Goal: Task Accomplishment & Management: Manage account settings

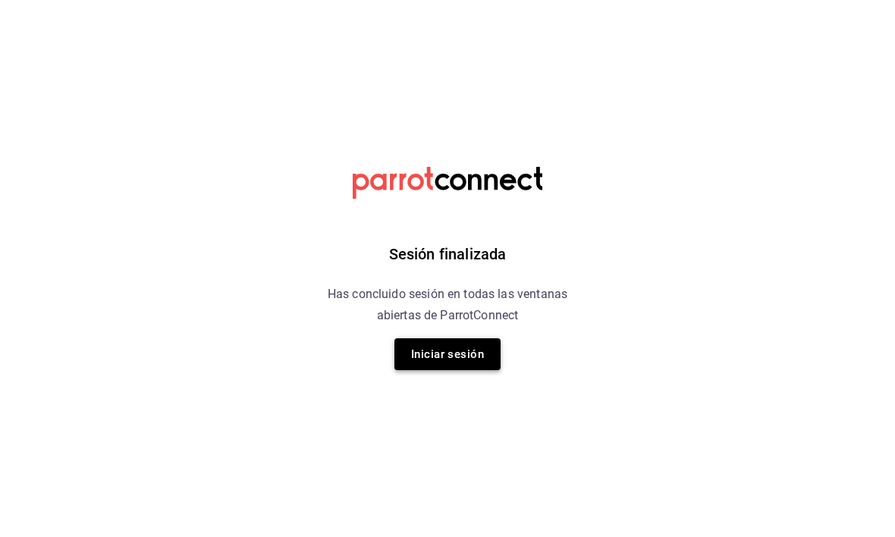
click at [477, 347] on button "Iniciar sesión" at bounding box center [447, 354] width 106 height 32
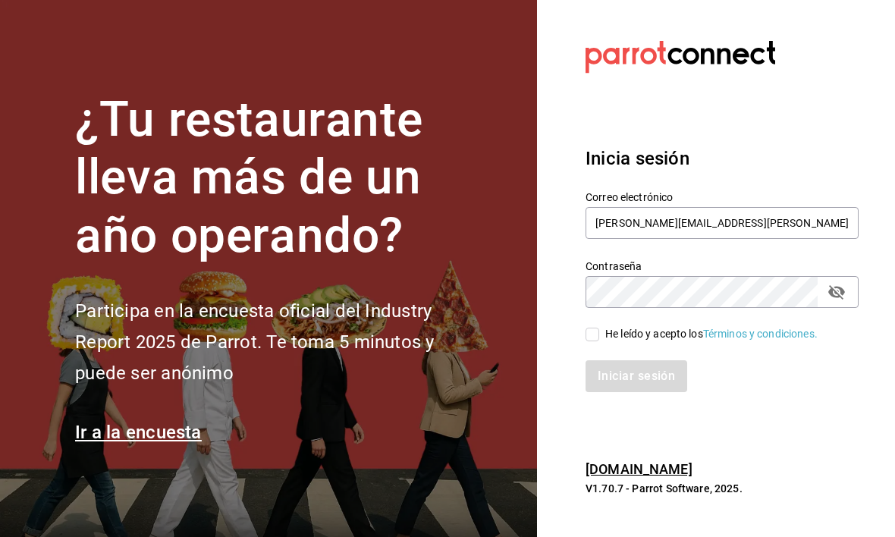
click at [603, 332] on span "He leído y acepto los Términos y condiciones." at bounding box center [708, 334] width 218 height 16
click at [599, 332] on input "He leído y acepto los Términos y condiciones." at bounding box center [592, 335] width 14 height 14
checkbox input "true"
click at [619, 386] on button "Iniciar sesión" at bounding box center [636, 376] width 103 height 32
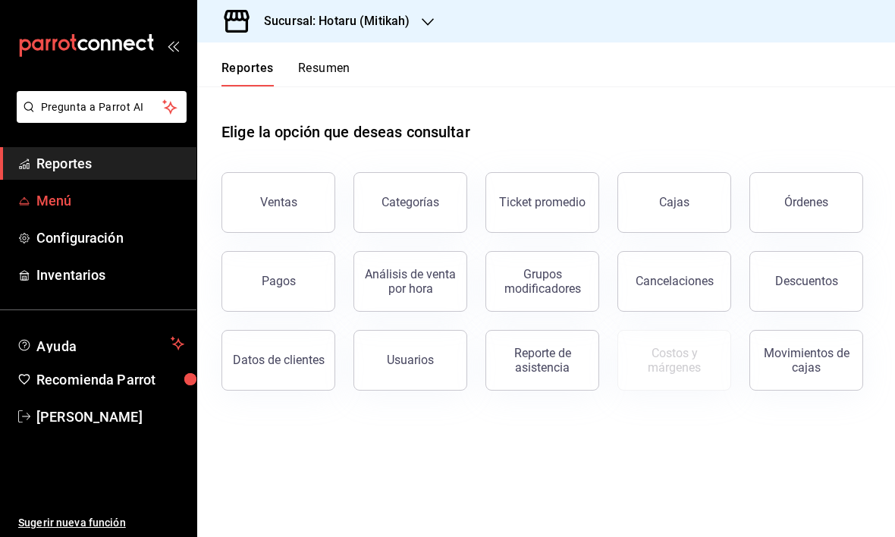
click at [58, 204] on span "Menú" at bounding box center [110, 200] width 148 height 20
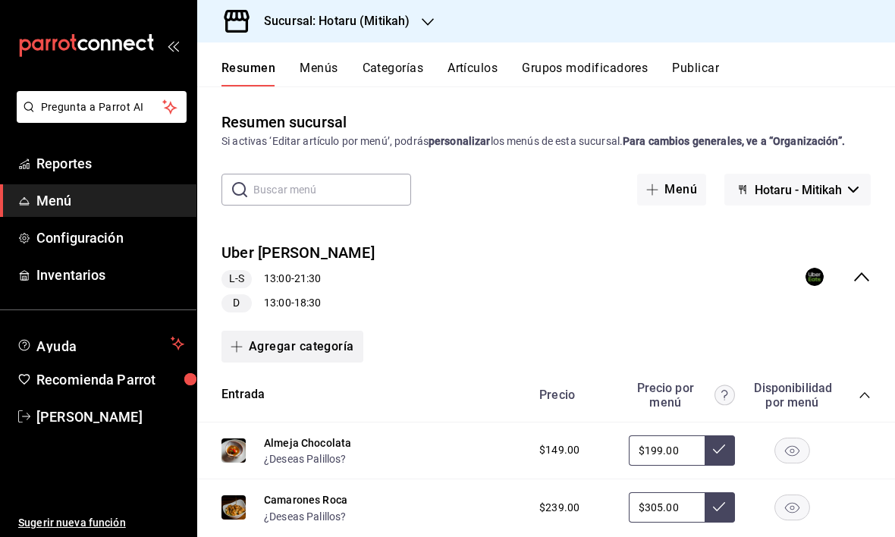
scroll to position [9, 0]
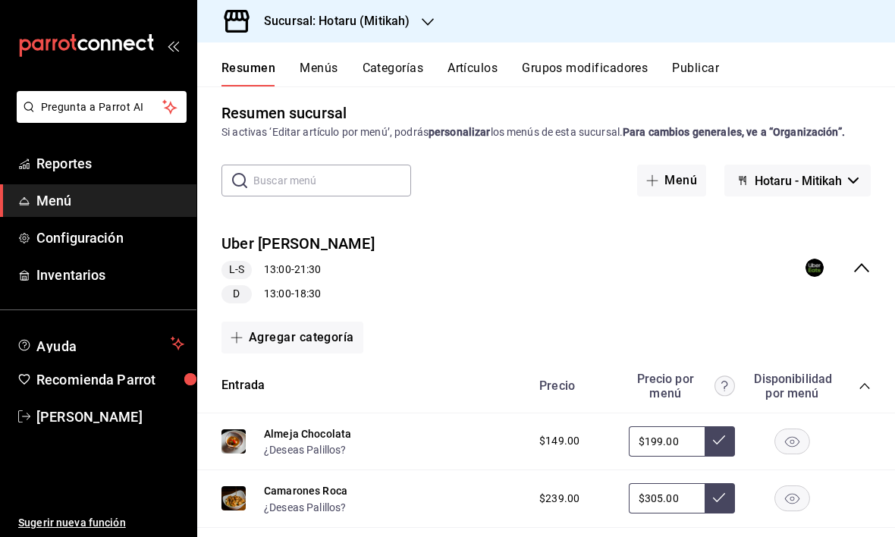
click at [397, 20] on h3 "Sucursal: Hotaru (Mitikah)" at bounding box center [331, 21] width 158 height 18
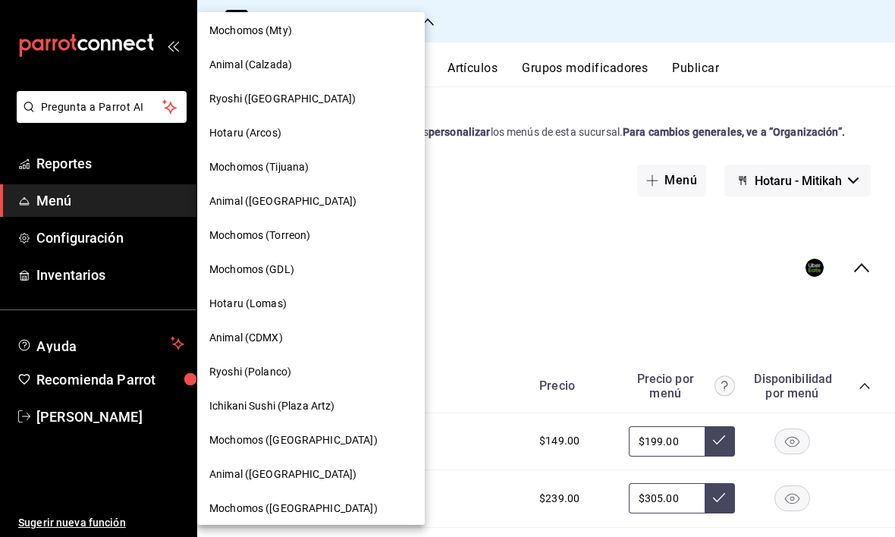
scroll to position [76, 0]
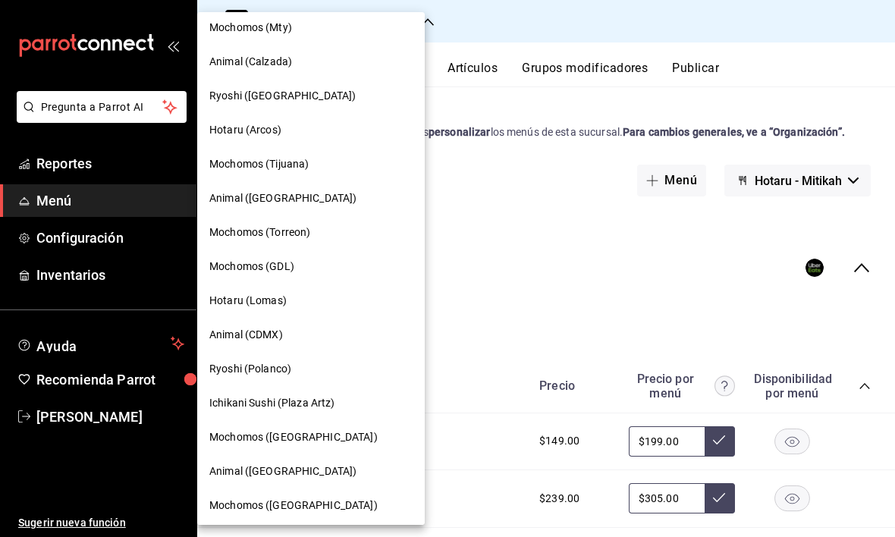
click at [259, 407] on span "Ichikani Sushi (Plaza Artz)" at bounding box center [272, 403] width 126 height 16
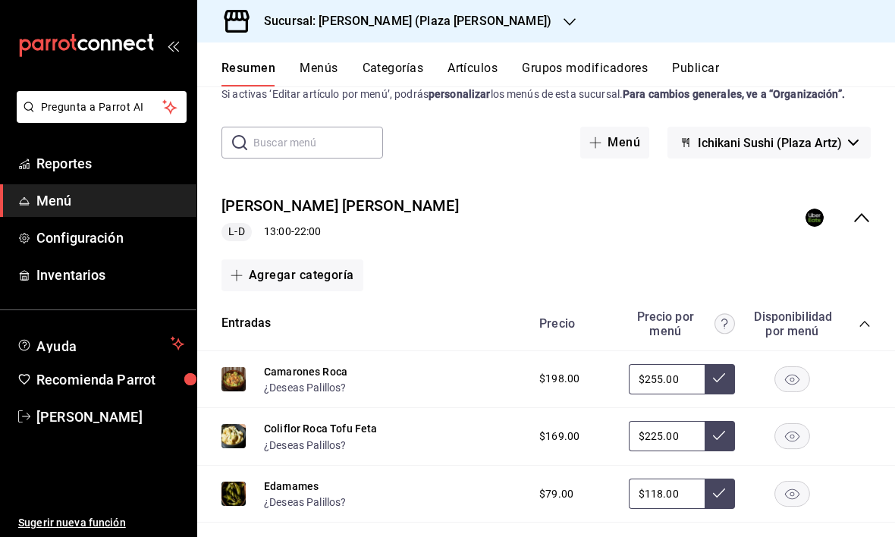
scroll to position [52, 0]
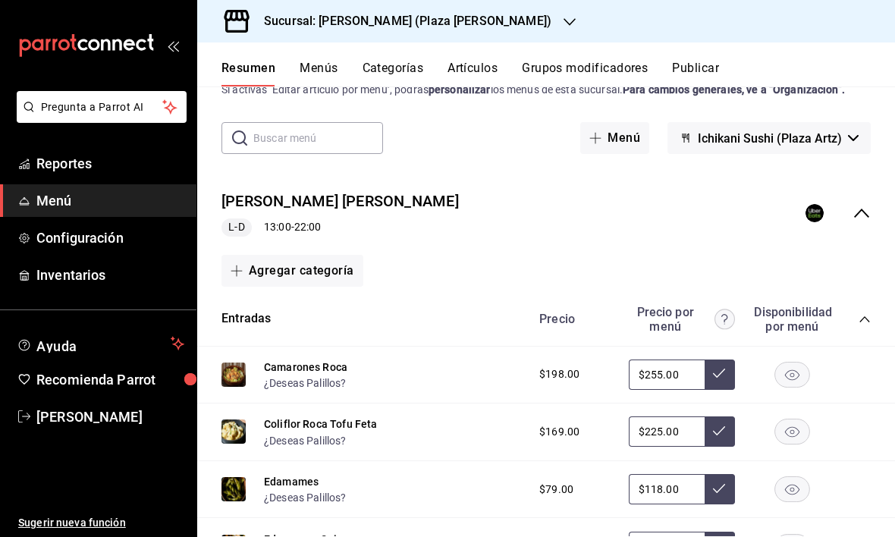
click at [866, 216] on icon "collapse-menu-row" at bounding box center [861, 213] width 18 height 18
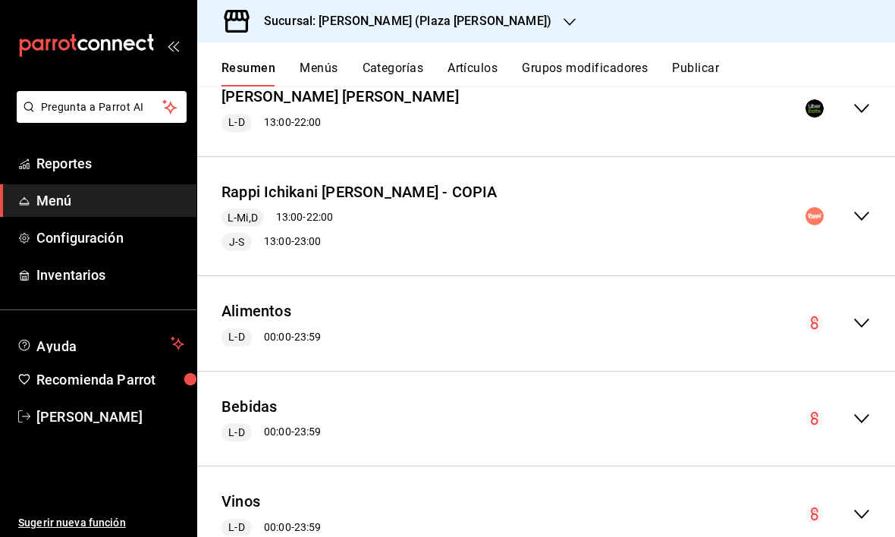
scroll to position [135, 0]
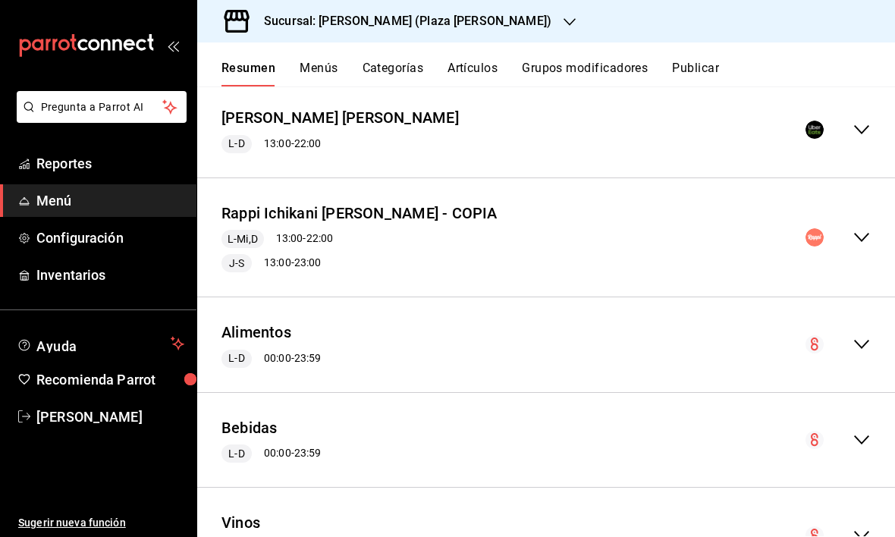
click at [867, 234] on icon "collapse-menu-row" at bounding box center [861, 237] width 15 height 9
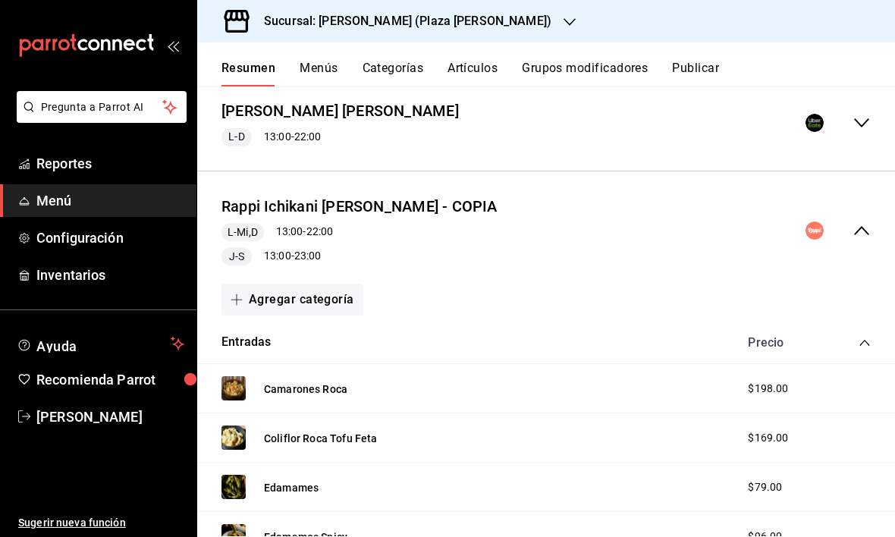
scroll to position [140, 0]
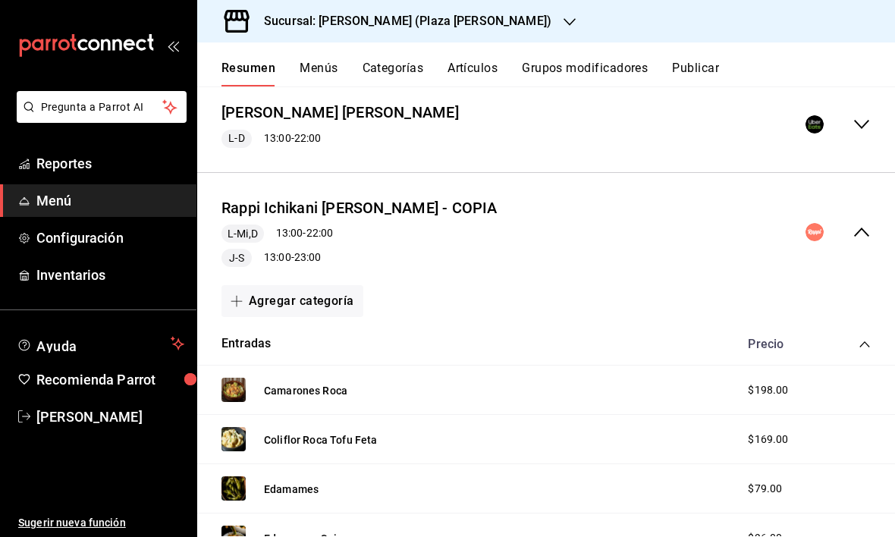
click at [861, 130] on icon "collapse-menu-row" at bounding box center [861, 124] width 18 height 18
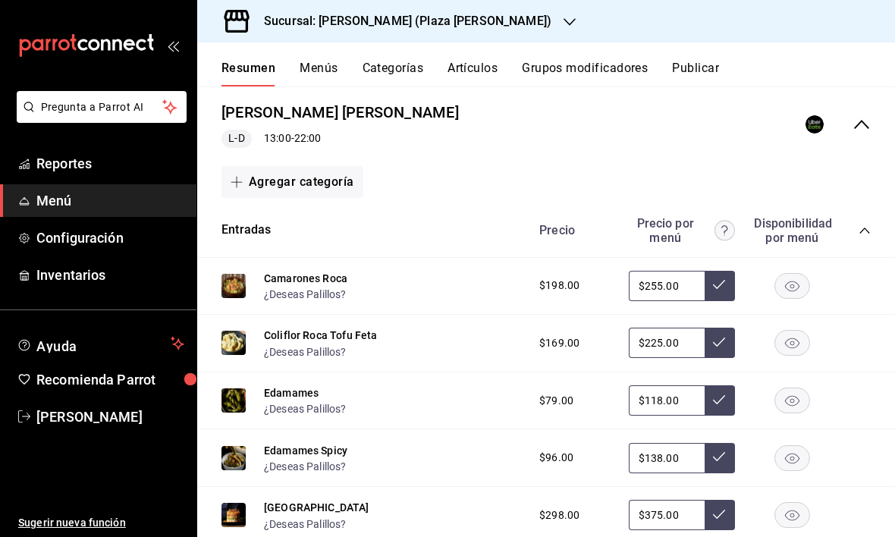
click at [865, 128] on icon "collapse-menu-row" at bounding box center [861, 124] width 18 height 18
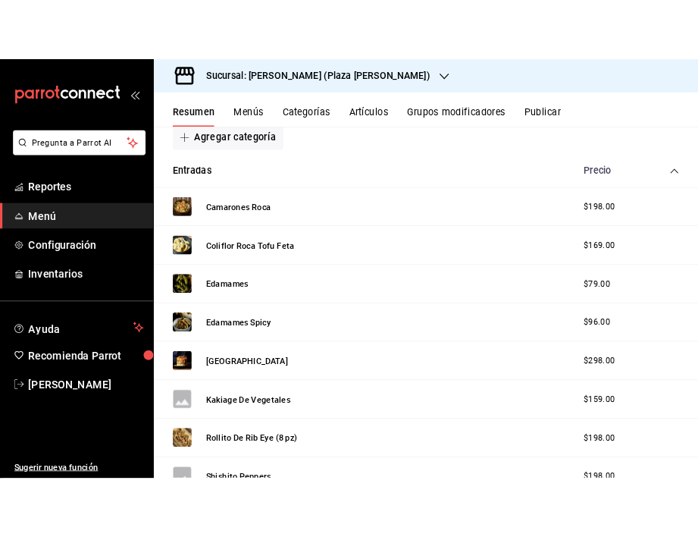
scroll to position [357, 0]
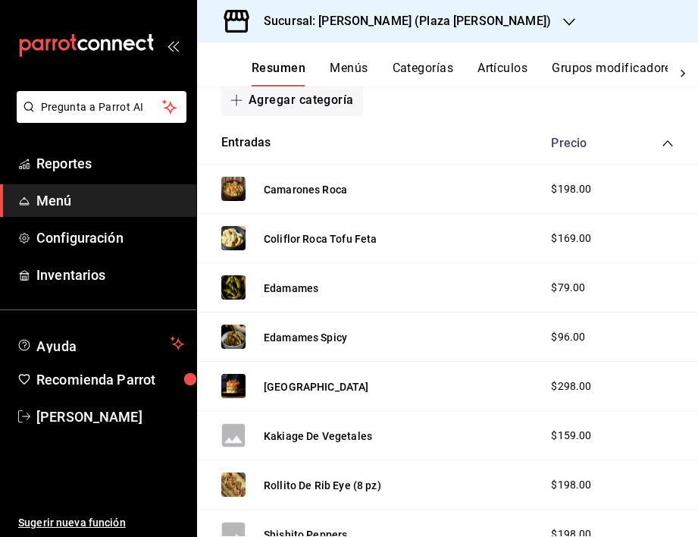
click at [581, 291] on span "$79.00" at bounding box center [568, 288] width 34 height 16
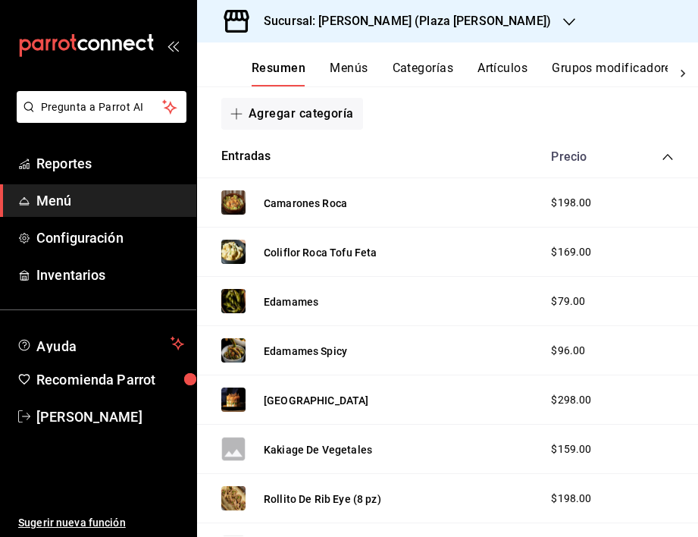
click at [353, 27] on h3 "Sucursal: Ichikani Sushi (Plaza Artz)" at bounding box center [401, 21] width 299 height 18
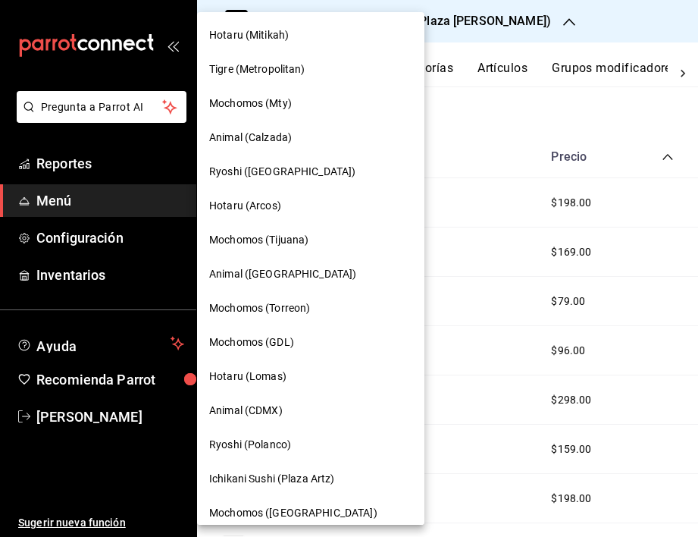
click at [353, 27] on div "Hotaru (Mitikah)" at bounding box center [310, 35] width 227 height 34
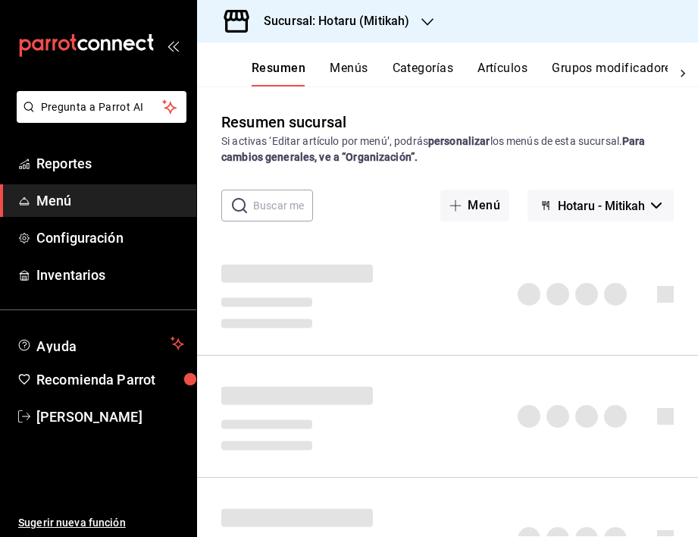
click at [394, 20] on h3 "Sucursal: Hotaru (Mitikah)" at bounding box center [331, 21] width 158 height 18
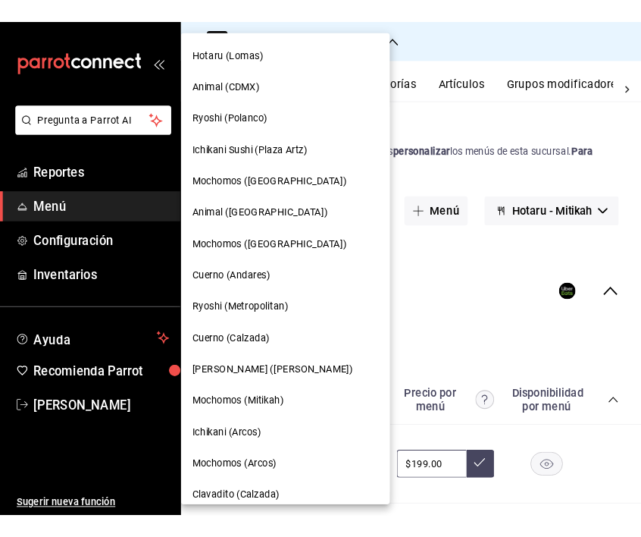
scroll to position [322, 0]
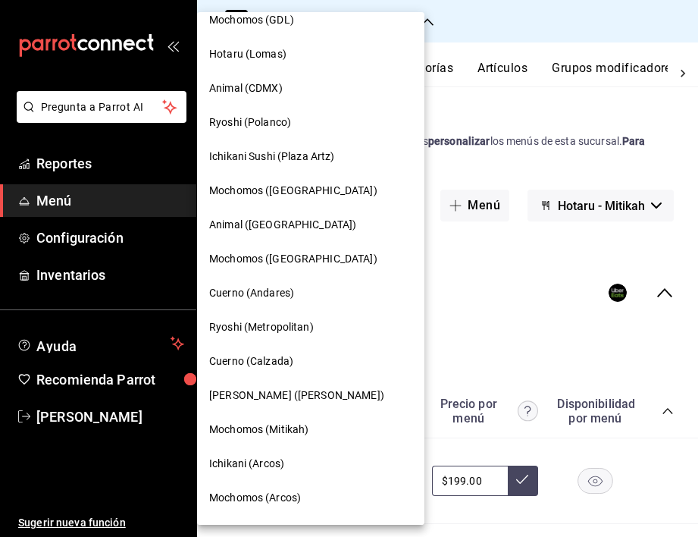
click at [275, 149] on span "Ichikani Sushi (Plaza Artz)" at bounding box center [272, 157] width 126 height 16
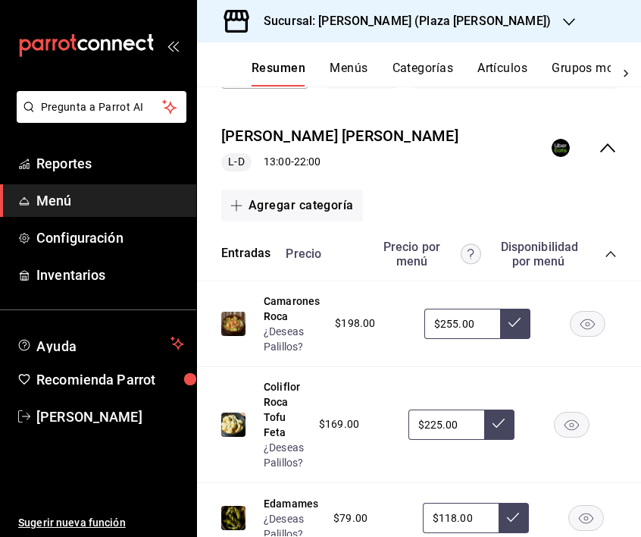
scroll to position [142, 0]
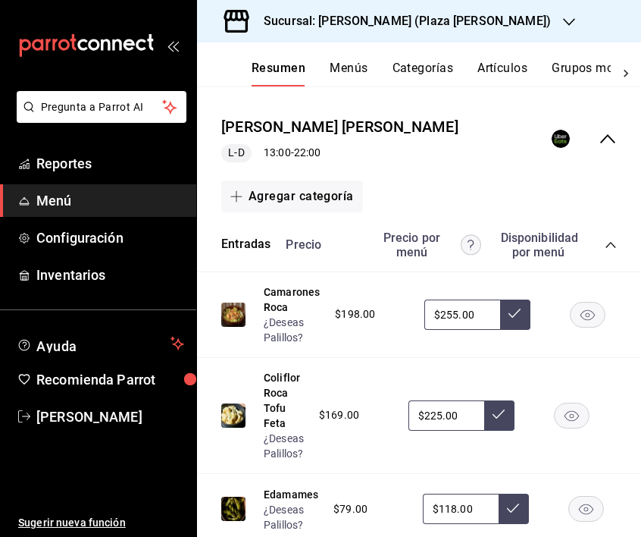
click at [350, 80] on button "Menús" at bounding box center [349, 74] width 38 height 26
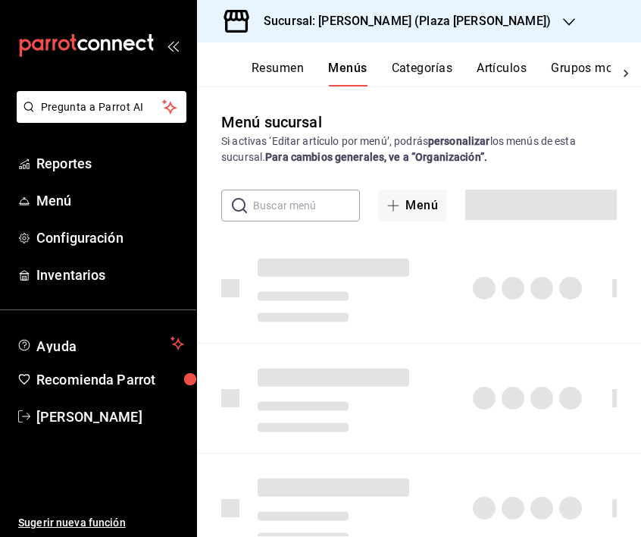
click at [278, 74] on button "Resumen" at bounding box center [278, 74] width 52 height 26
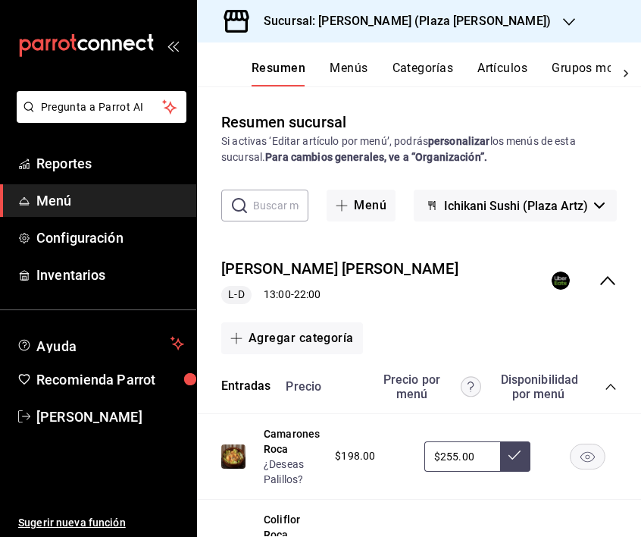
click at [609, 286] on icon "collapse-menu-row" at bounding box center [608, 280] width 18 height 18
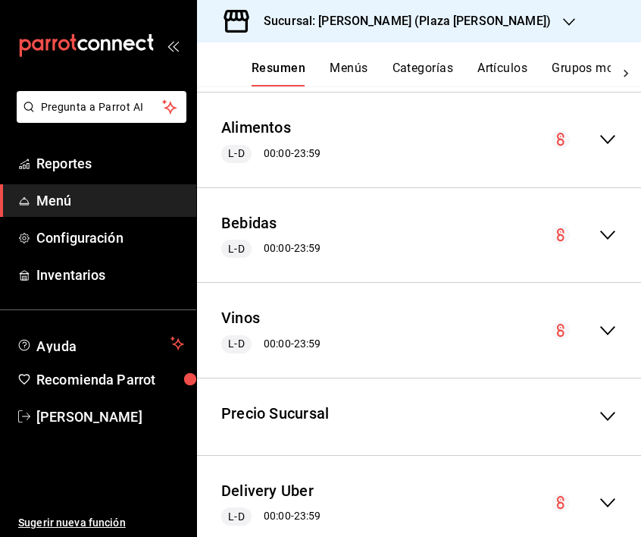
scroll to position [496, 0]
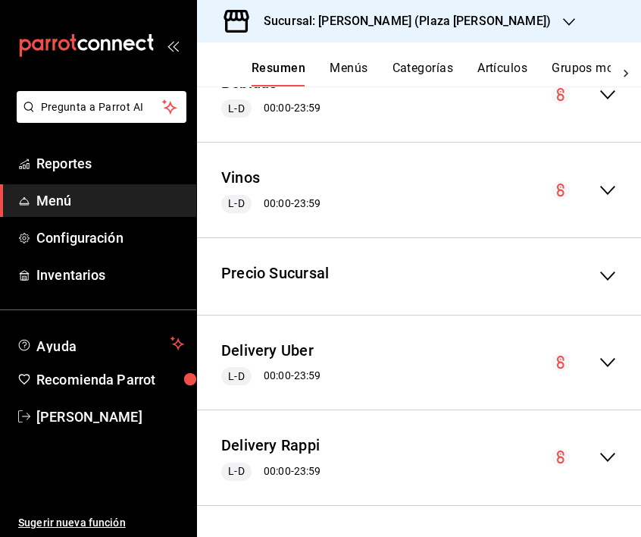
click at [614, 459] on icon "collapse-menu-row" at bounding box center [608, 457] width 18 height 18
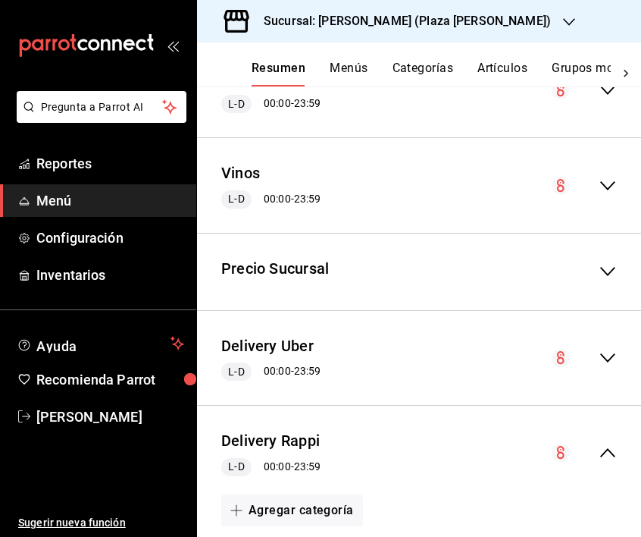
scroll to position [507, 0]
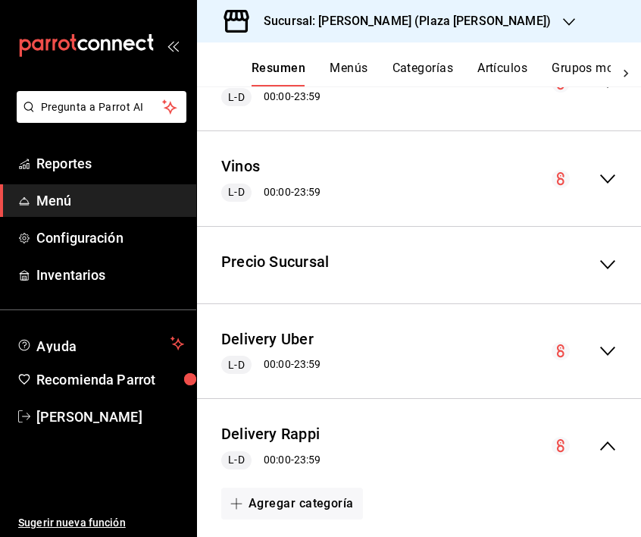
click at [611, 450] on icon "collapse-menu-row" at bounding box center [608, 446] width 18 height 18
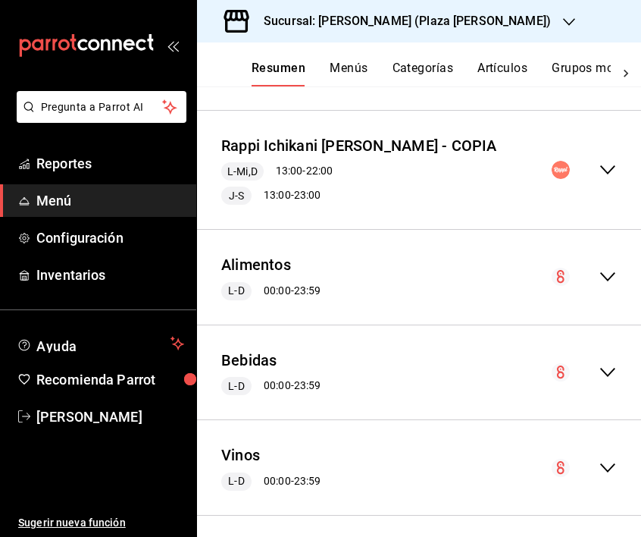
scroll to position [0, 0]
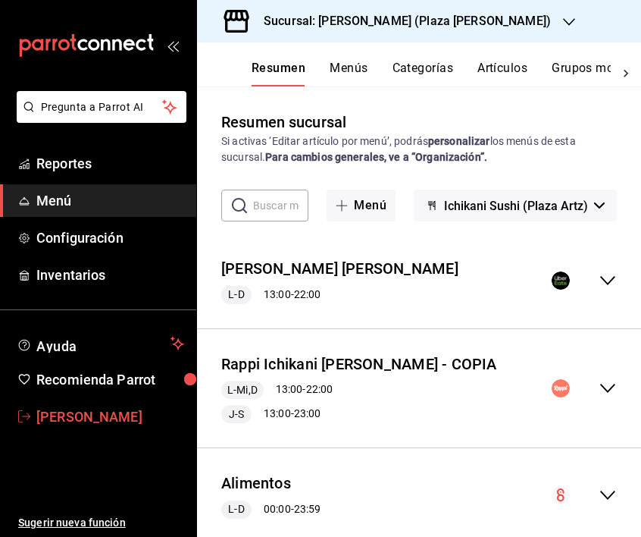
click at [55, 417] on span "Ana Paula Rivero" at bounding box center [110, 416] width 148 height 20
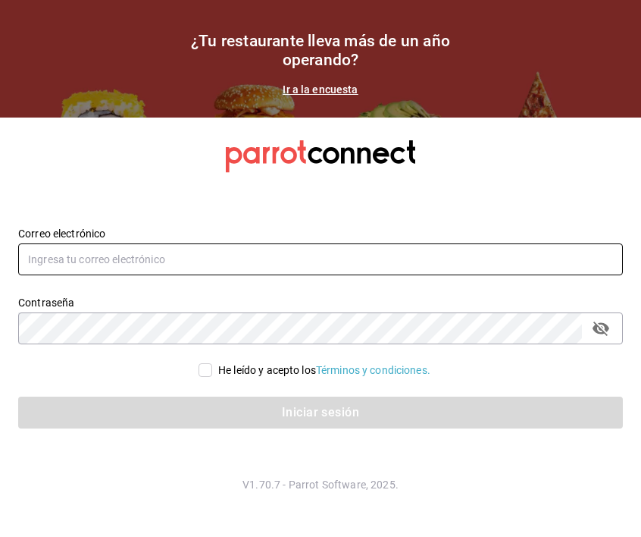
type input "ana.rivero@grupocosteno.com"
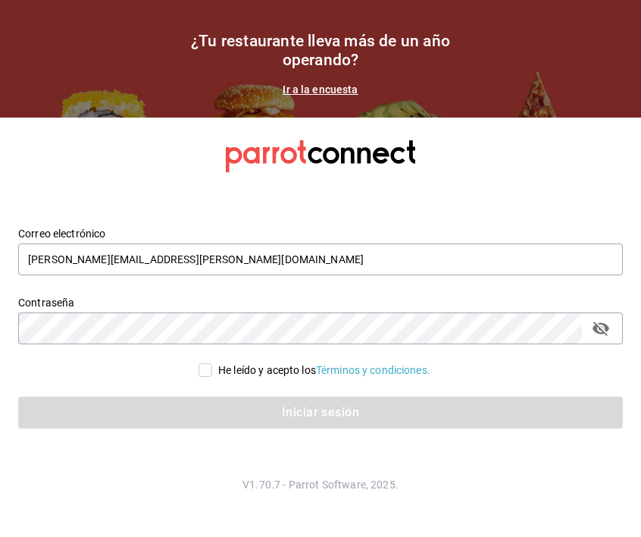
click at [201, 363] on input "He leído y acepto los Términos y condiciones." at bounding box center [206, 370] width 14 height 14
checkbox input "true"
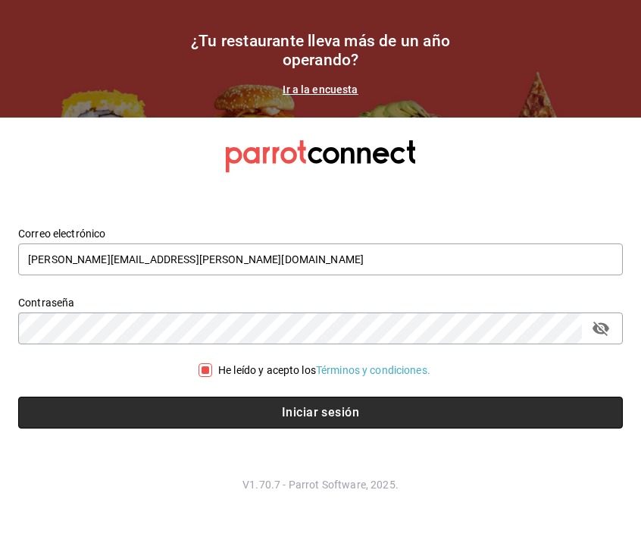
click at [292, 412] on button "Iniciar sesión" at bounding box center [320, 413] width 605 height 32
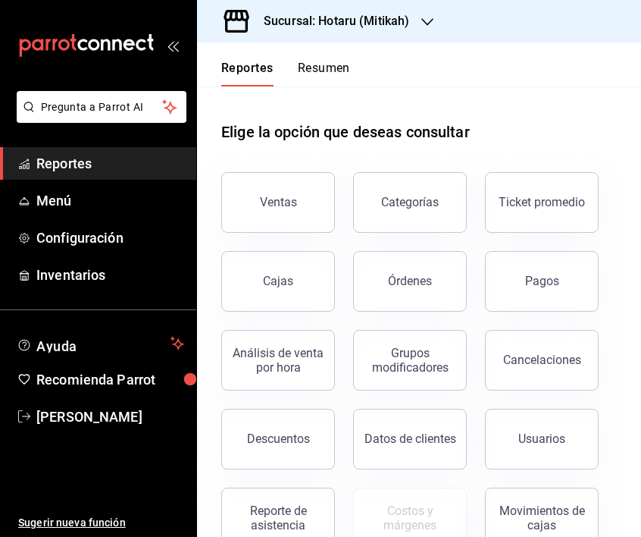
click at [337, 25] on h3 "Sucursal: Hotaru (Mitikah)" at bounding box center [331, 21] width 158 height 18
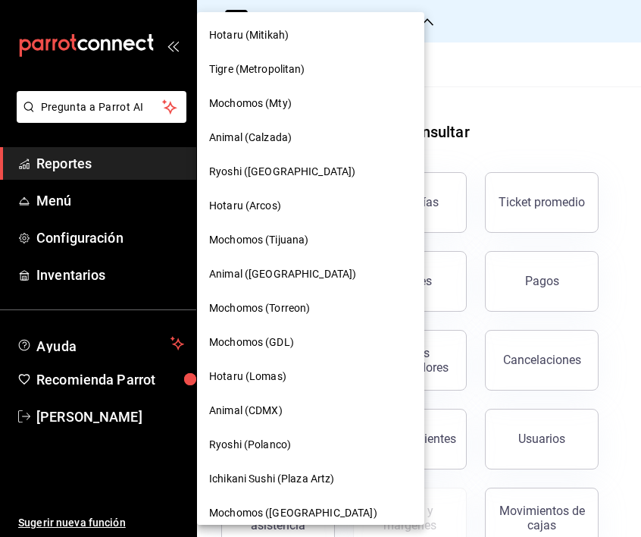
click at [269, 487] on div "Ichikani Sushi (Plaza Artz)" at bounding box center [310, 479] width 227 height 34
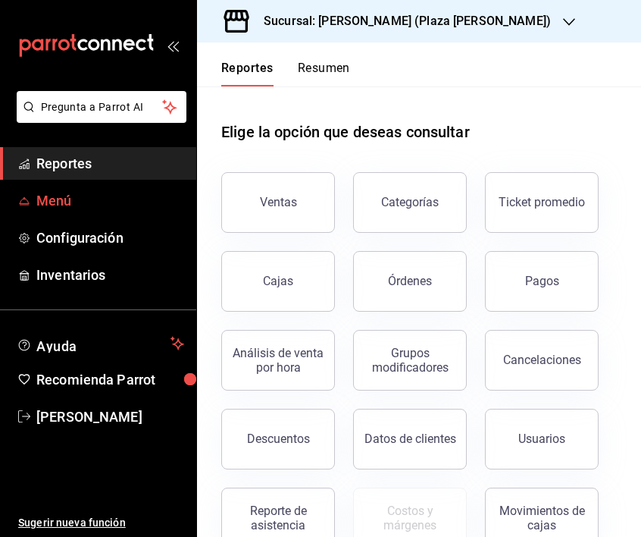
click at [65, 202] on span "Menú" at bounding box center [110, 200] width 148 height 20
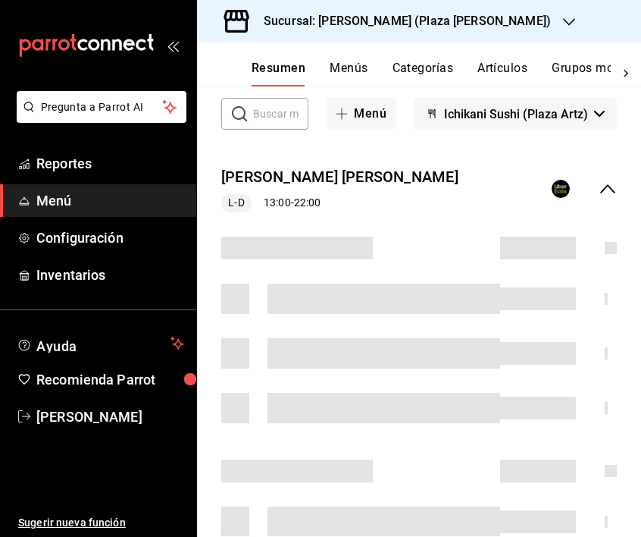
scroll to position [92, 0]
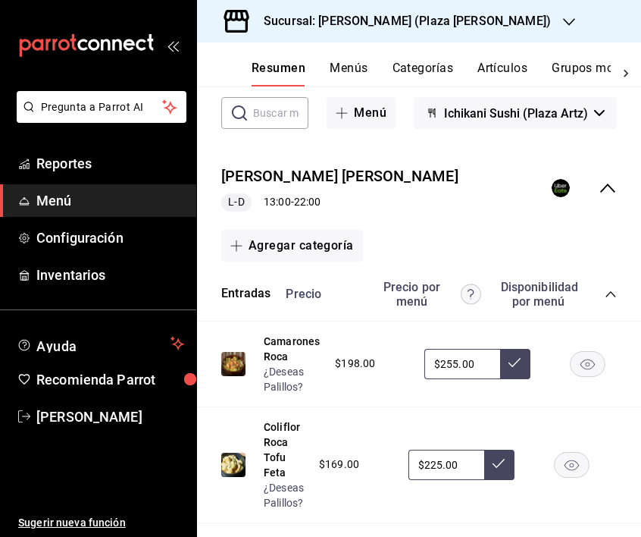
click at [607, 190] on icon "collapse-menu-row" at bounding box center [608, 188] width 18 height 18
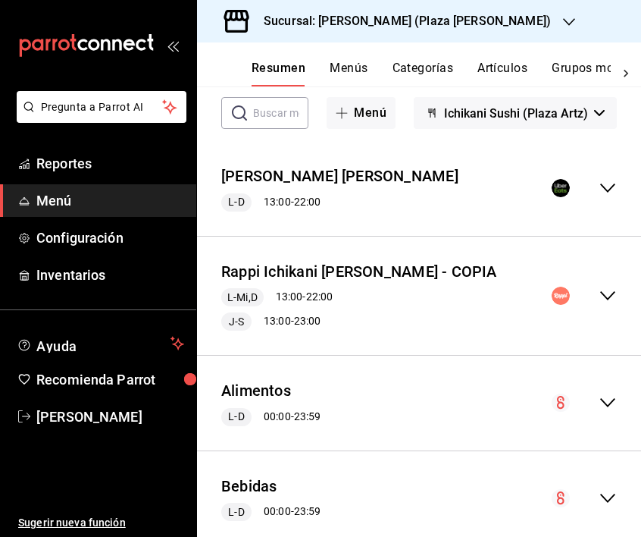
click at [611, 296] on icon "collapse-menu-row" at bounding box center [608, 296] width 18 height 18
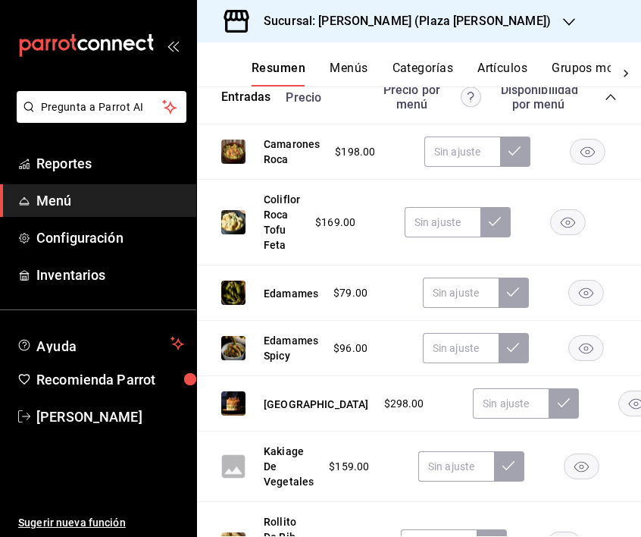
scroll to position [407, 0]
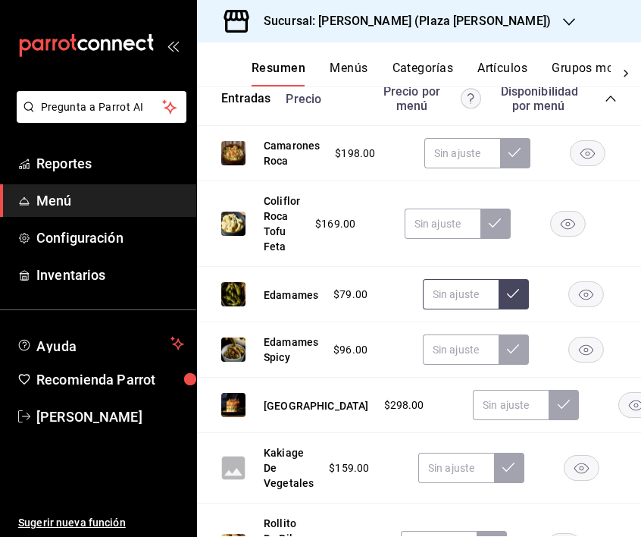
click at [444, 295] on input "text" at bounding box center [461, 294] width 76 height 30
type input "$115.00"
click at [513, 303] on button at bounding box center [514, 294] width 30 height 30
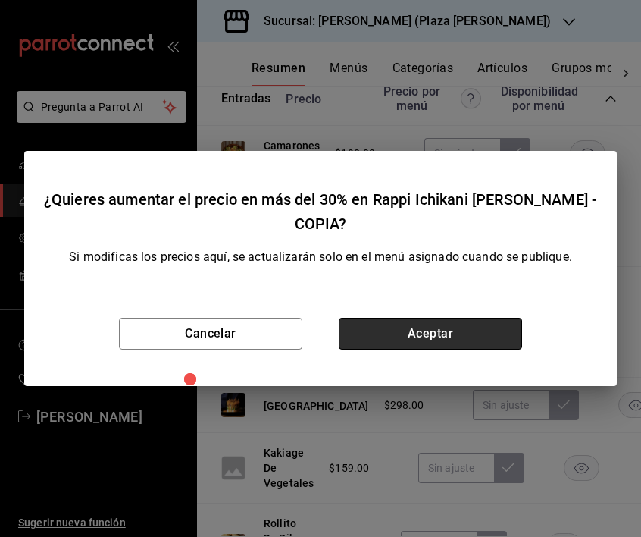
click at [484, 328] on button "Aceptar" at bounding box center [430, 334] width 183 height 32
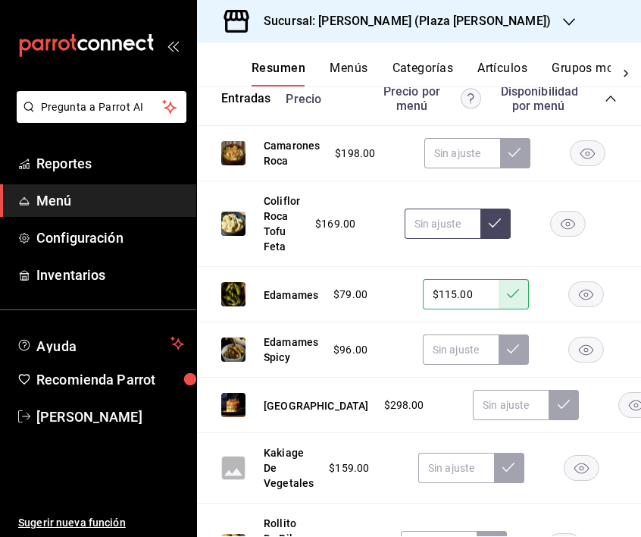
click at [441, 221] on input "text" at bounding box center [443, 224] width 76 height 30
type input "$218.00"
click at [494, 230] on button at bounding box center [496, 224] width 30 height 30
click at [450, 171] on div "Camarones Roca $198.00" at bounding box center [419, 153] width 444 height 55
click at [452, 154] on input "text" at bounding box center [463, 153] width 76 height 30
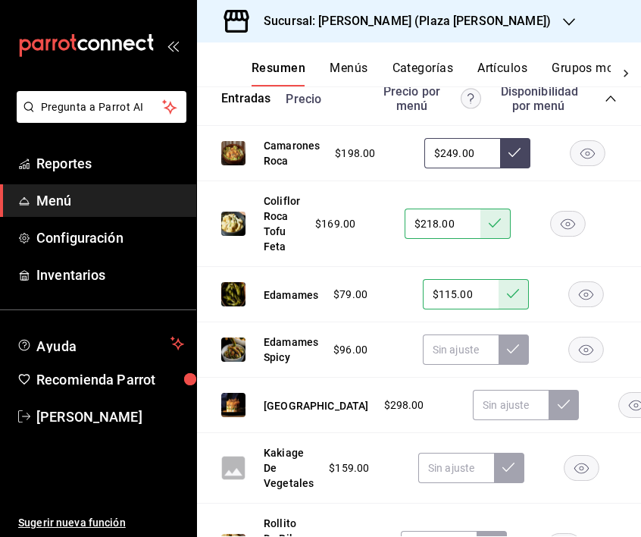
type input "$249.00"
click at [514, 148] on icon at bounding box center [515, 152] width 12 height 12
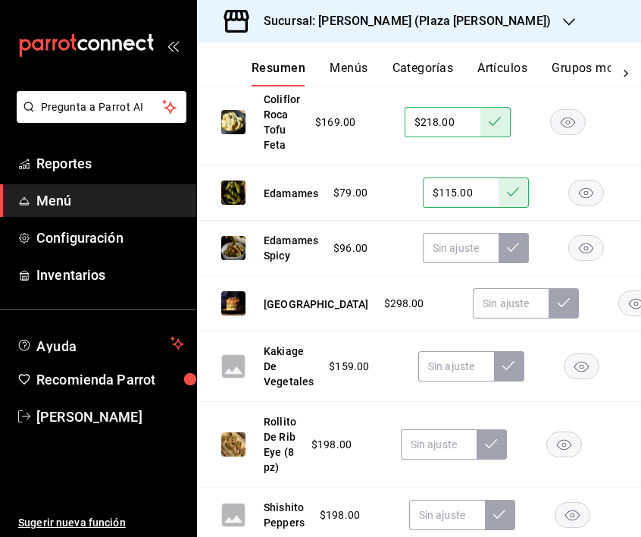
scroll to position [510, 0]
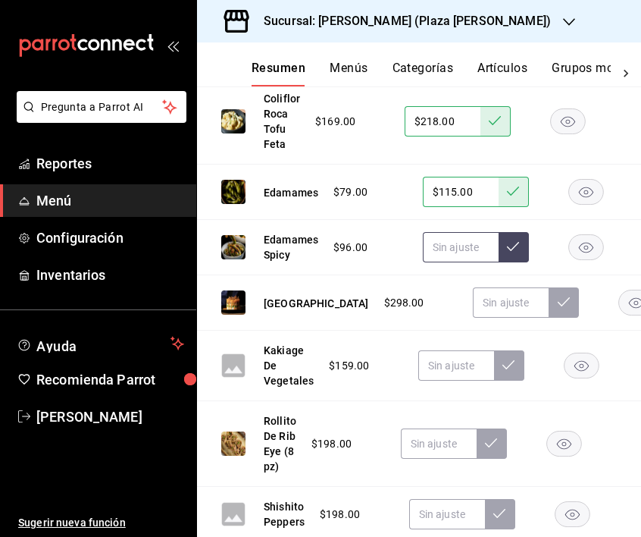
click at [466, 251] on input "text" at bounding box center [461, 247] width 76 height 30
type input "$135.00"
click at [525, 254] on button at bounding box center [514, 247] width 30 height 30
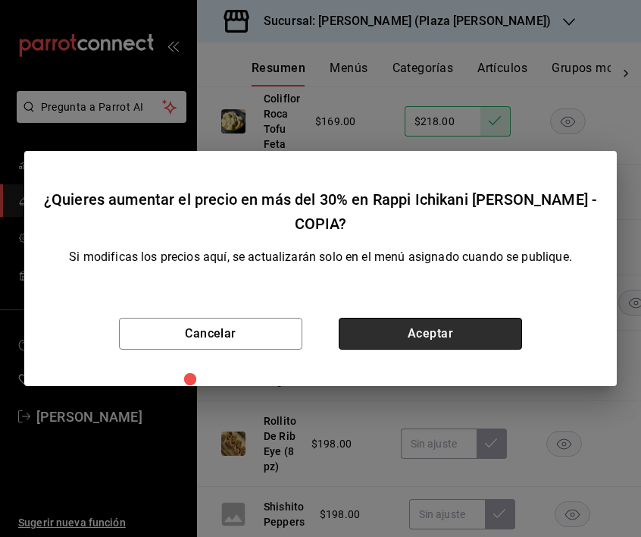
click at [476, 318] on button "Aceptar" at bounding box center [430, 334] width 183 height 32
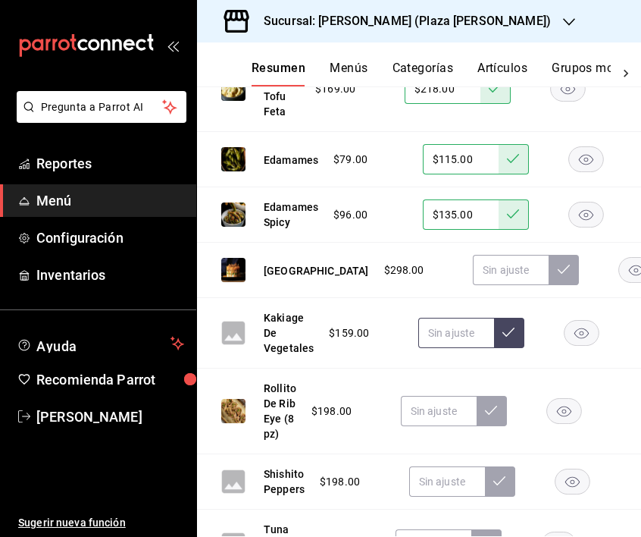
scroll to position [544, 0]
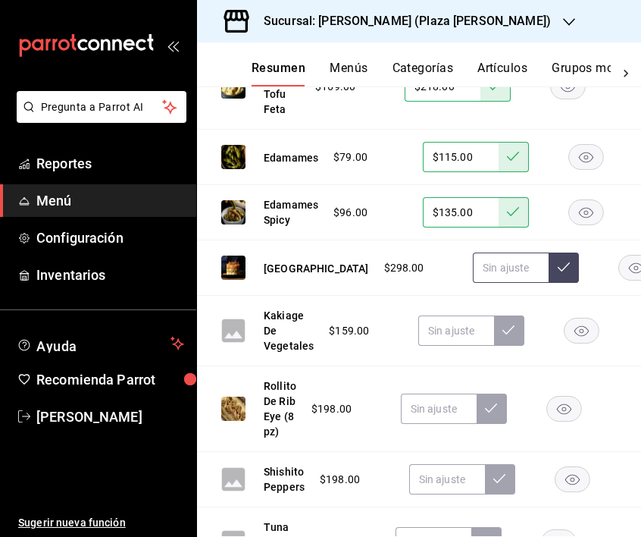
click at [473, 269] on input "text" at bounding box center [511, 267] width 76 height 30
type input "$365.00"
click at [558, 268] on icon at bounding box center [564, 267] width 12 height 12
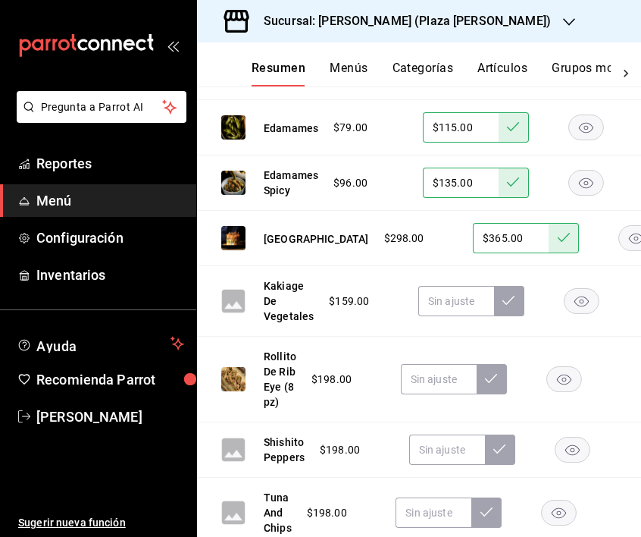
scroll to position [577, 0]
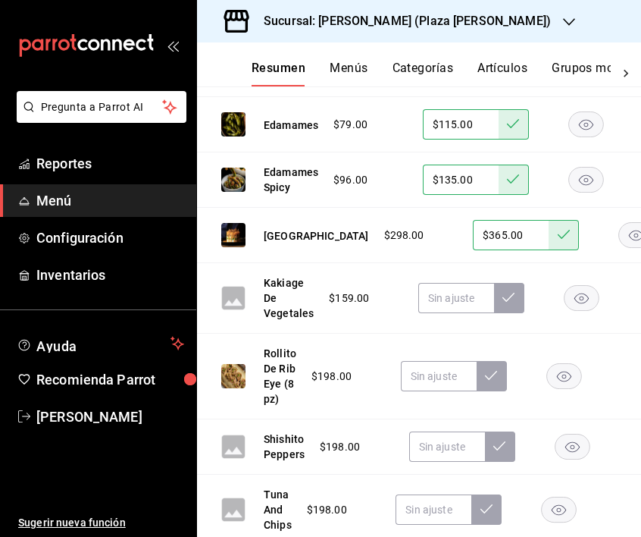
click at [587, 303] on rect "button" at bounding box center [582, 298] width 35 height 25
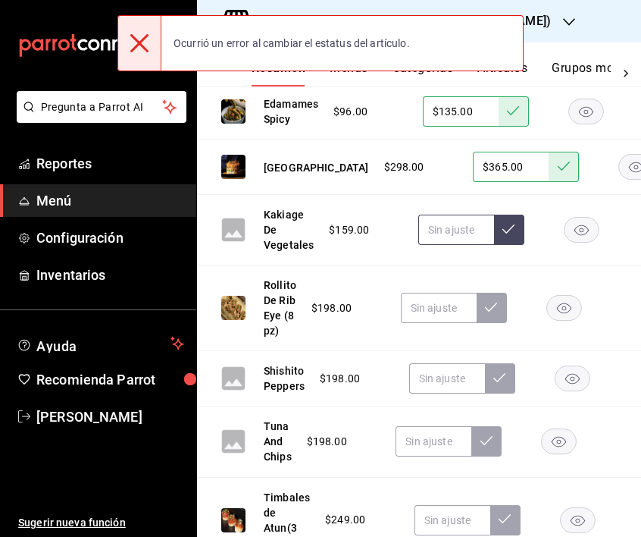
scroll to position [647, 0]
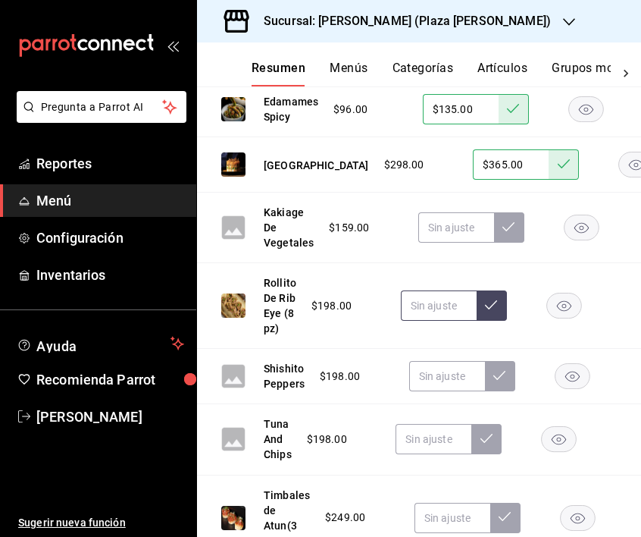
click at [442, 319] on input "text" at bounding box center [439, 305] width 76 height 30
type input "$249.00"
click at [497, 313] on button at bounding box center [492, 305] width 30 height 30
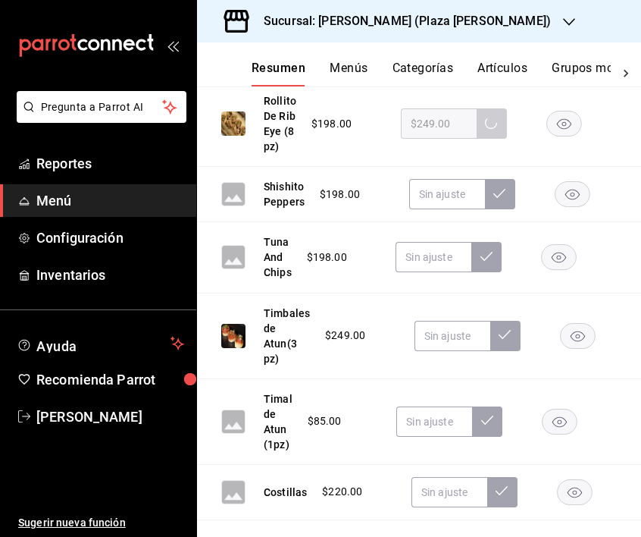
scroll to position [833, 0]
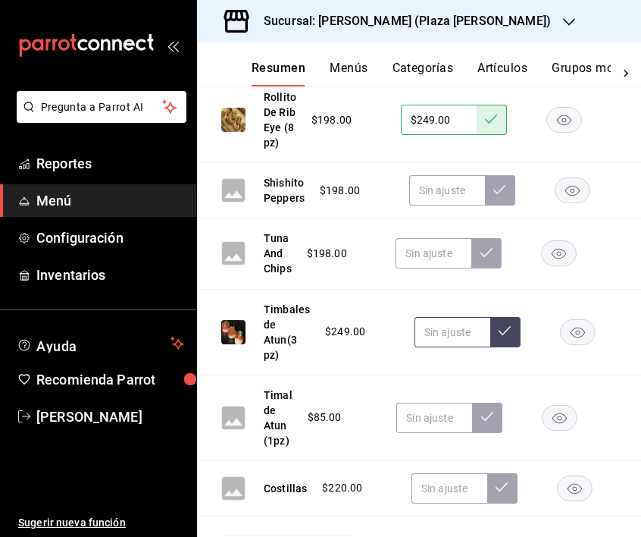
click at [441, 347] on input "text" at bounding box center [453, 332] width 76 height 30
type input "$308.00"
click at [507, 337] on icon at bounding box center [505, 331] width 12 height 12
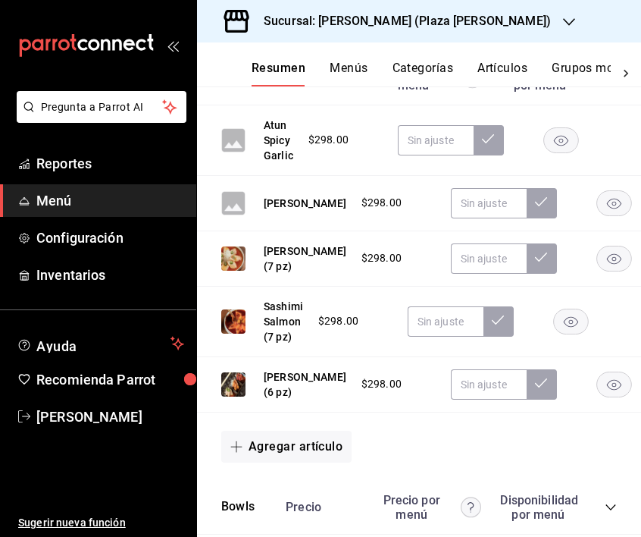
scroll to position [1362, 0]
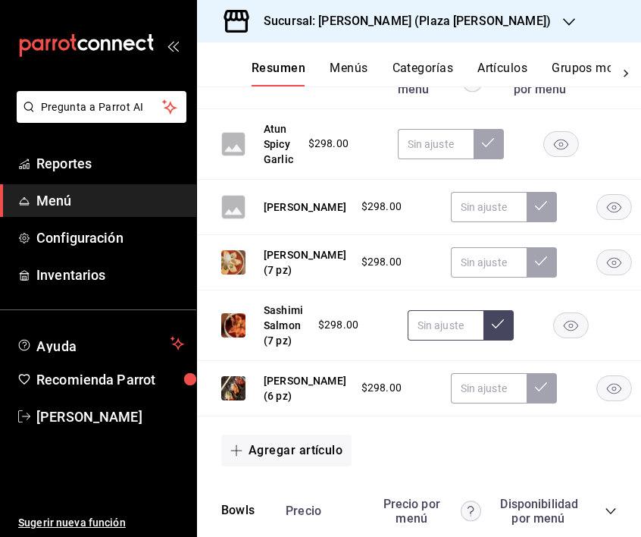
click at [434, 340] on input "text" at bounding box center [446, 325] width 76 height 30
type input "$365.00"
click at [503, 330] on icon at bounding box center [498, 324] width 12 height 12
drag, startPoint x: 440, startPoint y: 384, endPoint x: 414, endPoint y: 384, distance: 25.8
click at [414, 340] on input "$365.00" at bounding box center [446, 325] width 76 height 30
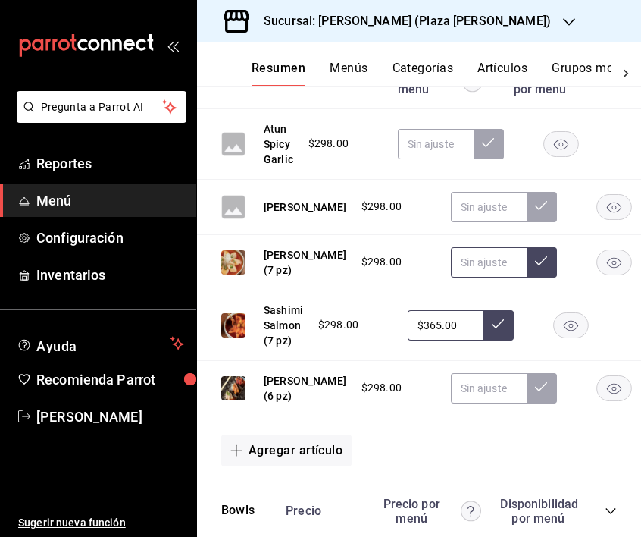
click at [452, 277] on input "text" at bounding box center [489, 262] width 76 height 30
paste input "$365.00"
type input "$365.00"
click at [535, 267] on icon at bounding box center [541, 261] width 12 height 12
click at [451, 403] on input "text" at bounding box center [489, 388] width 76 height 30
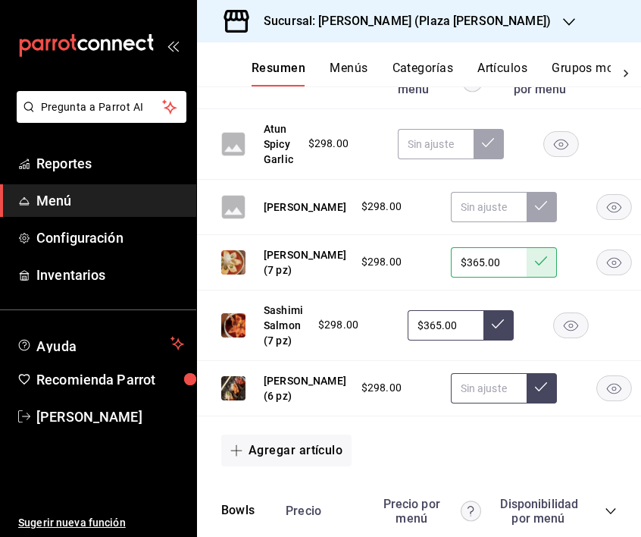
paste input "$365.00"
type input "$365.00"
click at [535, 393] on icon at bounding box center [541, 387] width 12 height 12
click at [506, 340] on button at bounding box center [499, 325] width 30 height 30
click at [499, 330] on icon at bounding box center [498, 324] width 12 height 12
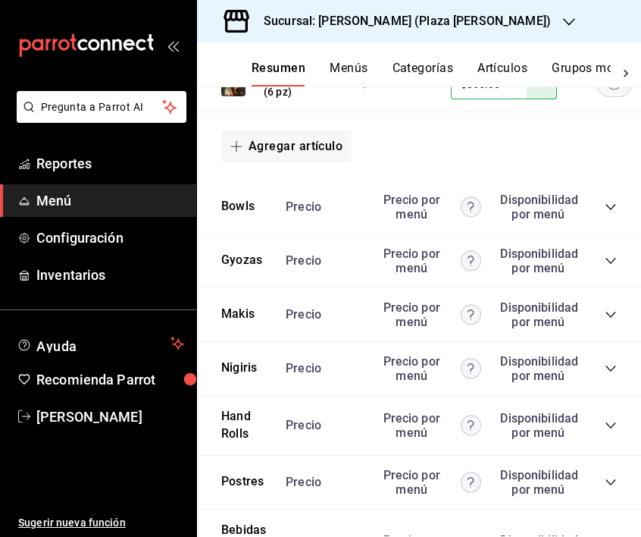
scroll to position [1667, 0]
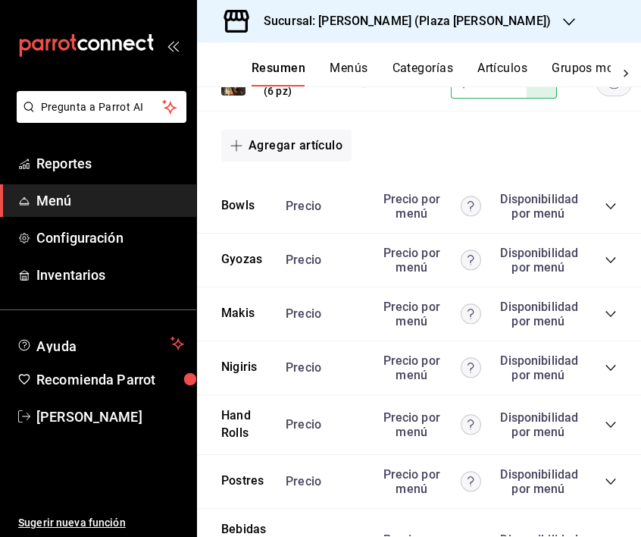
click at [611, 212] on icon "collapse-category-row" at bounding box center [611, 206] width 12 height 12
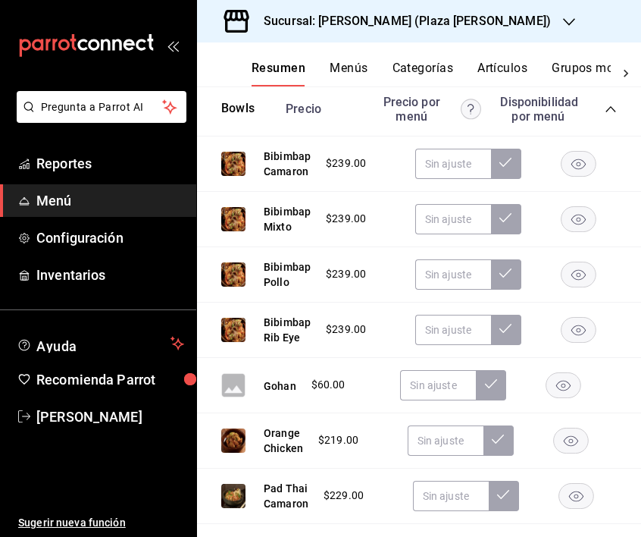
scroll to position [1766, 0]
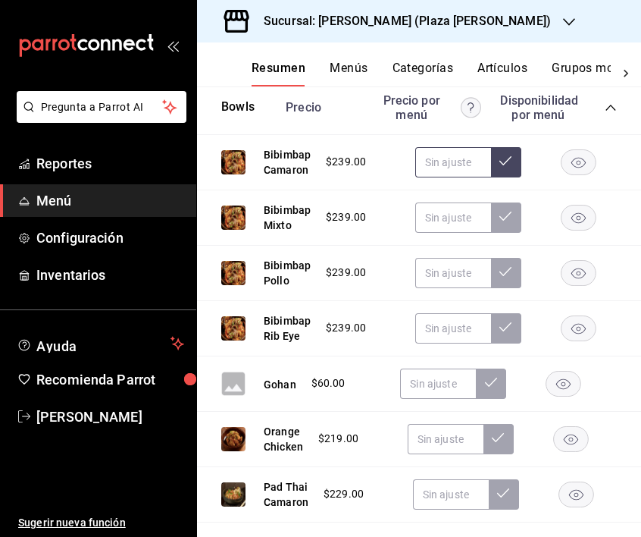
click at [443, 177] on input "text" at bounding box center [453, 162] width 76 height 30
drag, startPoint x: 449, startPoint y: 239, endPoint x: 423, endPoint y: 238, distance: 25.8
click at [423, 177] on input "$295.00" at bounding box center [453, 162] width 76 height 30
type input "$295.00"
click at [431, 233] on input "text" at bounding box center [453, 217] width 76 height 30
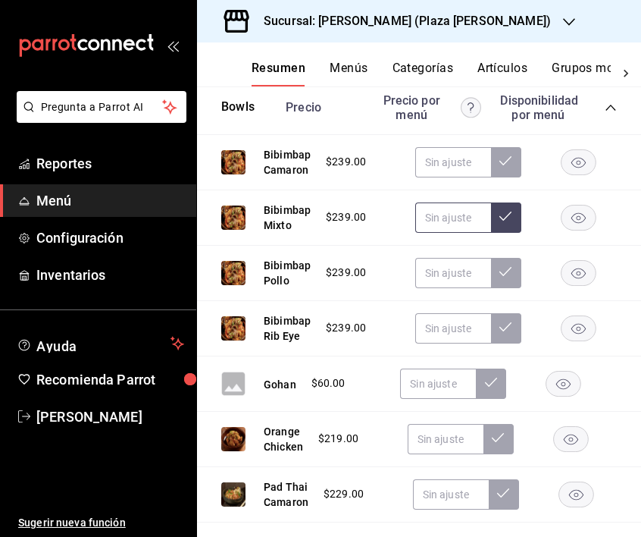
paste input "$295.00"
type input "$295.00"
click at [438, 288] on input "text" at bounding box center [453, 273] width 76 height 30
paste input "$295.00"
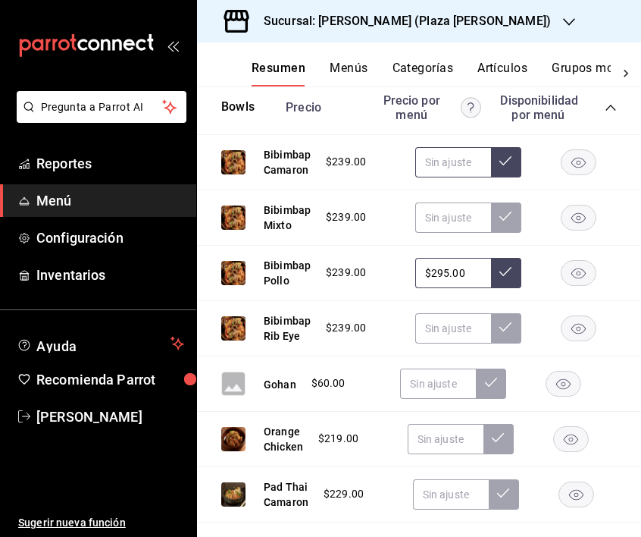
type input "$295.00"
click at [453, 177] on input "text" at bounding box center [453, 162] width 76 height 30
paste input "$295.00"
type input "$295.00"
click at [515, 177] on button at bounding box center [506, 162] width 30 height 30
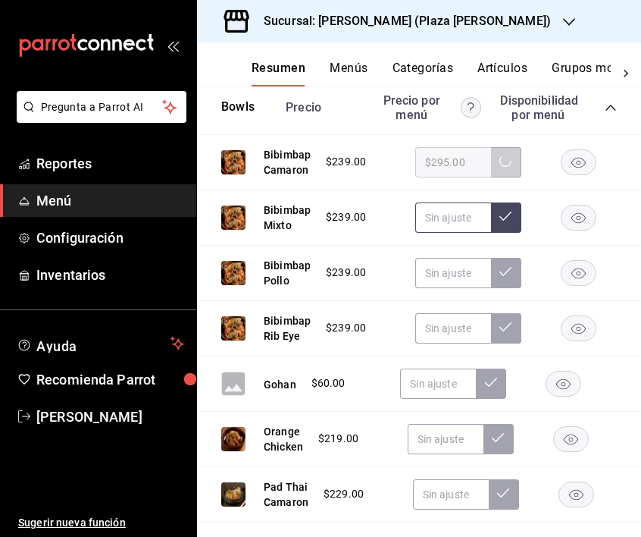
click at [442, 233] on input "text" at bounding box center [453, 217] width 76 height 30
paste input "$295.00"
type input "$295.00"
click at [510, 222] on icon at bounding box center [506, 216] width 12 height 12
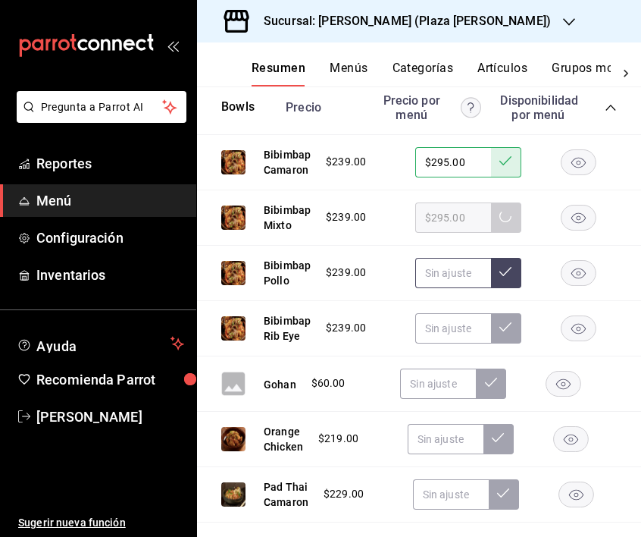
click at [450, 288] on input "text" at bounding box center [453, 273] width 76 height 30
paste input "$295.00"
type input "$295.00"
click at [506, 277] on icon at bounding box center [506, 271] width 12 height 12
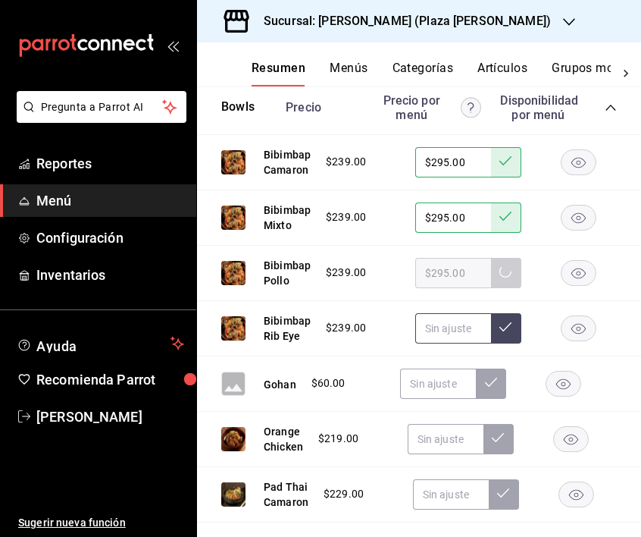
click at [454, 343] on input "text" at bounding box center [453, 328] width 76 height 30
paste input "$295.00"
type input "$295.00"
click at [522, 343] on div "$239.00 $295.00" at bounding box center [484, 328] width 346 height 30
click at [510, 343] on button at bounding box center [506, 328] width 30 height 30
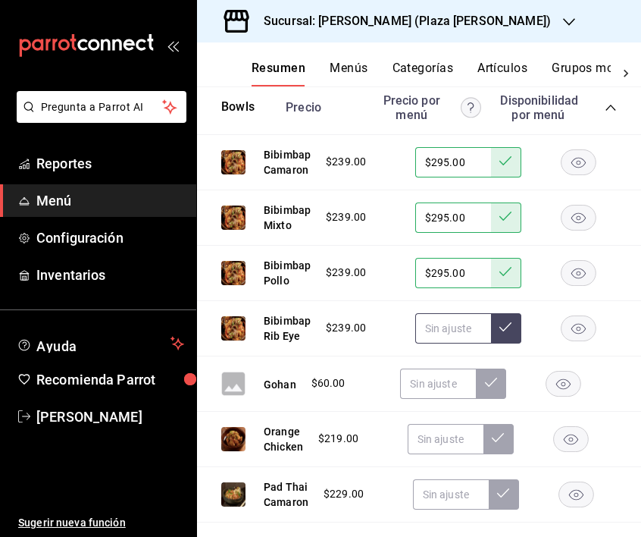
click at [450, 343] on input "text" at bounding box center [453, 328] width 76 height 30
paste input "$295.00"
type input "$295.00"
click at [506, 343] on button at bounding box center [506, 328] width 30 height 30
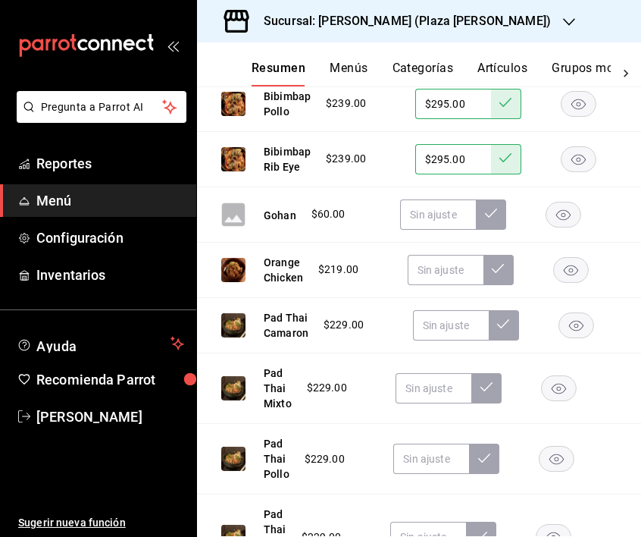
scroll to position [1937, 0]
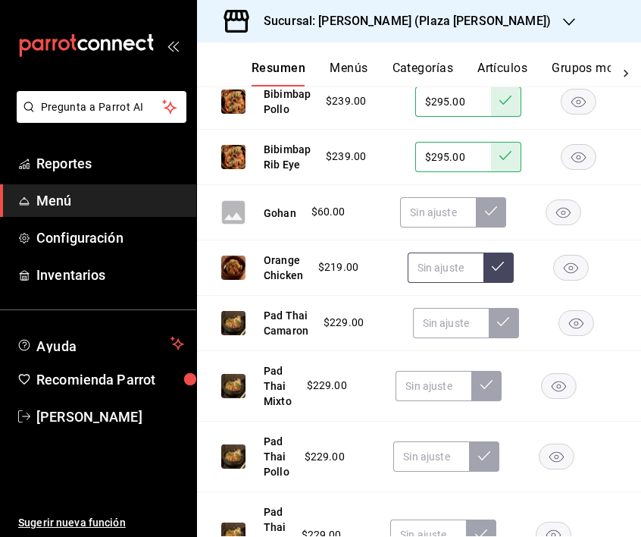
click at [422, 283] on input "text" at bounding box center [446, 267] width 76 height 30
type input "$275.00"
click at [499, 283] on button at bounding box center [499, 267] width 30 height 30
click at [445, 338] on input "text" at bounding box center [451, 323] width 76 height 30
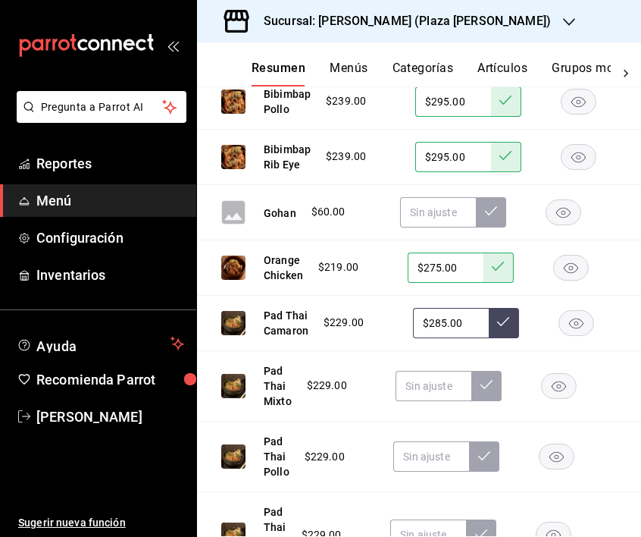
type input "$285.00"
click at [510, 338] on button at bounding box center [504, 323] width 30 height 30
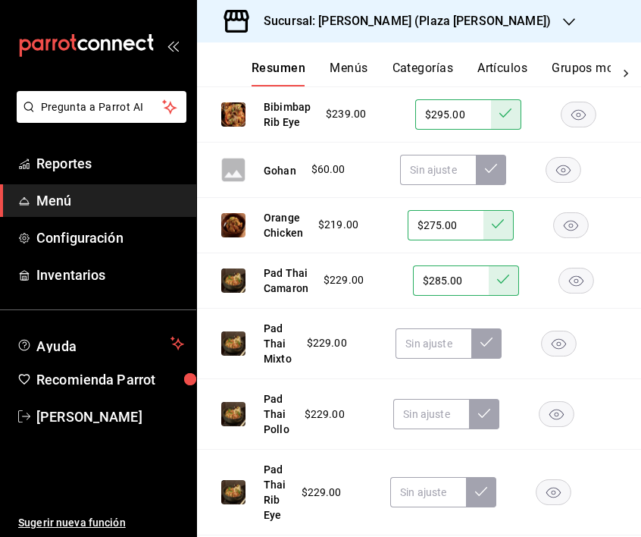
scroll to position [1983, 0]
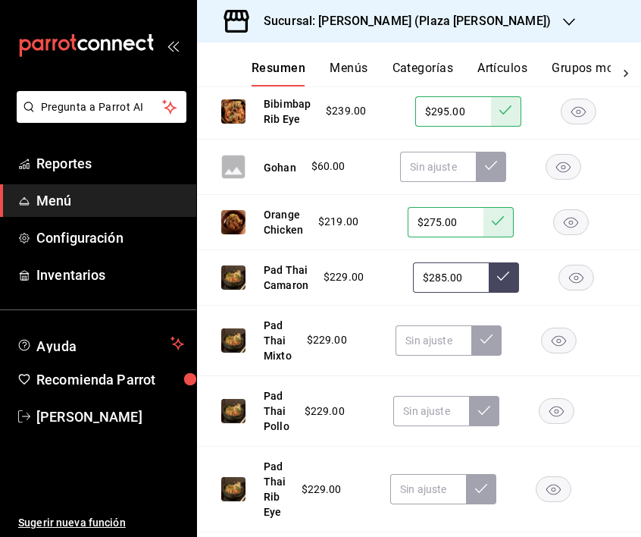
drag, startPoint x: 446, startPoint y: 353, endPoint x: 419, endPoint y: 353, distance: 27.3
click at [419, 293] on input "$285.00" at bounding box center [451, 277] width 76 height 30
click at [441, 356] on input "text" at bounding box center [434, 340] width 76 height 30
paste input "$285.00"
type input "$285.00"
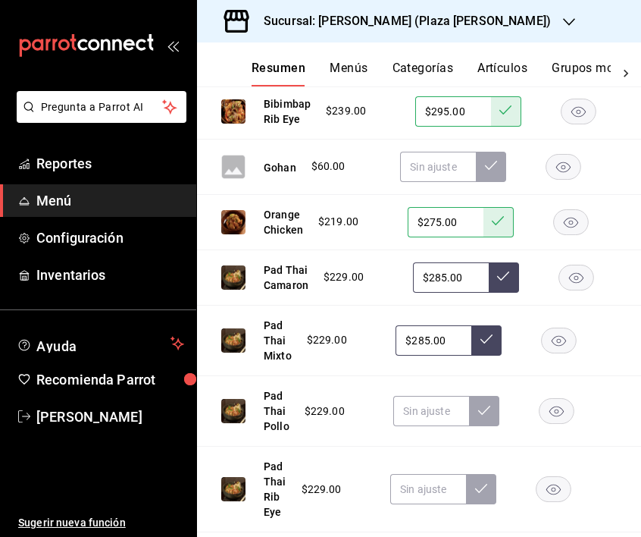
click at [504, 282] on icon at bounding box center [503, 276] width 12 height 12
click at [487, 345] on icon at bounding box center [487, 339] width 12 height 12
click at [429, 356] on input "text" at bounding box center [434, 340] width 76 height 30
paste input "$285.00"
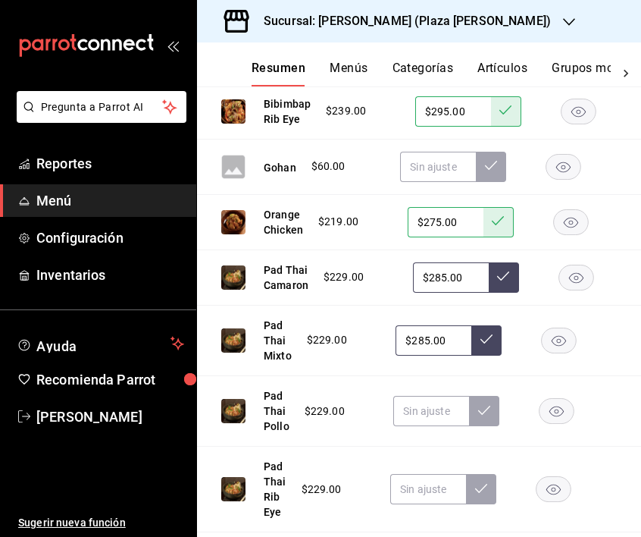
type input "$285.00"
click at [492, 356] on button at bounding box center [487, 340] width 30 height 30
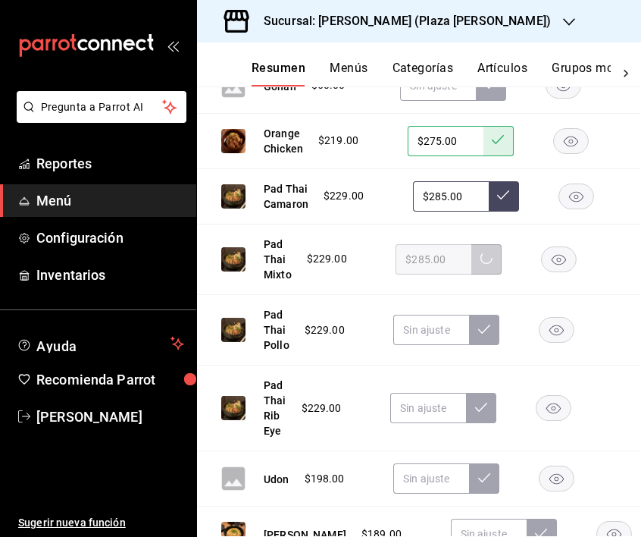
scroll to position [2112, 0]
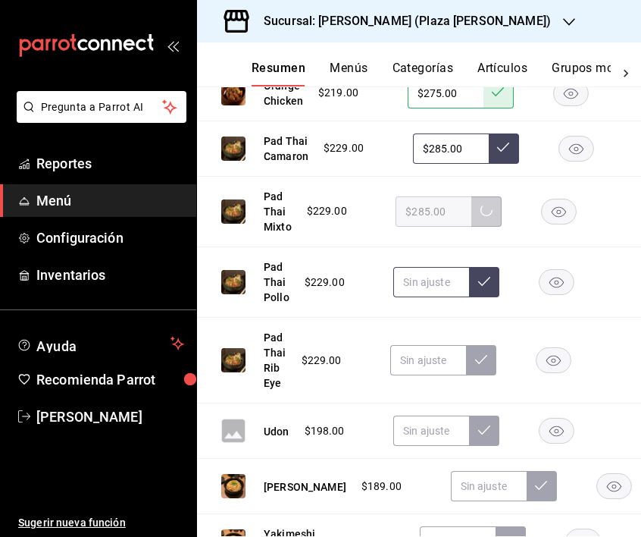
click at [436, 297] on input "text" at bounding box center [432, 282] width 76 height 30
paste input "$285.00"
type input "$285.00"
click at [483, 297] on button at bounding box center [484, 282] width 30 height 30
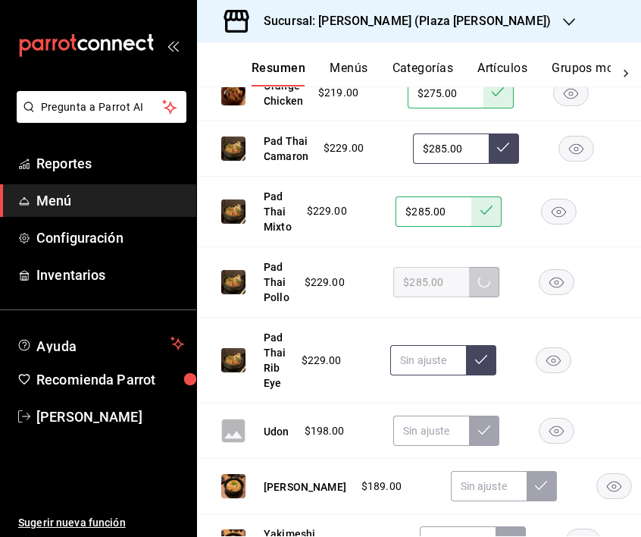
click at [420, 375] on input "text" at bounding box center [428, 360] width 76 height 30
paste input "$285.00"
type input "$285.00"
click at [487, 375] on button at bounding box center [481, 360] width 30 height 30
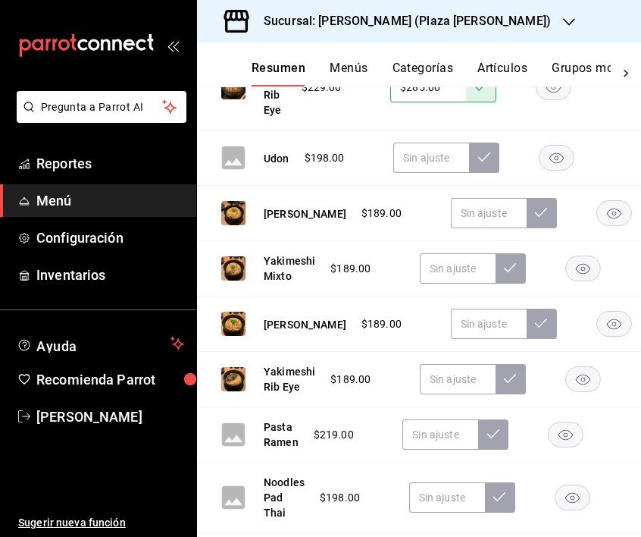
scroll to position [2386, 0]
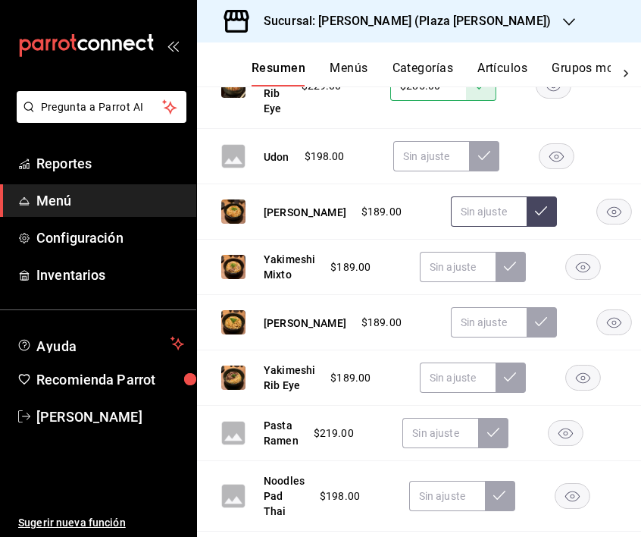
click at [451, 227] on input "text" at bounding box center [489, 211] width 76 height 30
type input "$239.00"
click at [535, 217] on icon at bounding box center [541, 211] width 12 height 12
drag, startPoint x: 450, startPoint y: 287, endPoint x: 435, endPoint y: 287, distance: 15.2
click at [451, 227] on input "$239.00" at bounding box center [489, 211] width 76 height 30
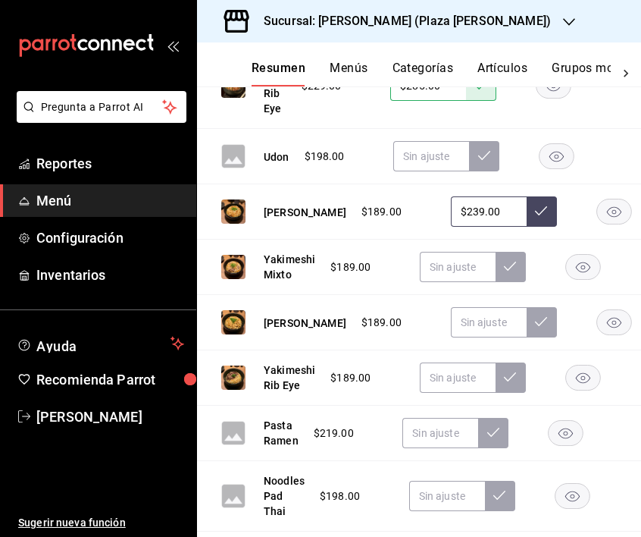
click at [451, 227] on input "$239.00" at bounding box center [489, 211] width 76 height 30
drag, startPoint x: 451, startPoint y: 287, endPoint x: 437, endPoint y: 287, distance: 14.4
click at [451, 227] on input "$239.00" at bounding box center [489, 211] width 76 height 30
click at [454, 282] on input "text" at bounding box center [458, 267] width 76 height 30
paste input "$239.00"
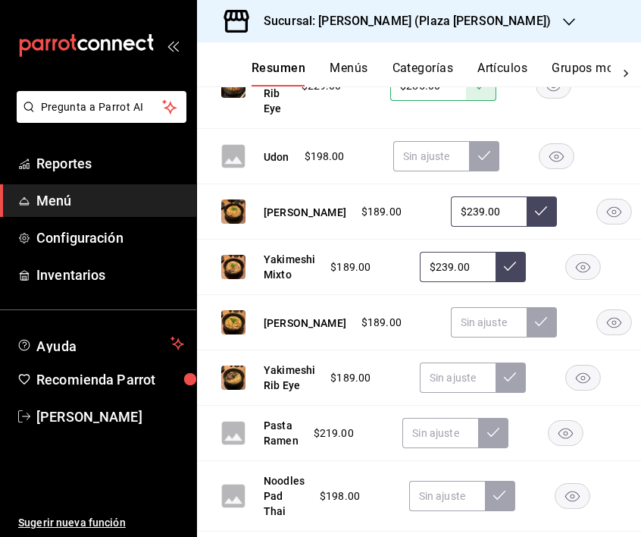
type input "$239.00"
click at [513, 272] on icon at bounding box center [510, 266] width 12 height 12
click at [451, 337] on input "text" at bounding box center [489, 322] width 76 height 30
paste input "$239.00"
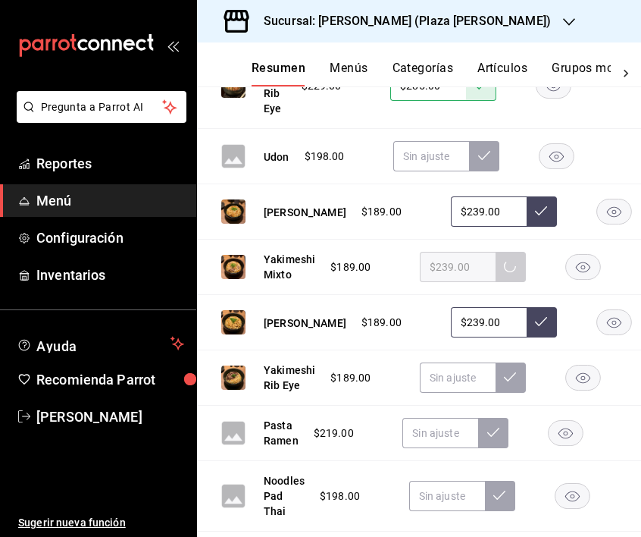
type input "$239.00"
click at [535, 328] on icon at bounding box center [541, 321] width 12 height 12
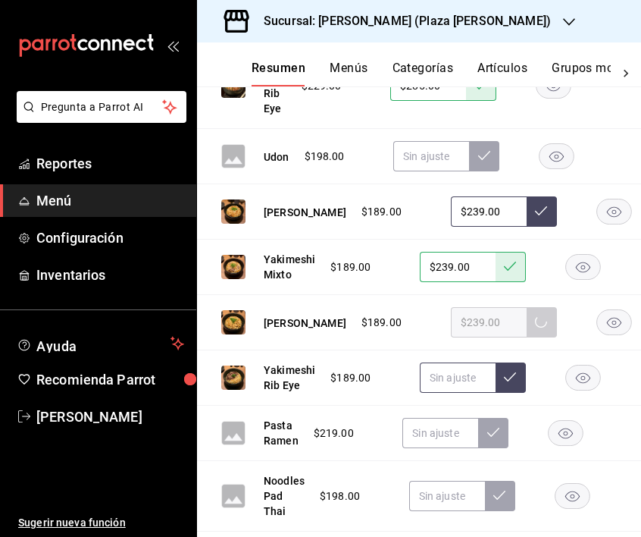
click at [445, 393] on input "text" at bounding box center [458, 377] width 76 height 30
paste input "$239.00"
type input "$239.00"
click at [515, 393] on button at bounding box center [511, 377] width 30 height 30
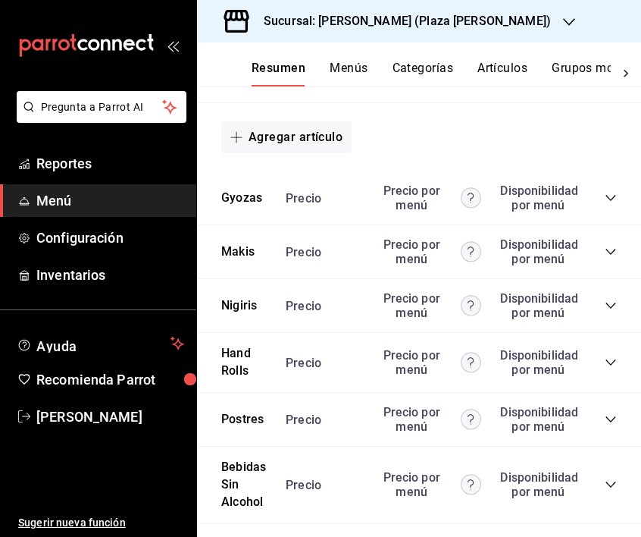
scroll to position [2829, 0]
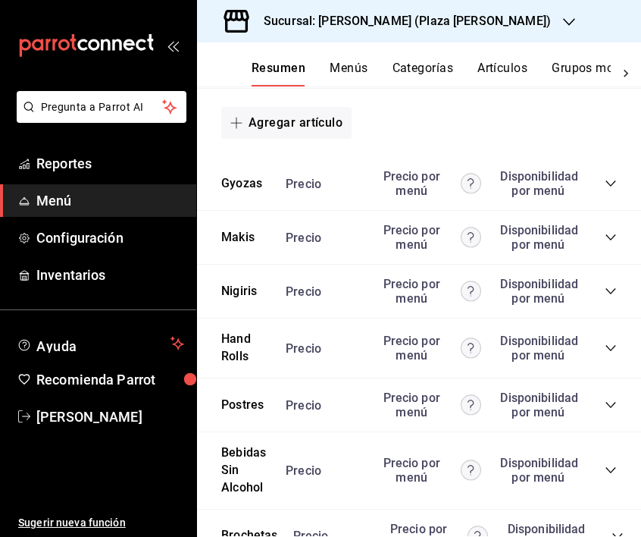
click at [610, 198] on div "Precio Precio por menú Disponibilidad por menú" at bounding box center [444, 183] width 346 height 29
click at [610, 187] on icon "collapse-category-row" at bounding box center [611, 183] width 10 height 6
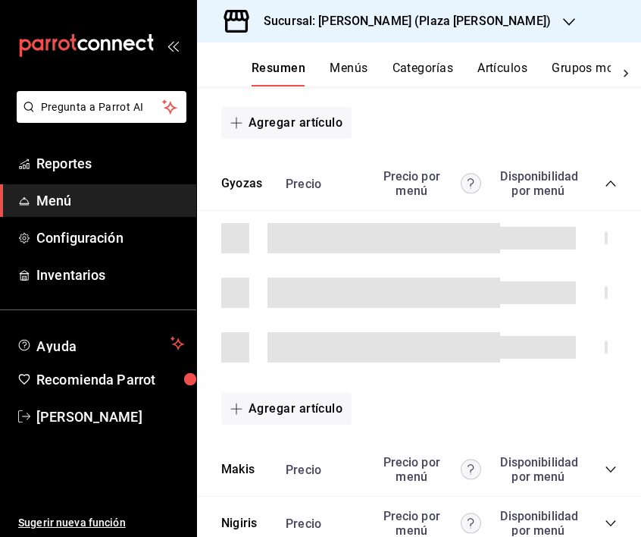
scroll to position [2962, 0]
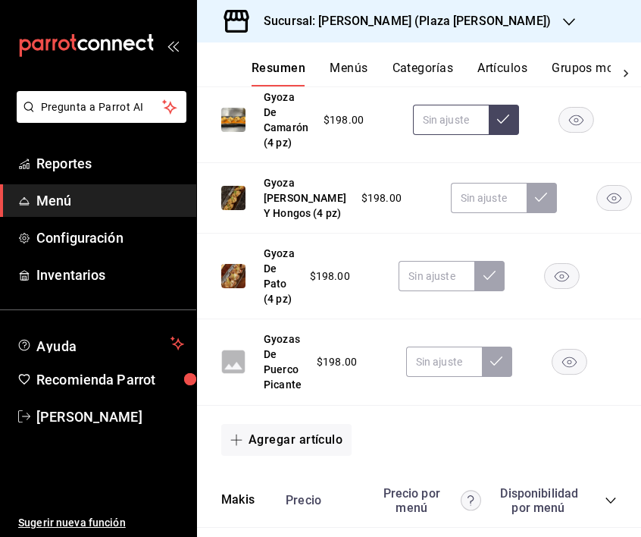
click at [441, 135] on input "text" at bounding box center [451, 120] width 76 height 30
drag, startPoint x: 444, startPoint y: 189, endPoint x: 431, endPoint y: 189, distance: 12.9
click at [431, 135] on input "$249.00" at bounding box center [451, 120] width 76 height 30
drag, startPoint x: 445, startPoint y: 196, endPoint x: 422, endPoint y: 196, distance: 22.7
click at [422, 135] on input "$249.00" at bounding box center [451, 120] width 76 height 30
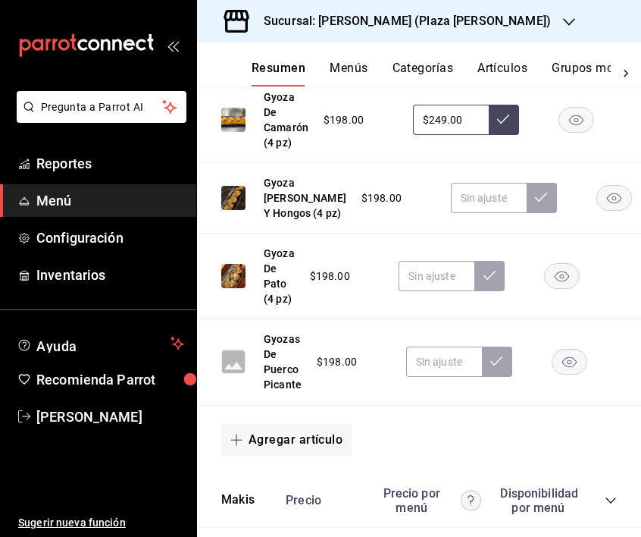
type input "$249.00"
click at [504, 124] on icon at bounding box center [503, 118] width 12 height 9
click at [451, 213] on input "text" at bounding box center [489, 198] width 76 height 30
paste input "$249.00"
type input "$249.00"
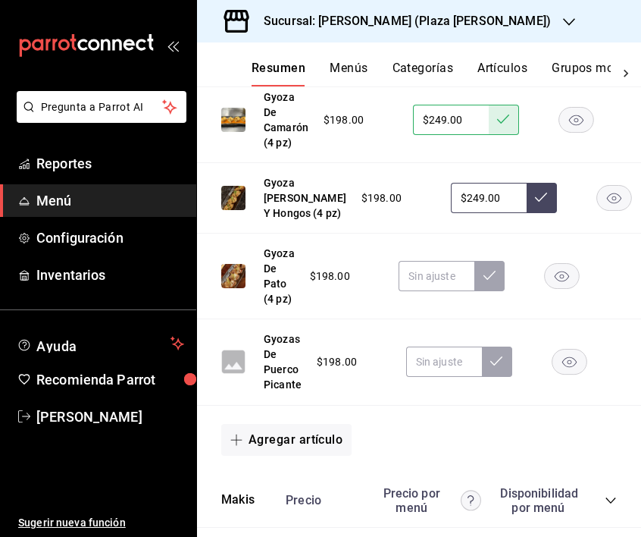
click at [527, 213] on button at bounding box center [542, 198] width 30 height 30
click at [444, 291] on input "text" at bounding box center [437, 276] width 76 height 30
paste input "$249.00"
type input "$249.00"
click at [489, 281] on icon at bounding box center [490, 275] width 12 height 12
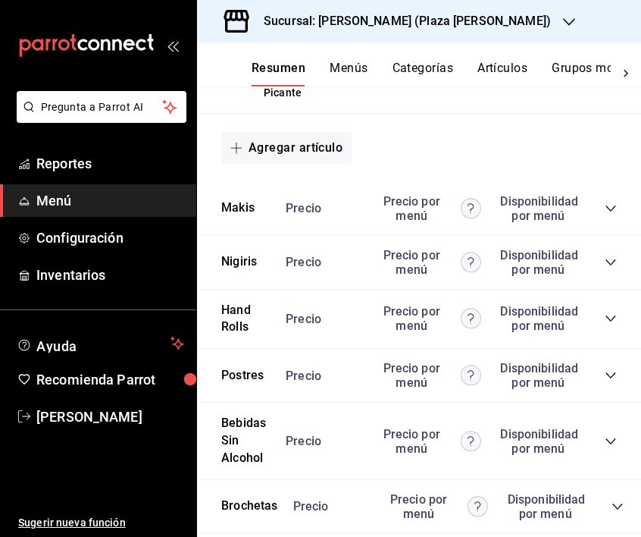
scroll to position [3291, 0]
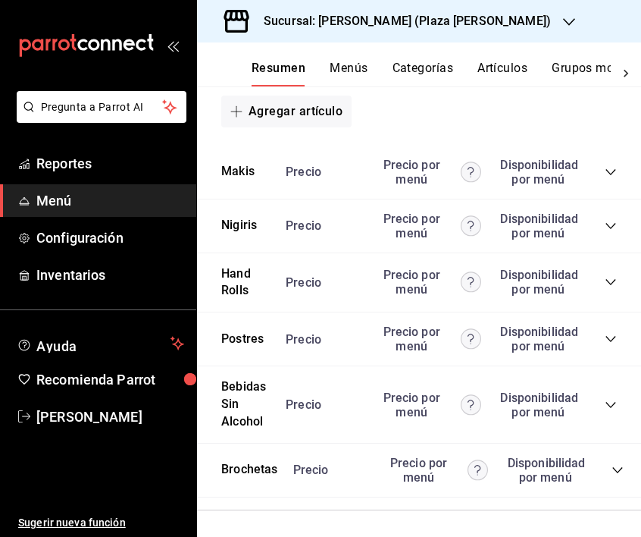
click at [607, 178] on icon "collapse-category-row" at bounding box center [611, 172] width 12 height 12
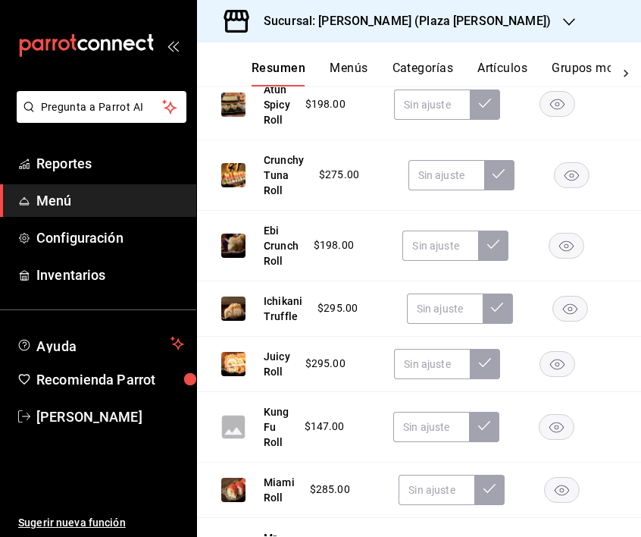
scroll to position [3421, 0]
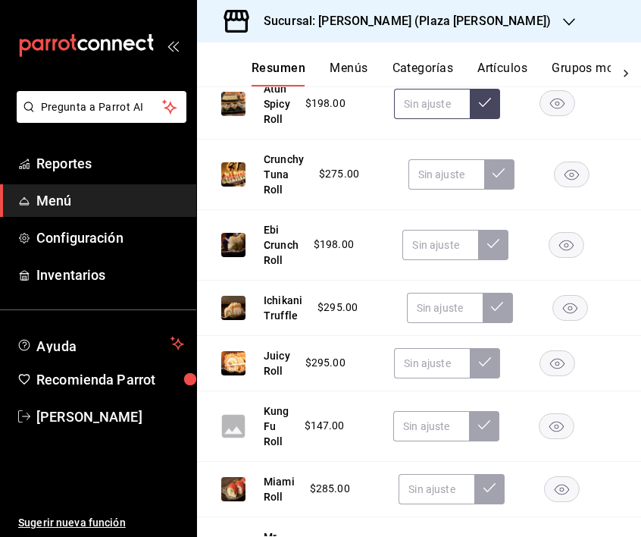
click at [416, 119] on input "text" at bounding box center [432, 104] width 76 height 30
paste input "$249.00"
type input "$249.00"
click at [488, 108] on icon at bounding box center [485, 102] width 12 height 12
click at [425, 190] on input "text" at bounding box center [447, 174] width 76 height 30
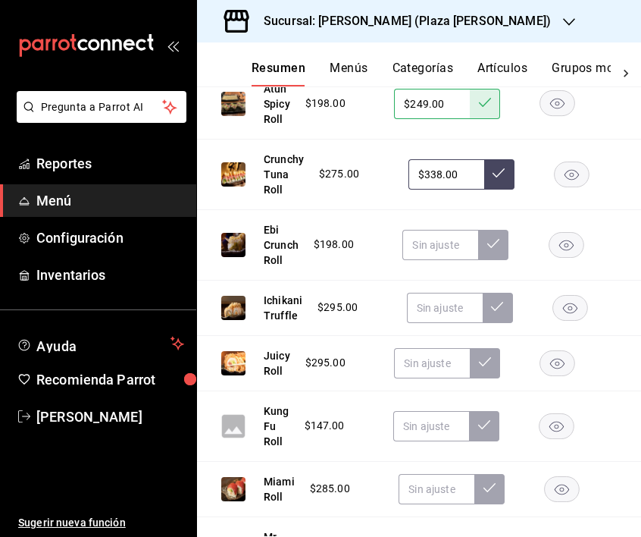
type input "$338.00"
click at [510, 190] on button at bounding box center [499, 174] width 30 height 30
click at [418, 260] on input "text" at bounding box center [441, 245] width 76 height 30
paste input "$249.00"
type input "$249.00"
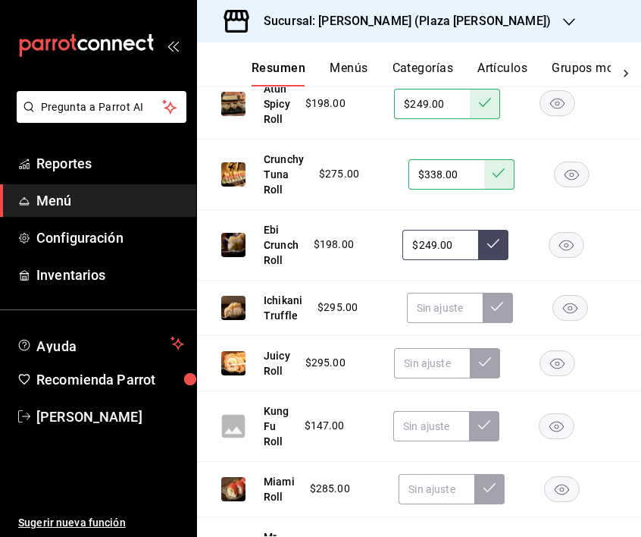
click at [498, 249] on icon at bounding box center [494, 243] width 12 height 12
click at [433, 323] on input "text" at bounding box center [445, 308] width 76 height 30
type input "$365.00"
click at [497, 323] on button at bounding box center [498, 308] width 30 height 30
click at [440, 378] on input "text" at bounding box center [432, 363] width 76 height 30
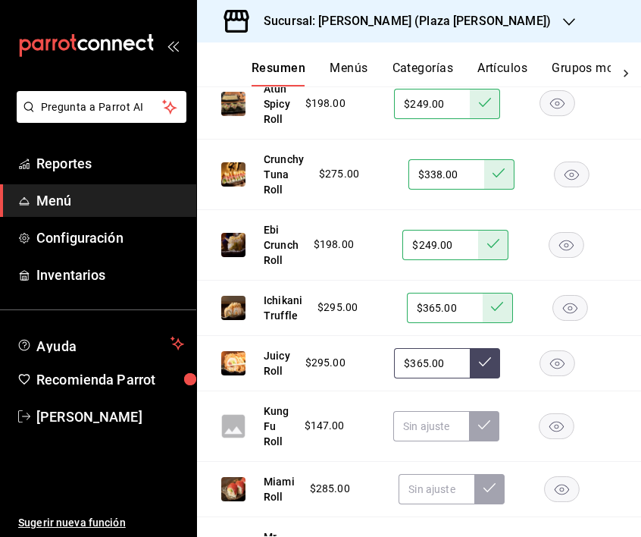
type input "$365.00"
click at [484, 366] on icon at bounding box center [485, 361] width 12 height 9
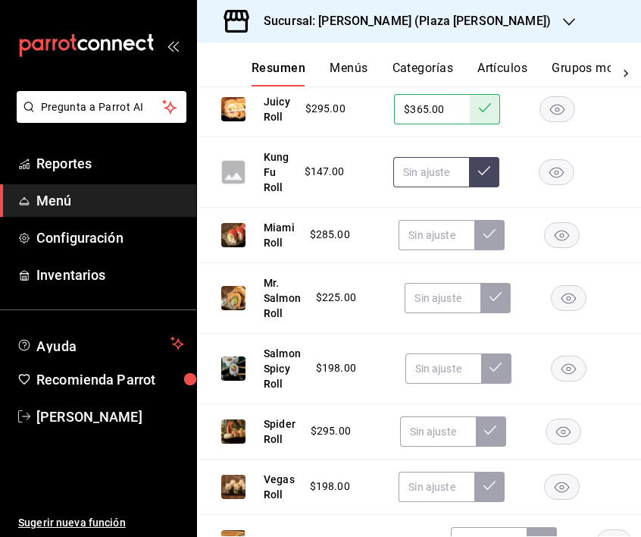
scroll to position [3679, 0]
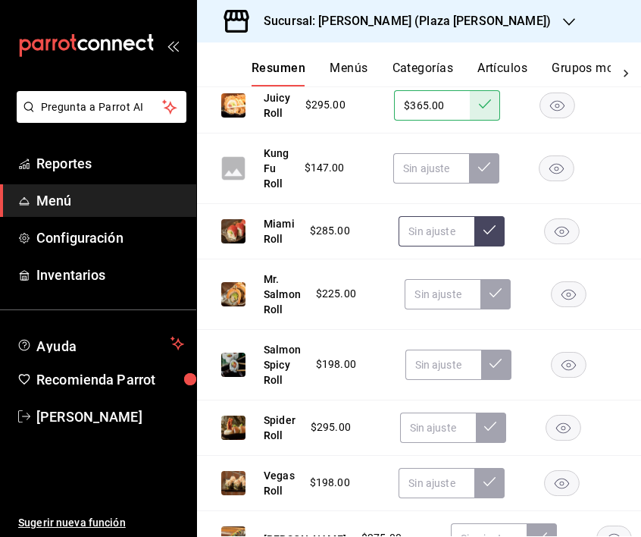
click at [444, 246] on input "text" at bounding box center [437, 231] width 76 height 30
type input "$349.00"
click at [485, 234] on icon at bounding box center [490, 229] width 12 height 9
click at [448, 309] on input "text" at bounding box center [443, 294] width 76 height 30
type input "$285.00"
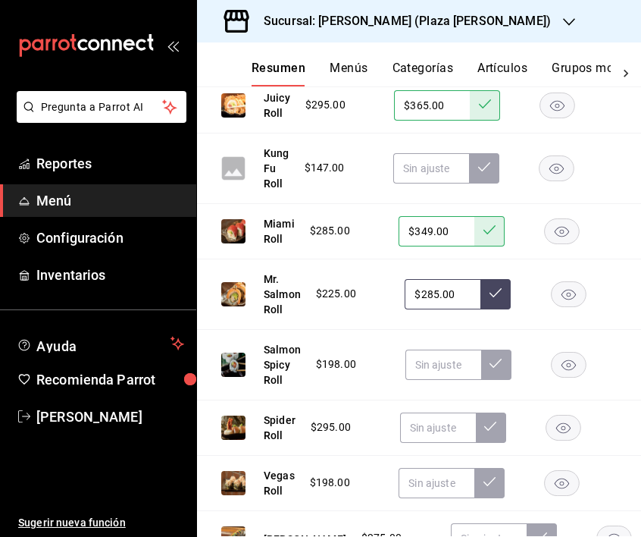
click at [488, 309] on button at bounding box center [496, 294] width 30 height 30
click at [434, 380] on input "text" at bounding box center [444, 365] width 76 height 30
paste input "$249.00"
type input "$249.00"
click at [507, 380] on button at bounding box center [496, 365] width 30 height 30
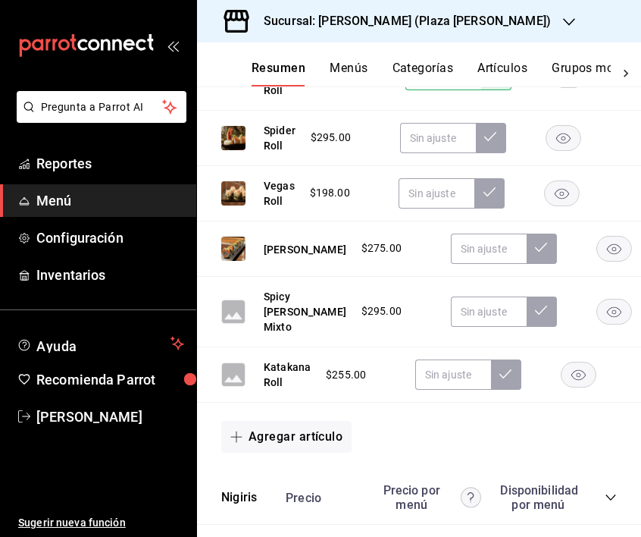
scroll to position [3975, 0]
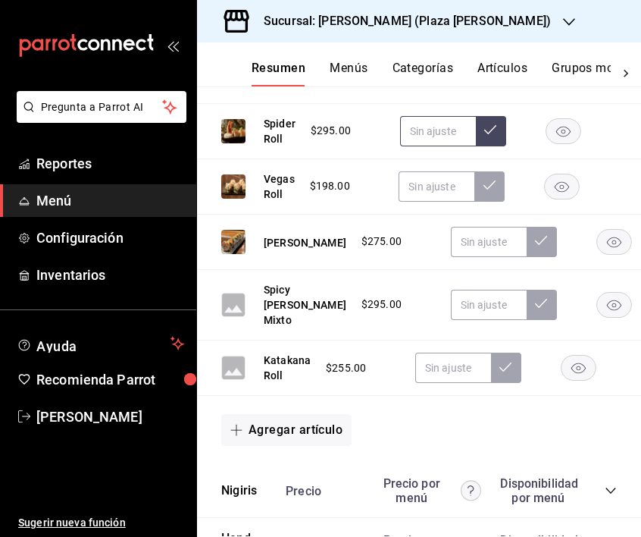
click at [455, 146] on input "text" at bounding box center [438, 131] width 76 height 30
type input "$365.00"
click at [490, 146] on button at bounding box center [491, 131] width 30 height 30
click at [436, 202] on input "text" at bounding box center [437, 186] width 76 height 30
paste input "$249.00"
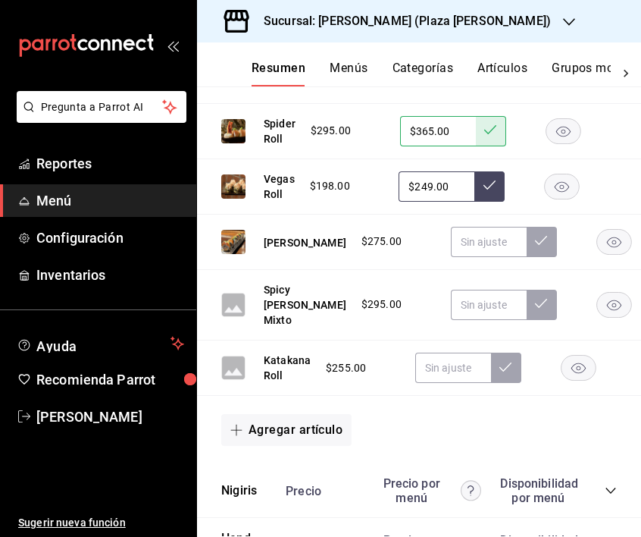
type input "$249.00"
click at [494, 191] on icon at bounding box center [490, 185] width 12 height 12
click at [457, 257] on input "text" at bounding box center [489, 242] width 76 height 30
type input "$338.00"
click at [527, 257] on button at bounding box center [542, 242] width 30 height 30
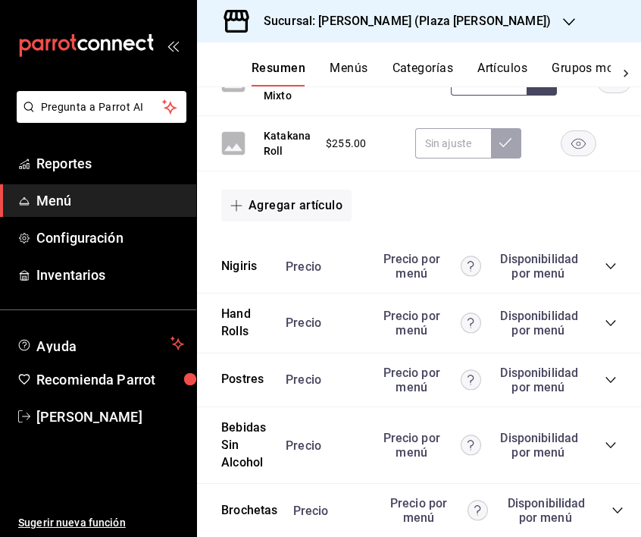
scroll to position [4247, 0]
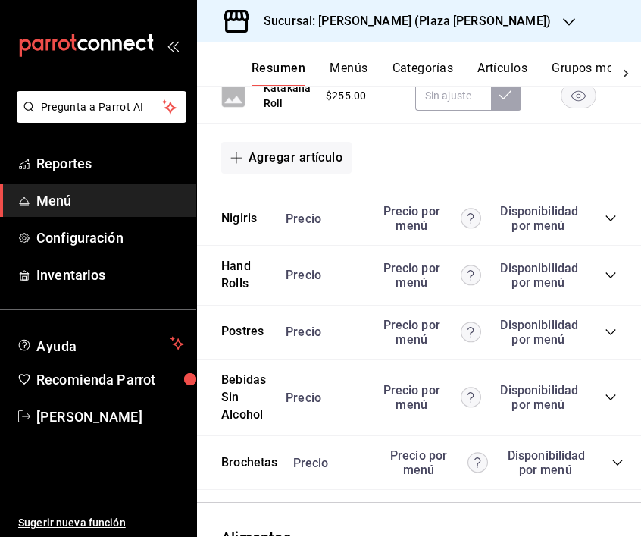
click at [609, 224] on icon "collapse-category-row" at bounding box center [611, 218] width 12 height 12
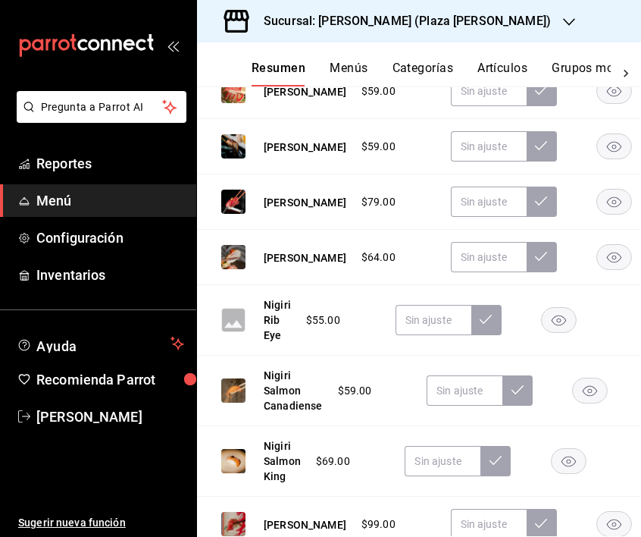
scroll to position [4445, 0]
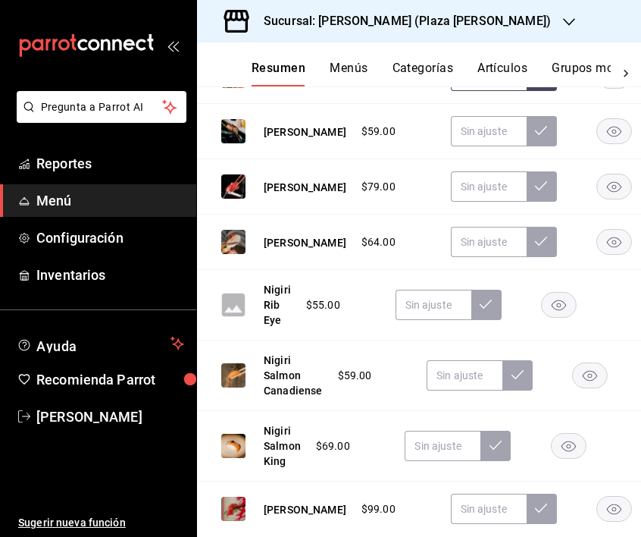
click at [451, 91] on input "text" at bounding box center [489, 76] width 76 height 30
type input "$75.00"
click at [527, 91] on button at bounding box center [542, 76] width 30 height 30
click at [451, 146] on input "text" at bounding box center [489, 131] width 76 height 30
type input "$75.00"
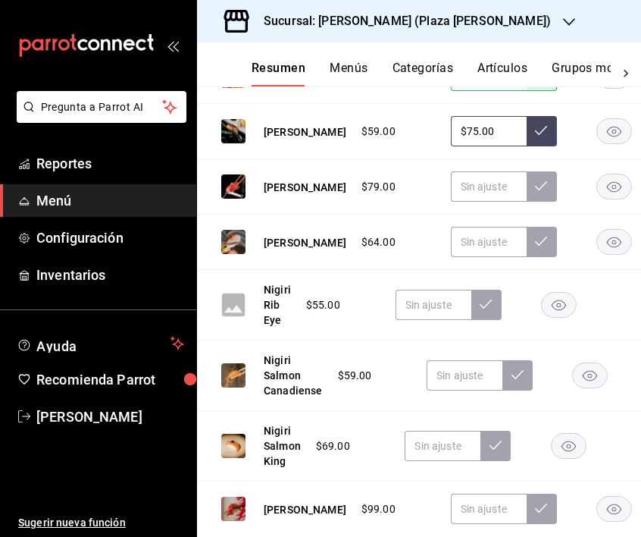
click at [535, 136] on icon at bounding box center [541, 130] width 12 height 12
click at [453, 202] on input "text" at bounding box center [489, 186] width 76 height 30
type input "$98.00"
click at [535, 192] on icon at bounding box center [541, 186] width 12 height 12
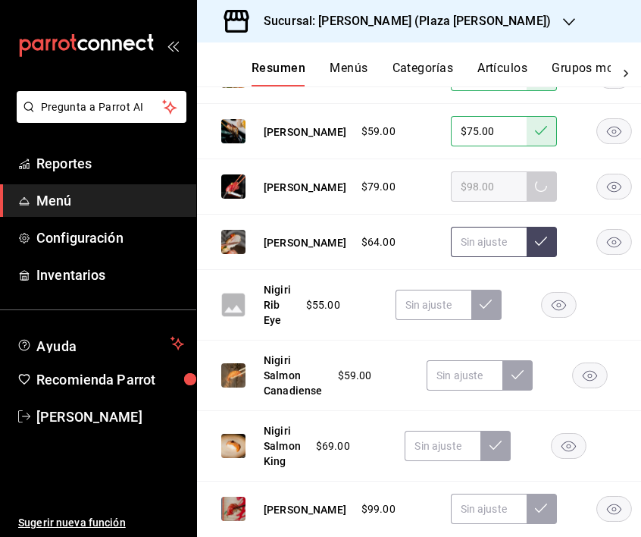
click at [454, 257] on input "text" at bounding box center [489, 242] width 76 height 30
type input "$85.00"
click at [535, 247] on icon at bounding box center [541, 241] width 12 height 12
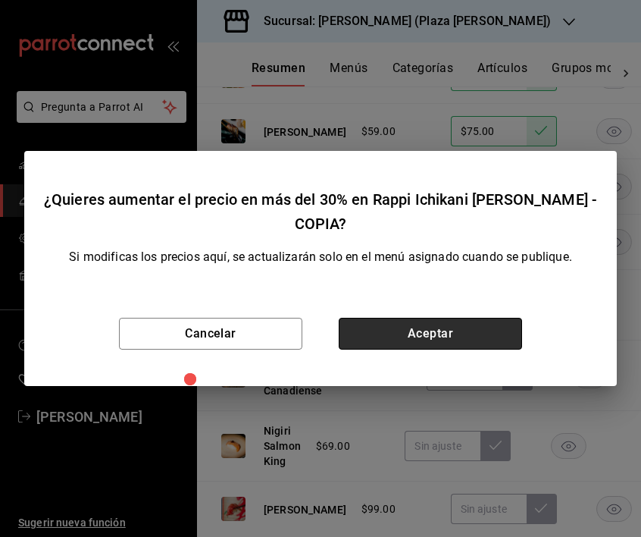
click at [450, 334] on button "Aceptar" at bounding box center [430, 334] width 183 height 32
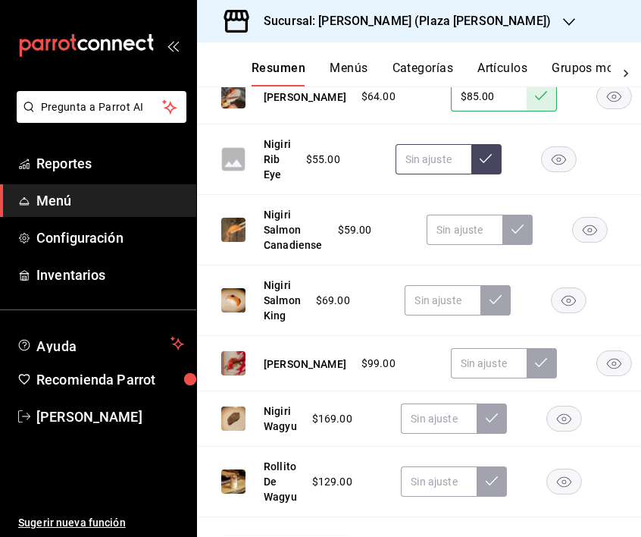
scroll to position [4593, 0]
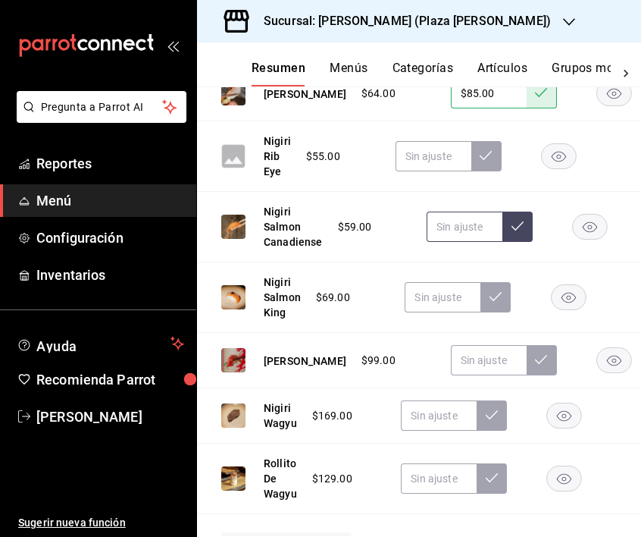
click at [462, 242] on input "text" at bounding box center [465, 227] width 76 height 30
type input "$75.00"
click at [518, 230] on icon at bounding box center [518, 225] width 12 height 9
click at [447, 312] on input "text" at bounding box center [443, 297] width 76 height 30
type input "$88.00"
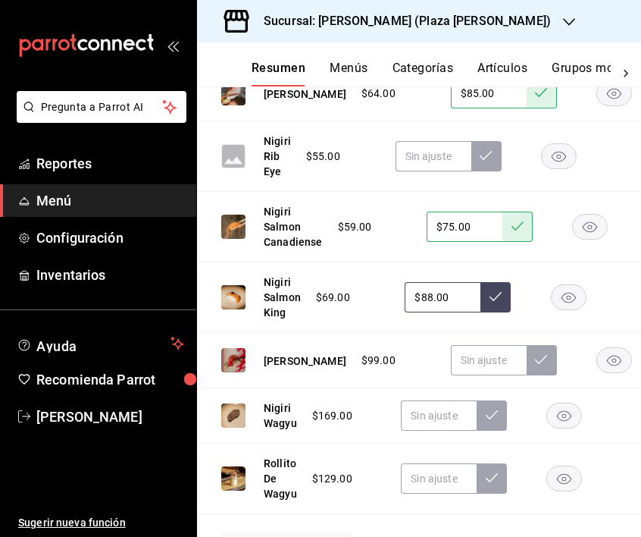
click at [504, 312] on button at bounding box center [496, 297] width 30 height 30
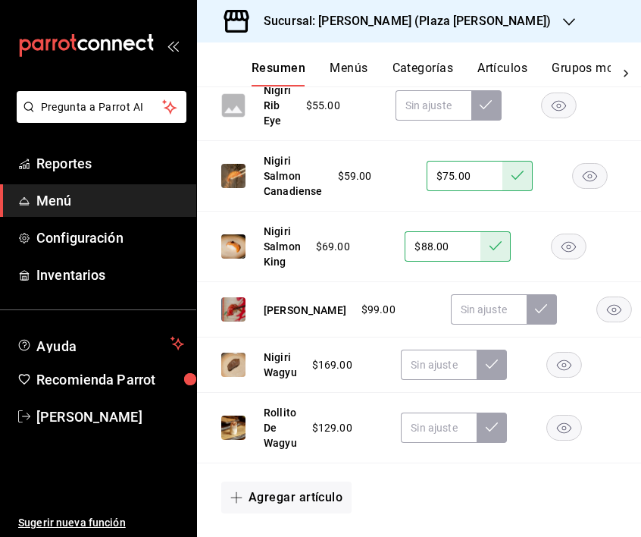
scroll to position [4665, 0]
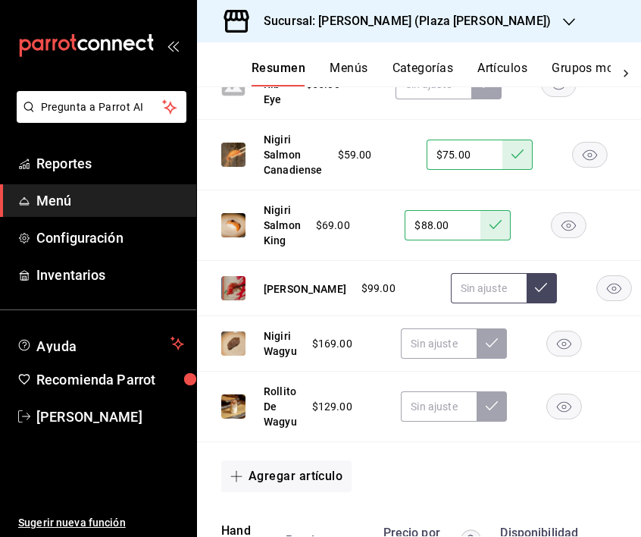
click at [451, 303] on input "text" at bounding box center [489, 288] width 76 height 30
type input "$125.00"
click at [535, 293] on icon at bounding box center [541, 287] width 12 height 12
click at [441, 359] on input "text" at bounding box center [439, 343] width 76 height 30
type input "$205.00"
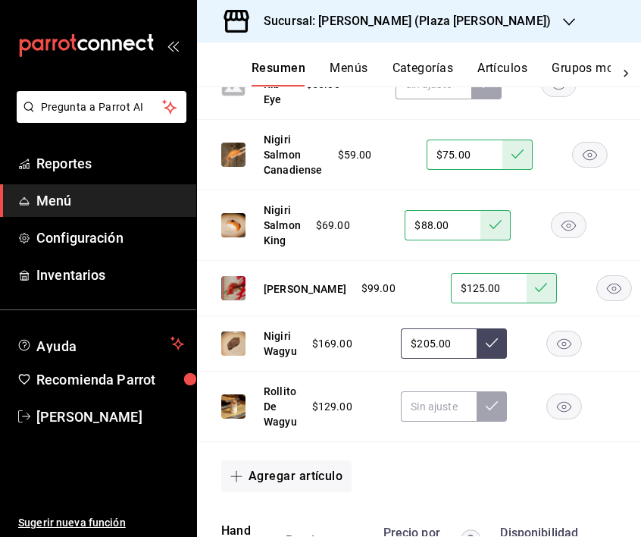
click at [488, 359] on button at bounding box center [492, 343] width 30 height 30
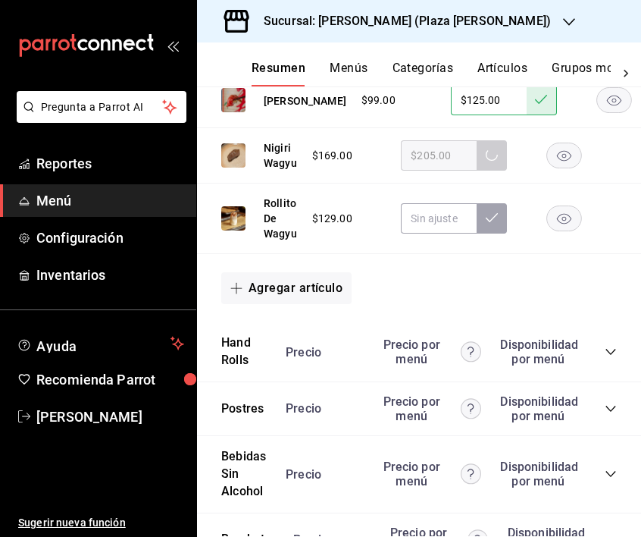
scroll to position [4855, 0]
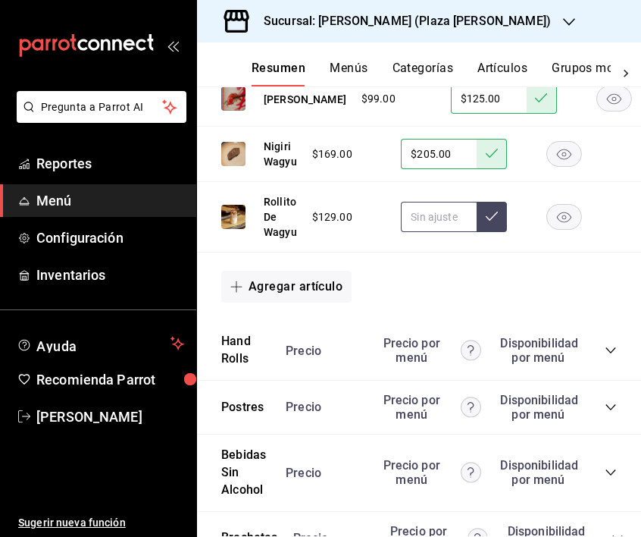
click at [428, 232] on input "text" at bounding box center [439, 217] width 76 height 30
type input "$155.00"
click at [501, 232] on button at bounding box center [492, 217] width 30 height 30
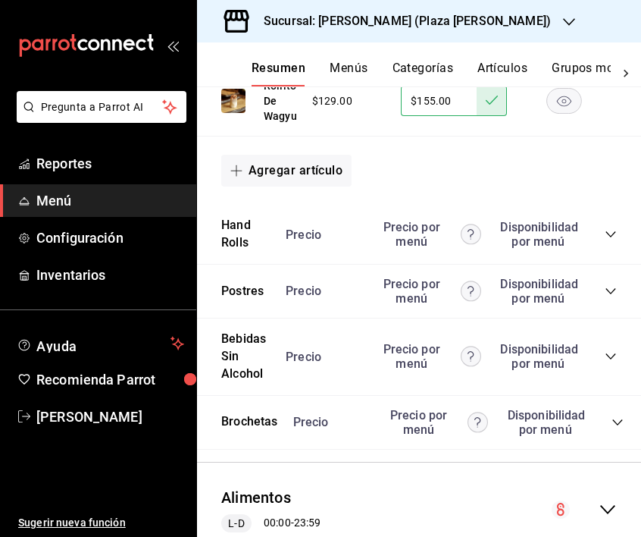
scroll to position [4972, 0]
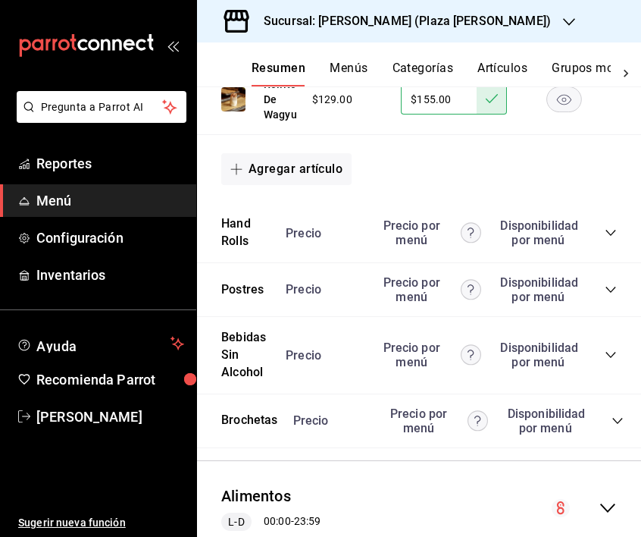
click at [613, 239] on icon "collapse-category-row" at bounding box center [611, 233] width 12 height 12
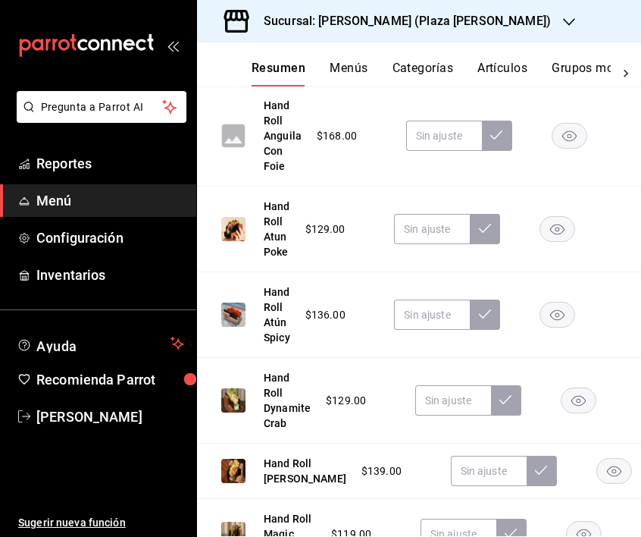
scroll to position [5302, 0]
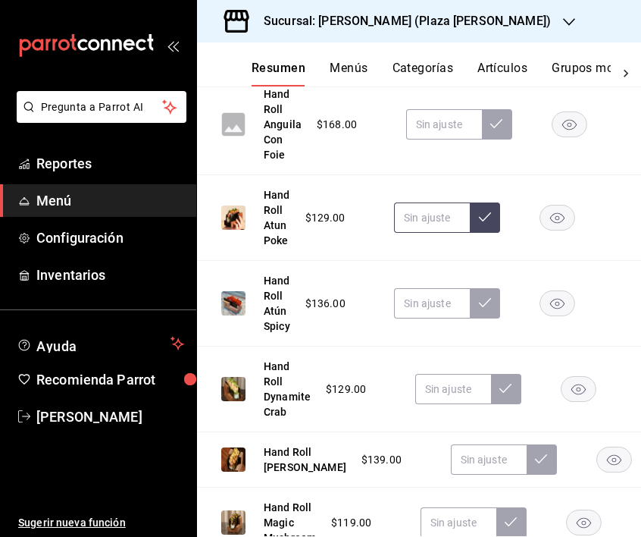
click at [423, 233] on input "text" at bounding box center [432, 217] width 76 height 30
type input "$159.00"
click at [479, 223] on icon at bounding box center [485, 217] width 12 height 12
click at [422, 318] on input "text" at bounding box center [432, 303] width 76 height 30
type input "$168.00"
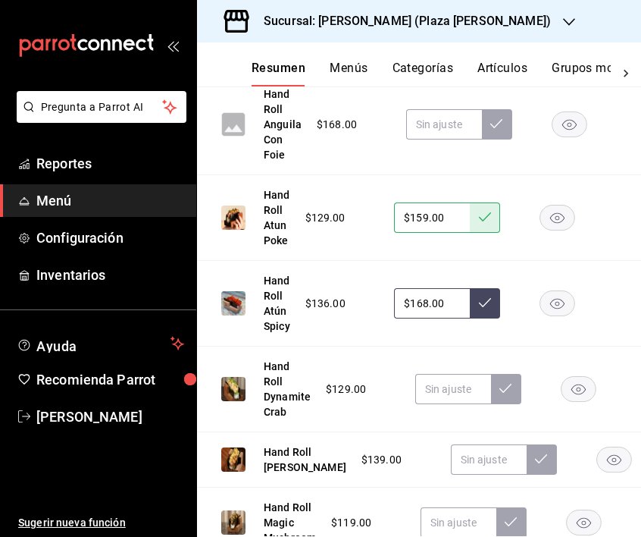
click at [486, 309] on icon at bounding box center [485, 302] width 12 height 12
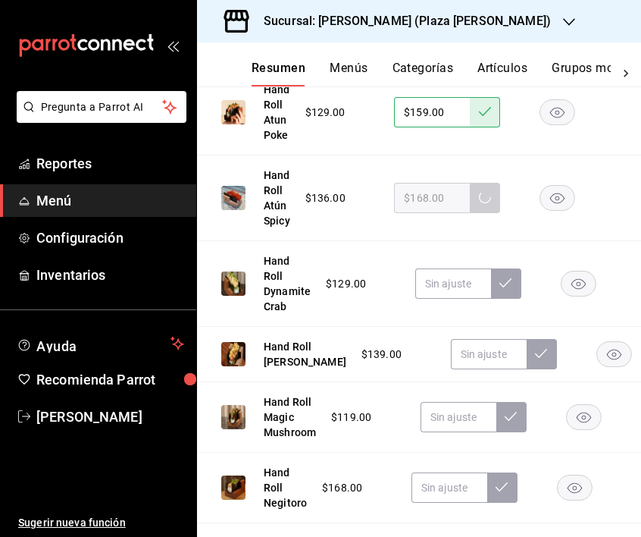
scroll to position [5410, 0]
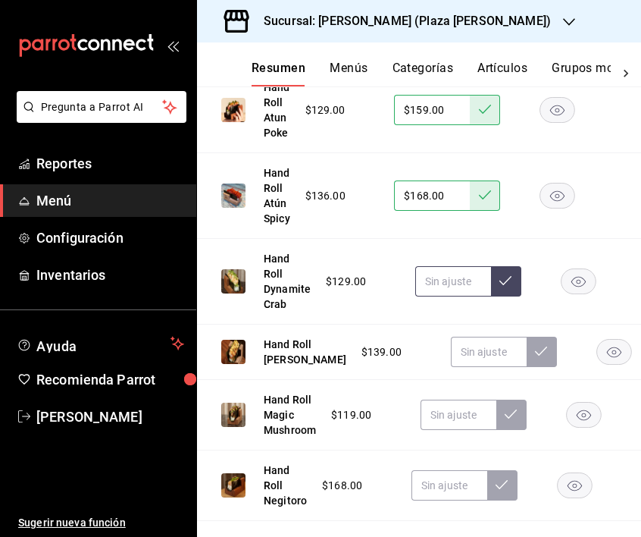
click at [436, 296] on input "text" at bounding box center [453, 281] width 76 height 30
type input "$159.00"
click at [503, 287] on icon at bounding box center [506, 280] width 12 height 12
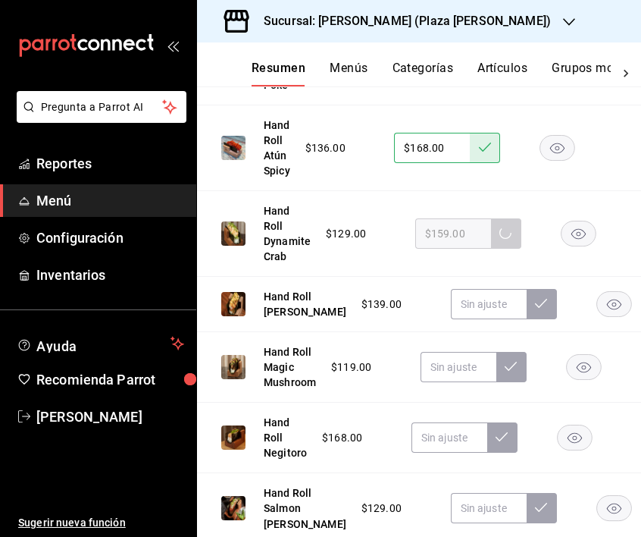
scroll to position [5460, 0]
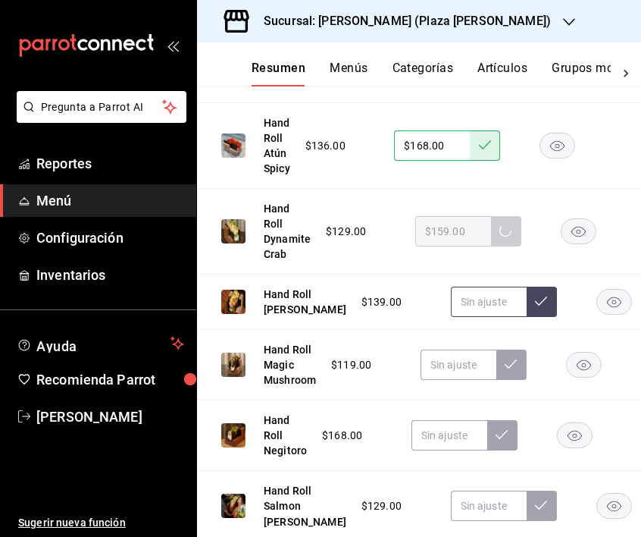
click at [467, 317] on input "text" at bounding box center [489, 302] width 76 height 30
type input "$175.00"
click at [535, 307] on icon at bounding box center [541, 301] width 12 height 12
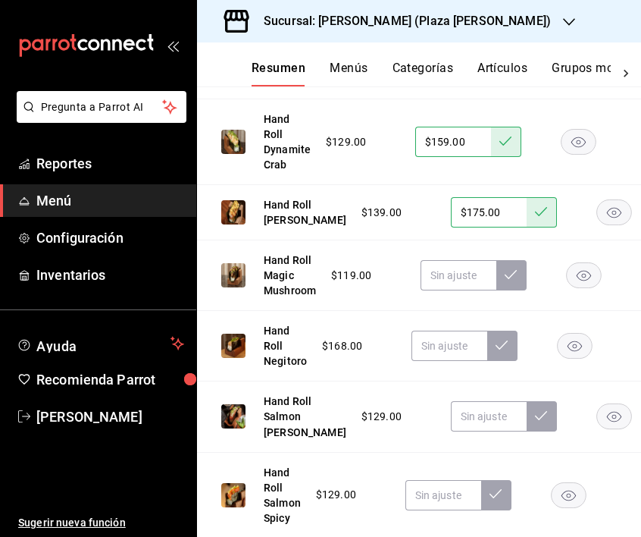
scroll to position [5550, 0]
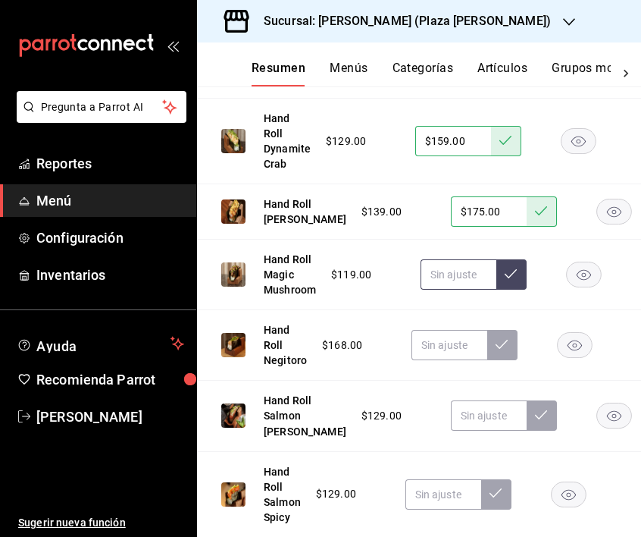
click at [441, 290] on input "text" at bounding box center [459, 274] width 76 height 30
type input "$148.00"
click at [500, 290] on button at bounding box center [512, 274] width 30 height 30
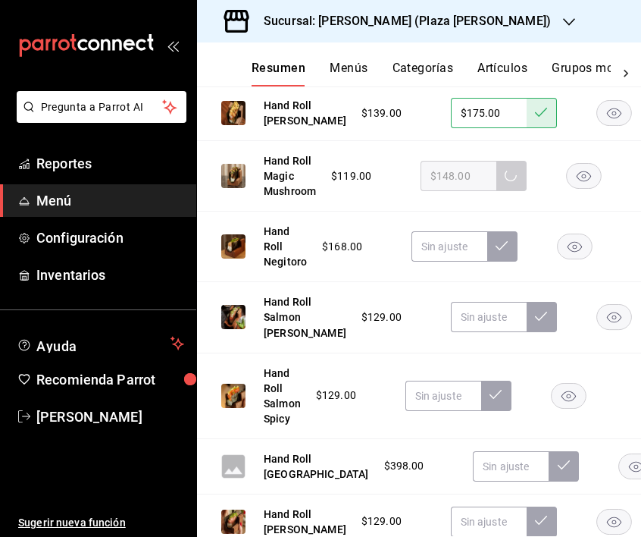
scroll to position [5652, 0]
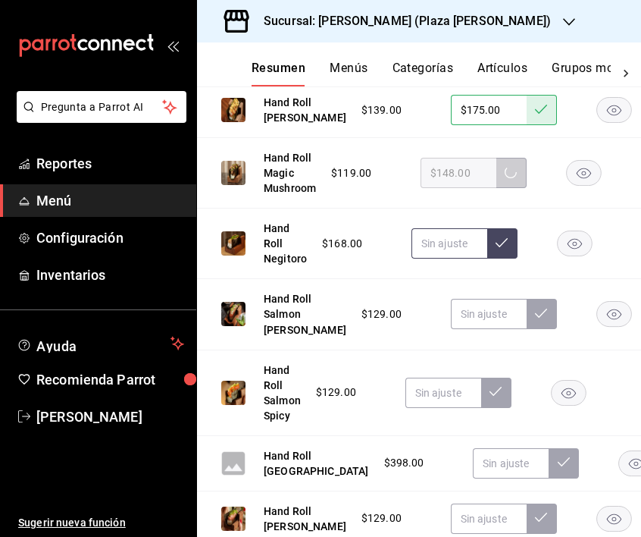
click at [459, 259] on input "text" at bounding box center [450, 243] width 76 height 30
type input "$205.00"
click at [507, 259] on button at bounding box center [503, 243] width 30 height 30
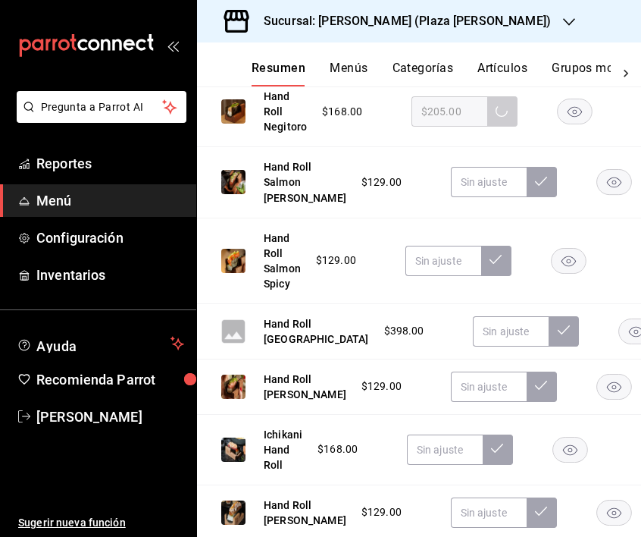
scroll to position [5787, 0]
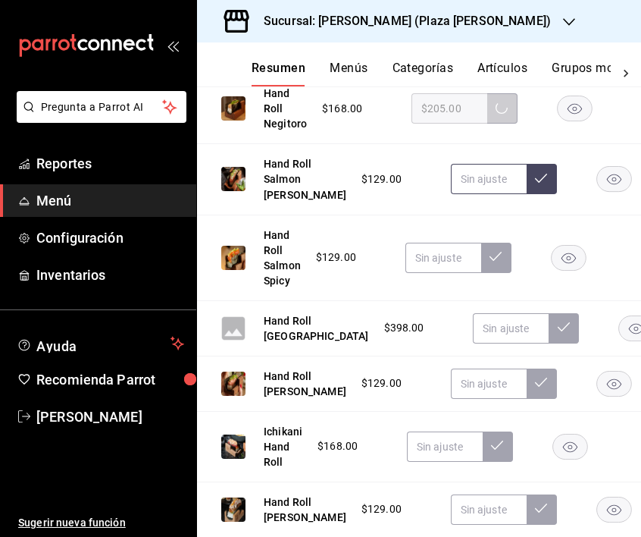
click at [456, 194] on input "text" at bounding box center [489, 179] width 76 height 30
type input "$159.00"
click at [527, 194] on button at bounding box center [542, 179] width 30 height 30
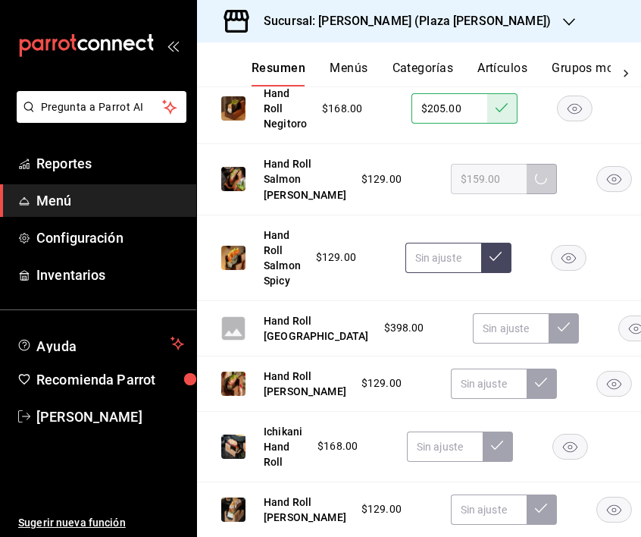
click at [425, 273] on input "text" at bounding box center [444, 258] width 76 height 30
type input "$159.00"
click at [499, 262] on icon at bounding box center [496, 256] width 12 height 12
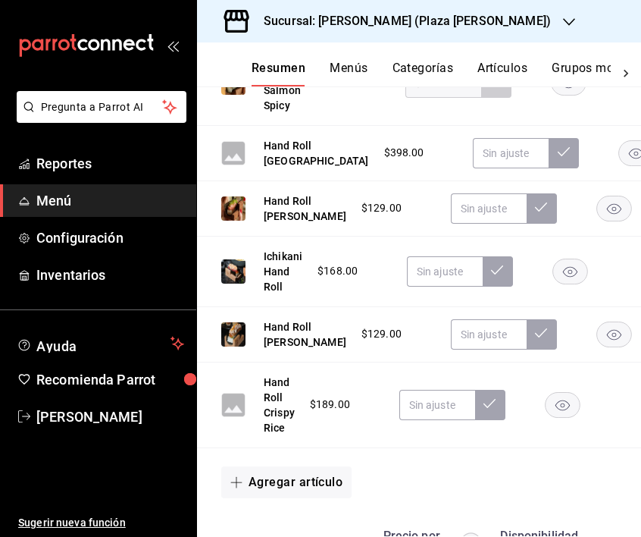
scroll to position [5962, 0]
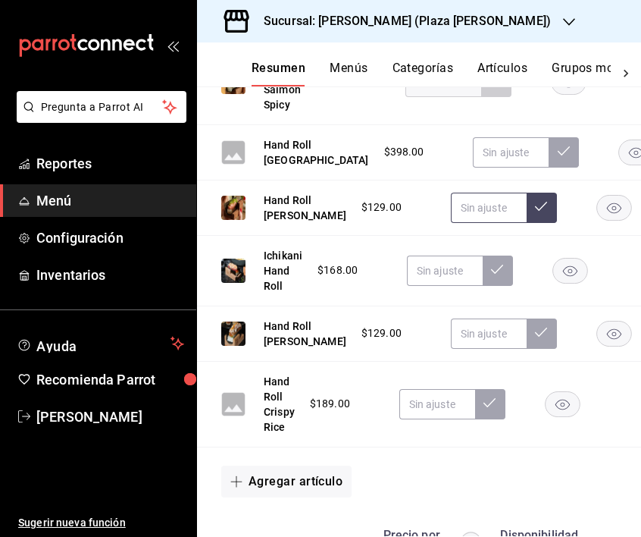
click at [451, 223] on input "text" at bounding box center [489, 208] width 76 height 30
type input "$159.00"
click at [535, 212] on icon at bounding box center [541, 206] width 12 height 12
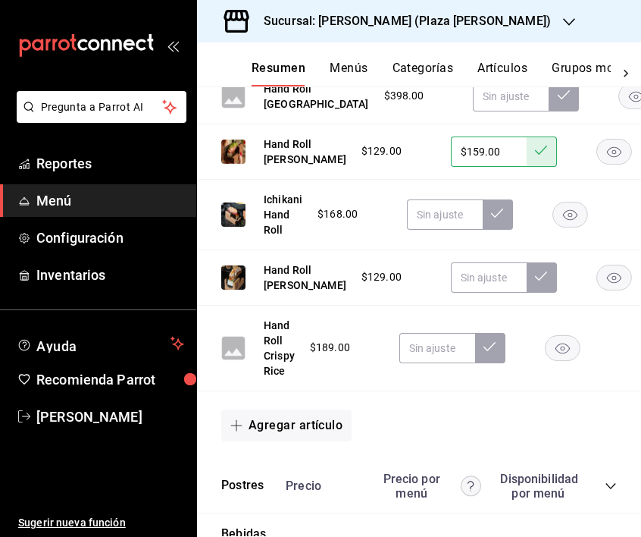
scroll to position [6024, 0]
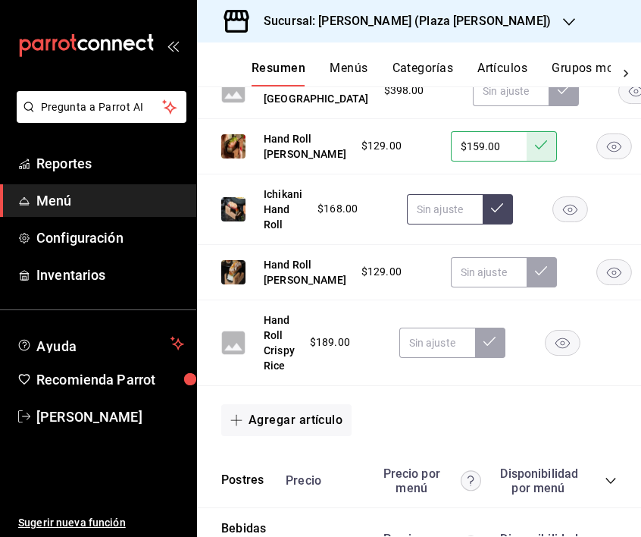
click at [454, 224] on input "text" at bounding box center [445, 209] width 76 height 30
type input "$205.00"
click at [502, 214] on icon at bounding box center [497, 208] width 12 height 12
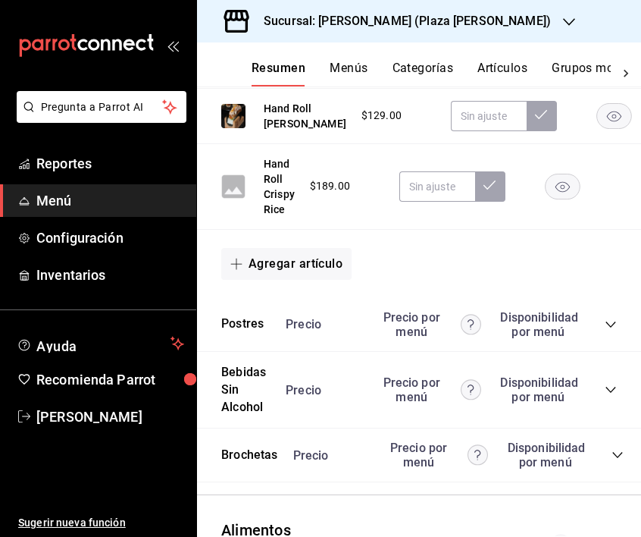
scroll to position [6229, 0]
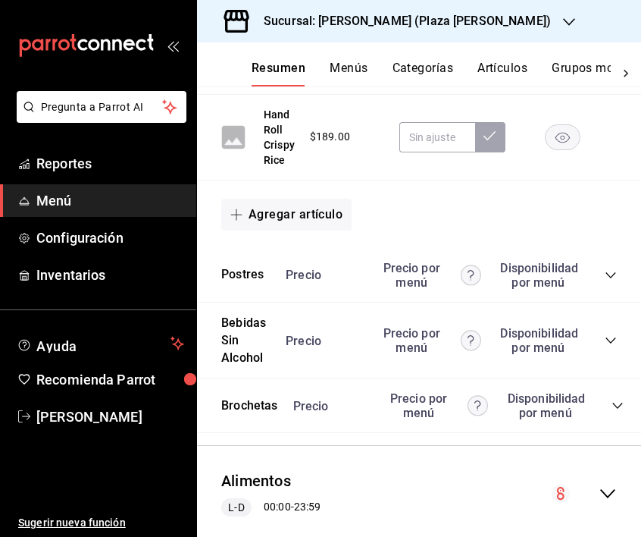
click at [451, 82] on input "text" at bounding box center [489, 67] width 76 height 30
type input "$159.00"
click at [527, 82] on button at bounding box center [542, 67] width 30 height 30
click at [557, 149] on rect "button" at bounding box center [562, 136] width 35 height 25
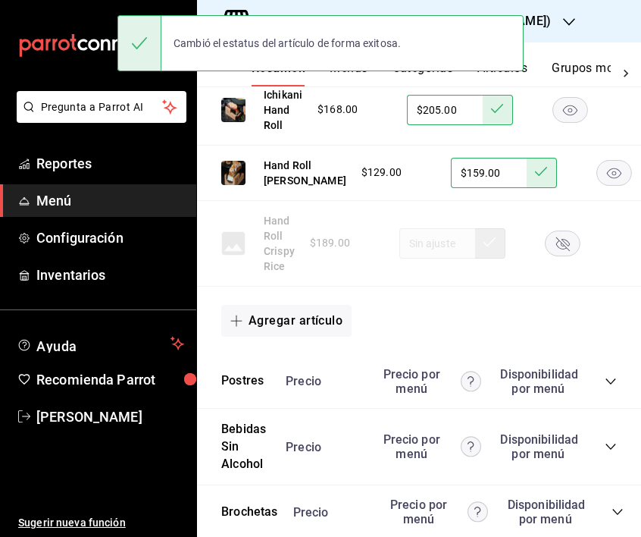
scroll to position [6085, 0]
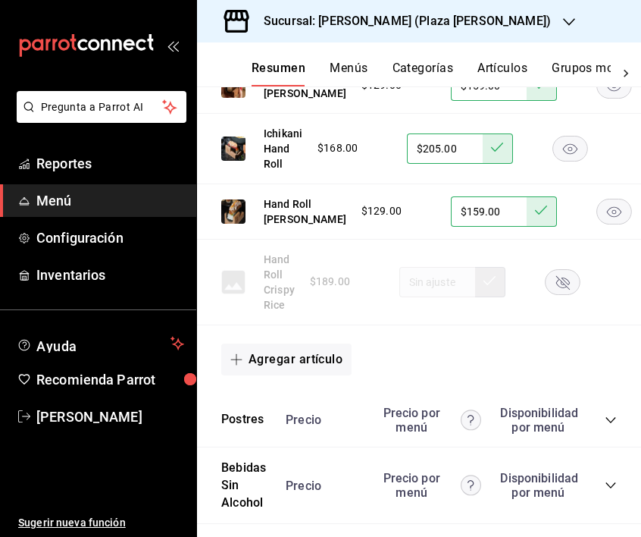
click at [619, 42] on rect "button" at bounding box center [636, 29] width 35 height 25
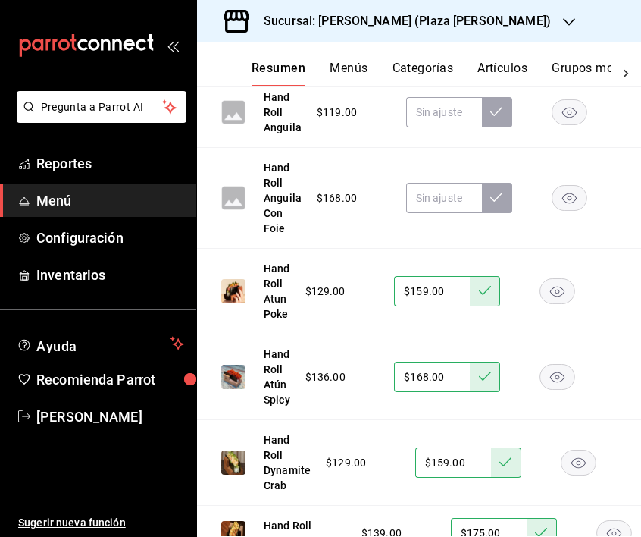
scroll to position [5225, 0]
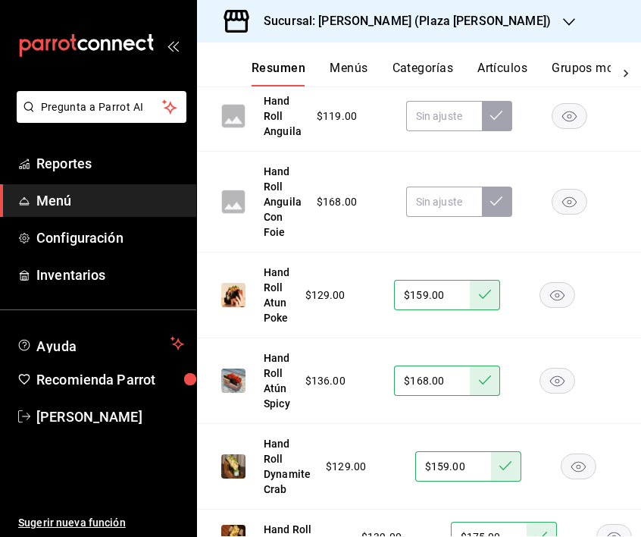
click at [572, 215] on rect "button" at bounding box center [569, 202] width 35 height 25
click at [573, 122] on icon "button" at bounding box center [570, 116] width 14 height 11
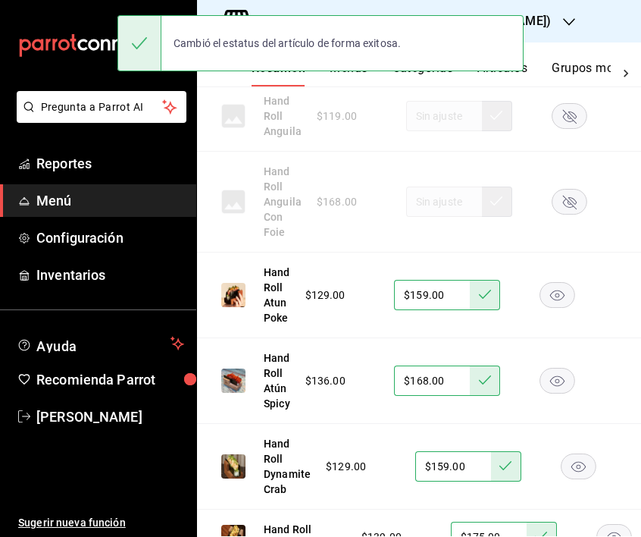
click at [566, 58] on rect "button" at bounding box center [563, 45] width 35 height 25
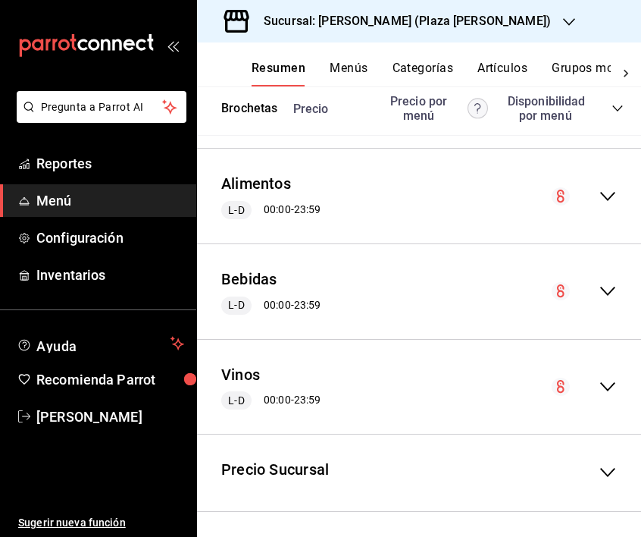
scroll to position [6529, 0]
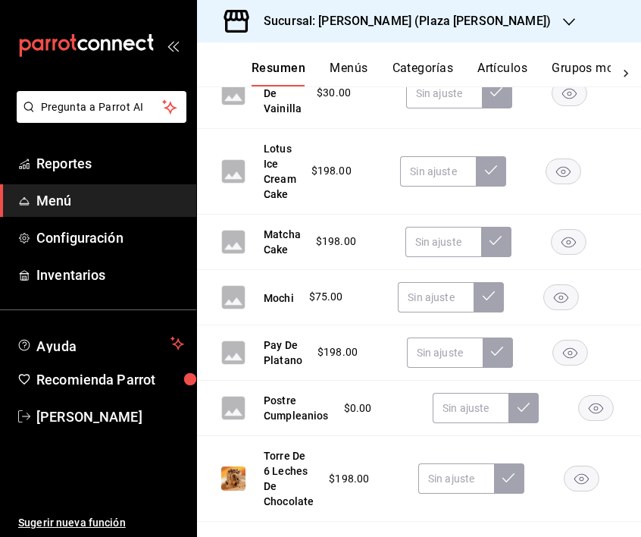
click at [454, 45] on input "text" at bounding box center [466, 30] width 76 height 30
type input "$255.00"
click at [523, 45] on button at bounding box center [519, 30] width 30 height 30
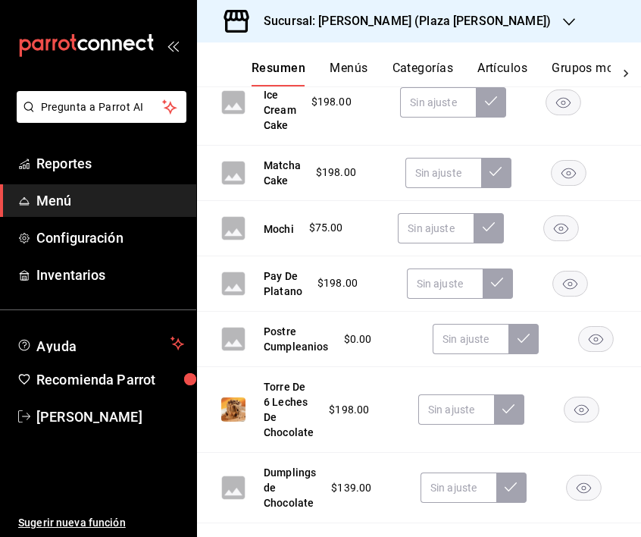
scroll to position [6599, 0]
click at [575, 36] on rect "button" at bounding box center [570, 23] width 35 height 25
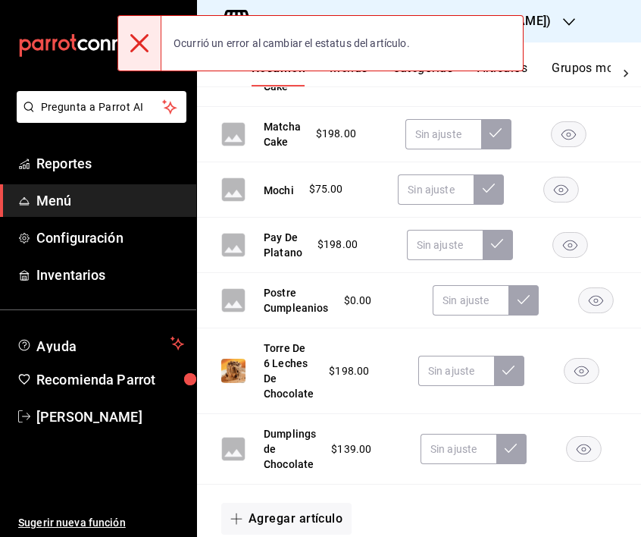
scroll to position [6637, 0]
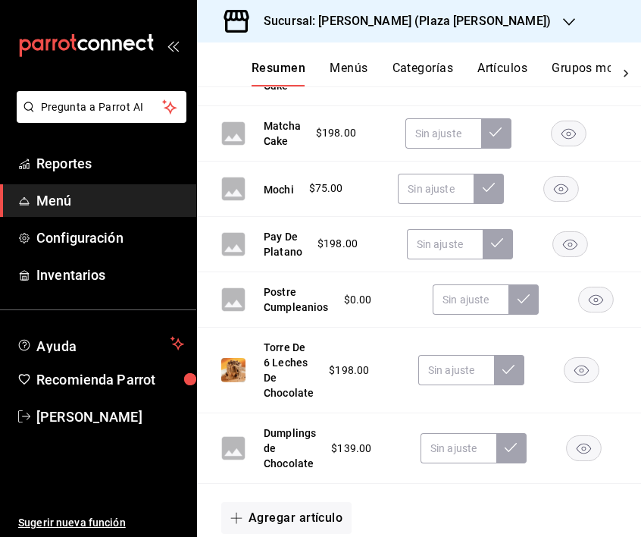
click at [557, 201] on rect "button" at bounding box center [561, 188] width 35 height 25
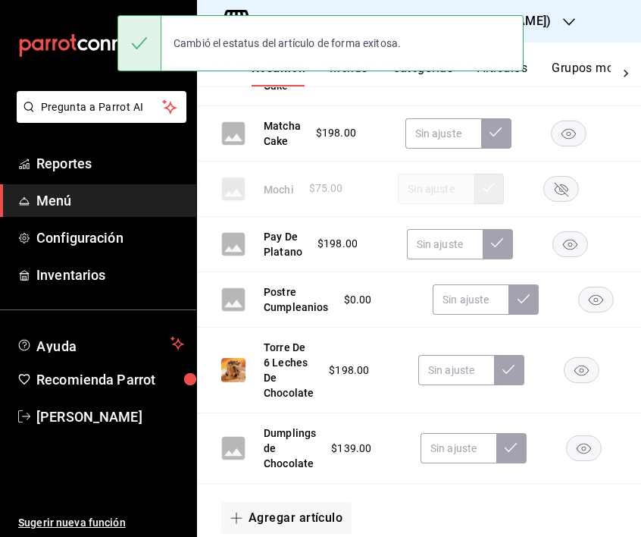
click at [576, 146] on rect "button" at bounding box center [568, 133] width 35 height 25
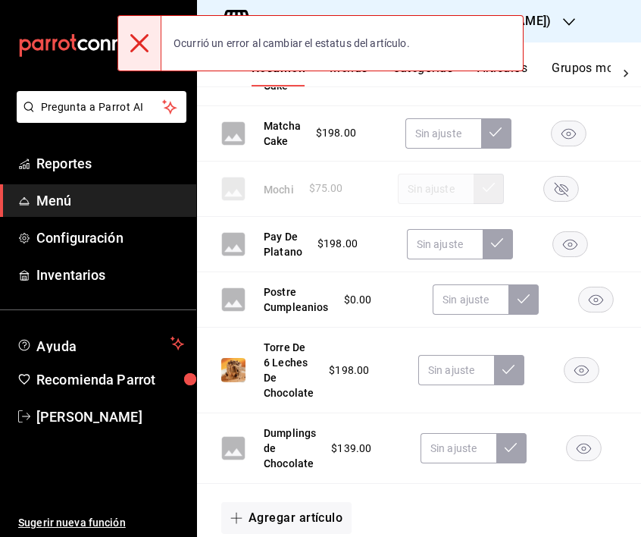
click at [573, 75] on rect "button" at bounding box center [564, 62] width 35 height 25
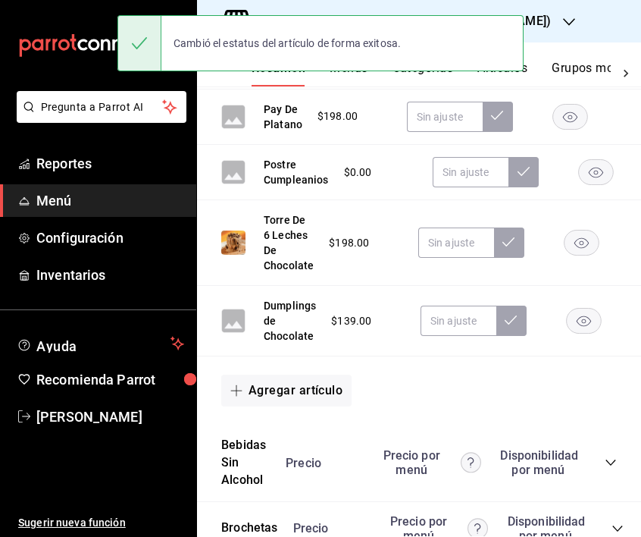
scroll to position [6765, 0]
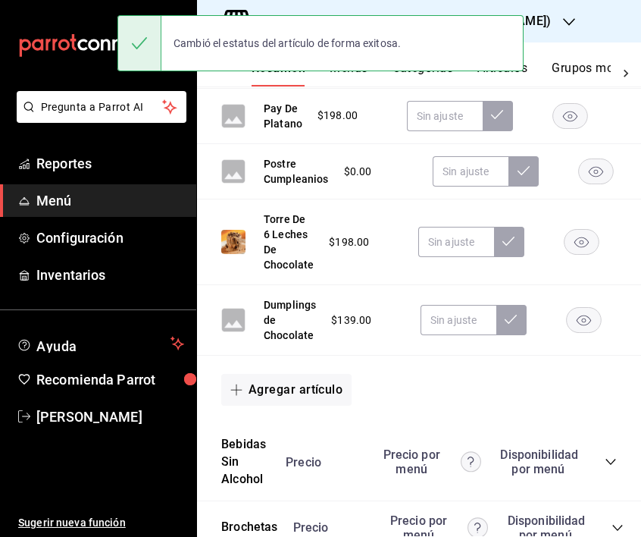
click at [569, 128] on rect "button" at bounding box center [570, 115] width 35 height 25
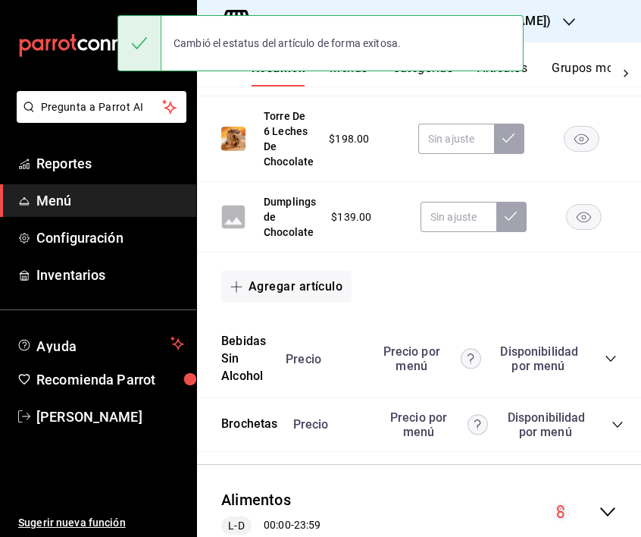
scroll to position [6869, 0]
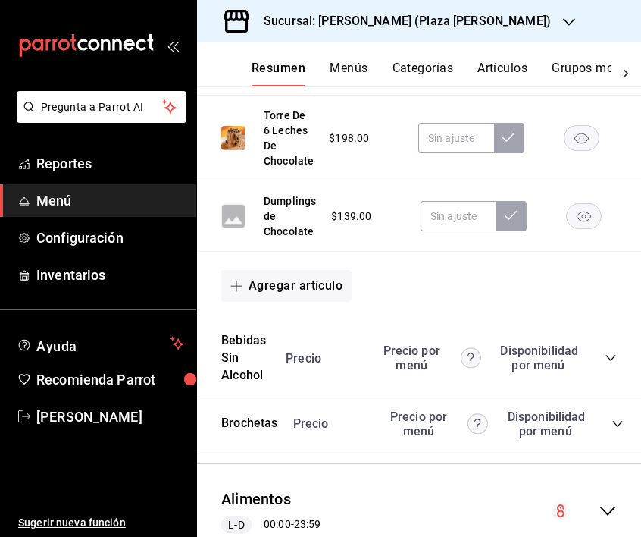
click at [596, 80] on icon "button" at bounding box center [597, 68] width 36 height 26
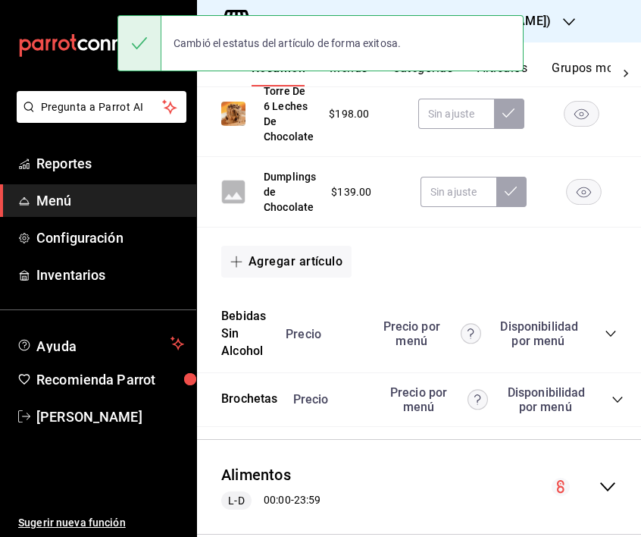
scroll to position [6900, 0]
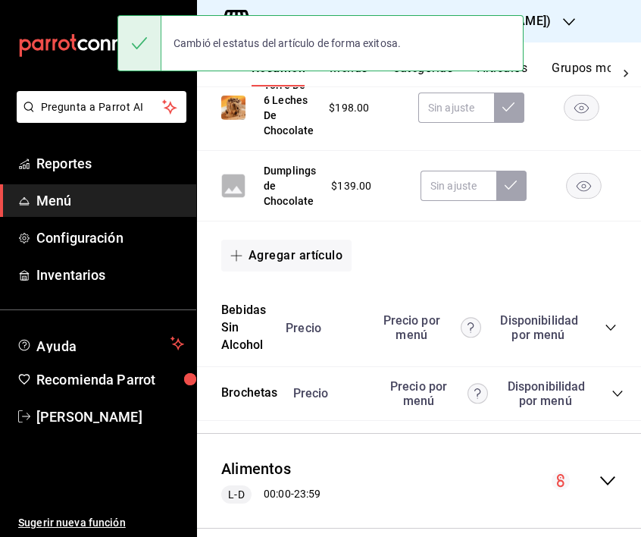
click at [575, 199] on rect "button" at bounding box center [584, 186] width 35 height 25
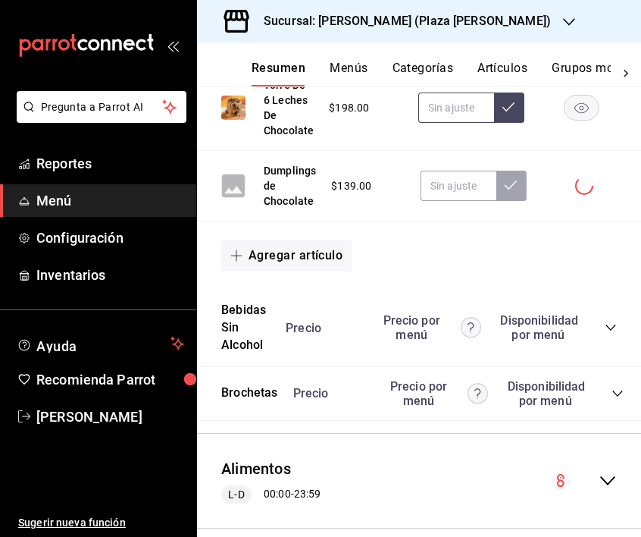
click at [460, 123] on input "text" at bounding box center [457, 107] width 76 height 30
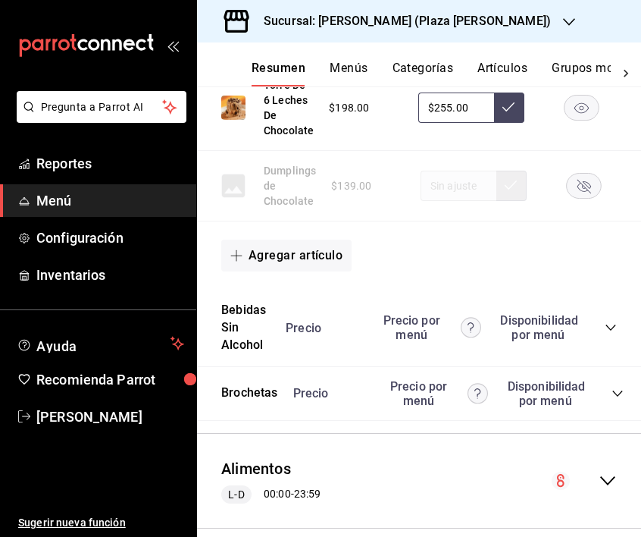
type input "$255.00"
click at [512, 113] on icon at bounding box center [509, 107] width 12 height 12
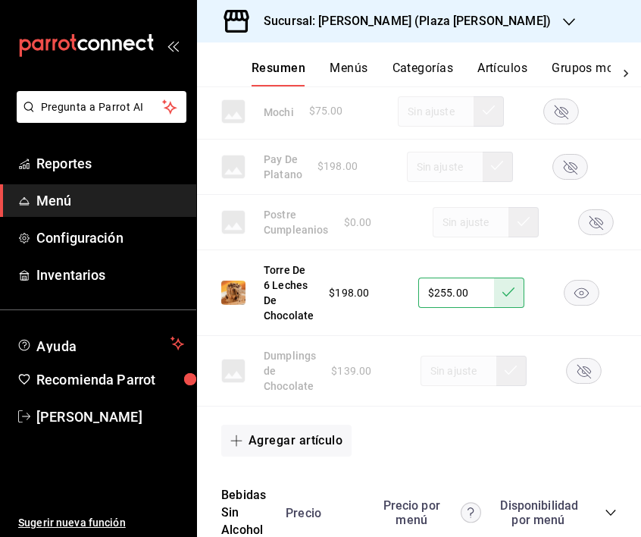
scroll to position [6774, 0]
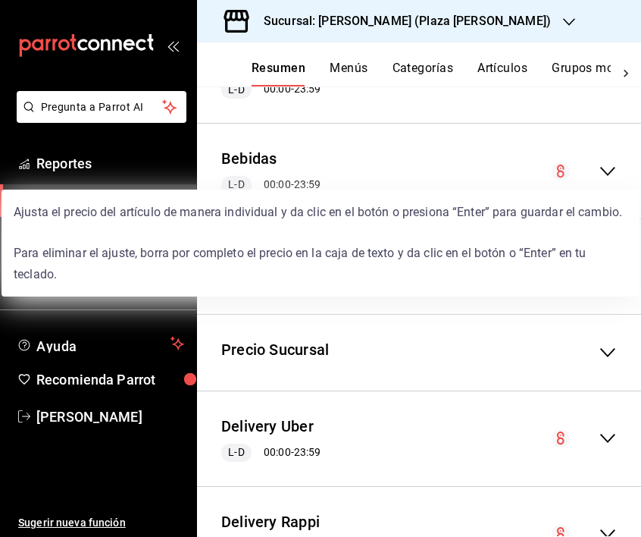
scroll to position [7295, 0]
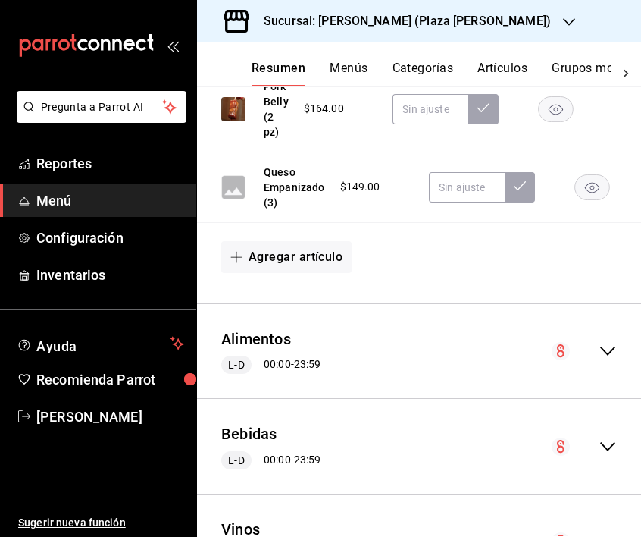
scroll to position [7333, 0]
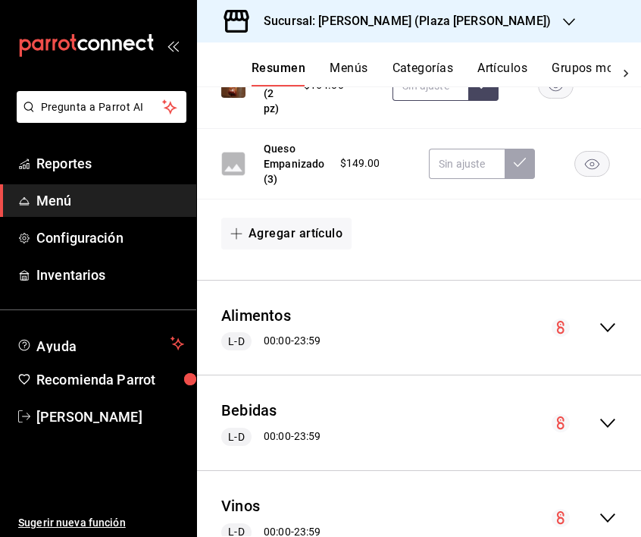
click at [421, 101] on input "text" at bounding box center [431, 86] width 76 height 30
type input "$215.00"
click at [479, 90] on icon at bounding box center [484, 84] width 12 height 12
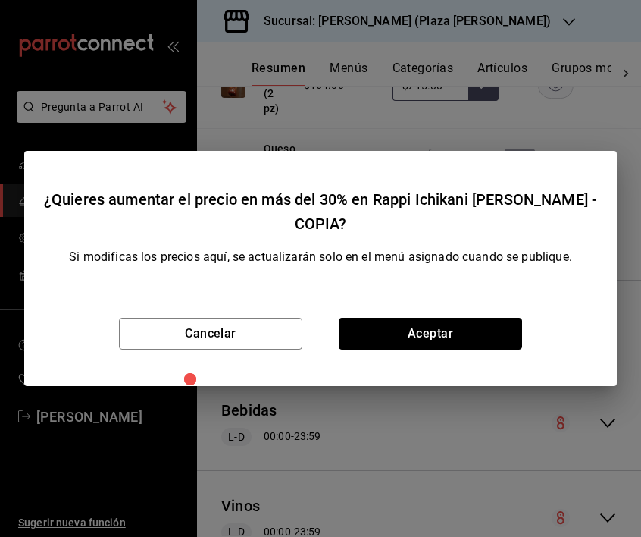
click at [479, 325] on button "Aceptar" at bounding box center [430, 334] width 183 height 32
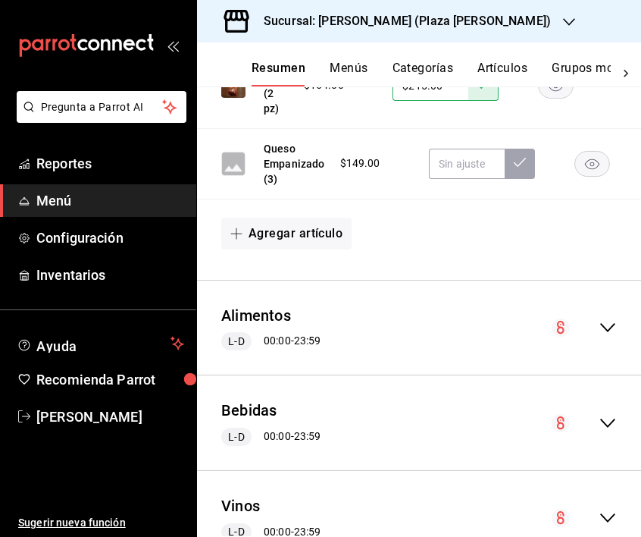
click at [569, 27] on rect "button" at bounding box center [570, 14] width 35 height 25
click at [591, 176] on rect "button" at bounding box center [592, 163] width 35 height 25
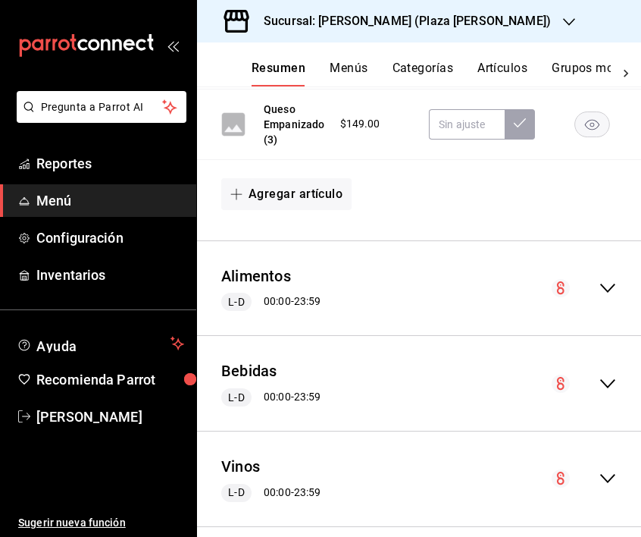
scroll to position [7275, 0]
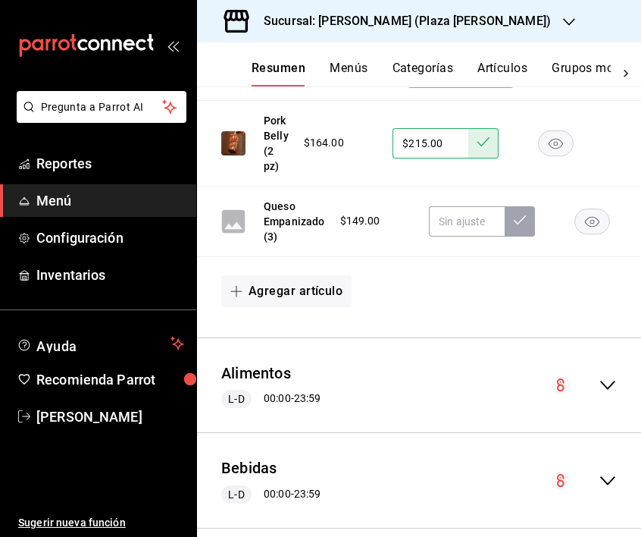
click at [354, 68] on button "Menús" at bounding box center [349, 74] width 38 height 26
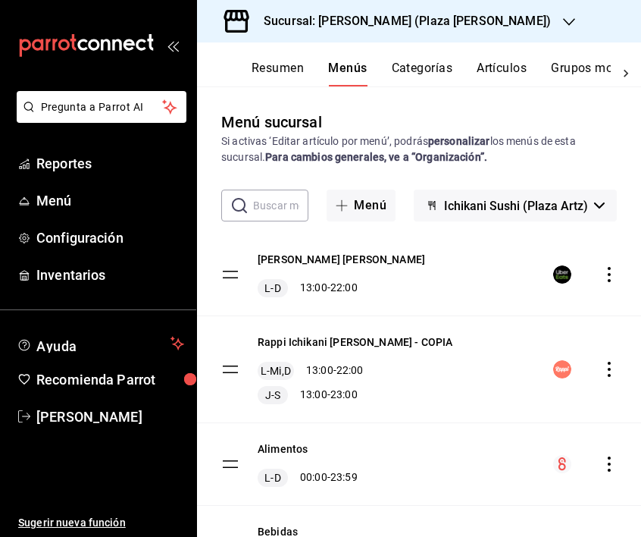
scroll to position [82, 0]
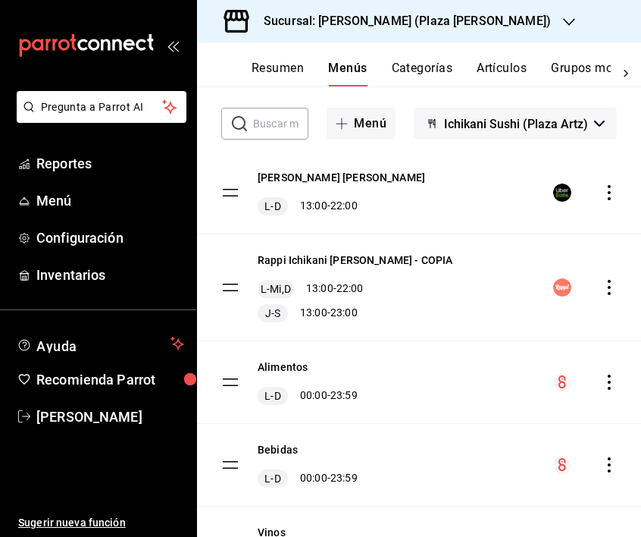
click at [604, 295] on div "menu-maker-table" at bounding box center [585, 287] width 64 height 18
click at [605, 293] on icon "actions" at bounding box center [609, 287] width 15 height 15
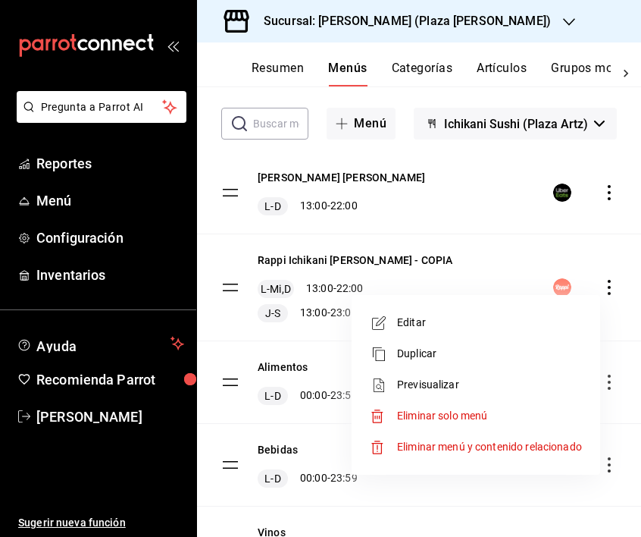
click at [430, 325] on span "Editar" at bounding box center [489, 323] width 185 height 16
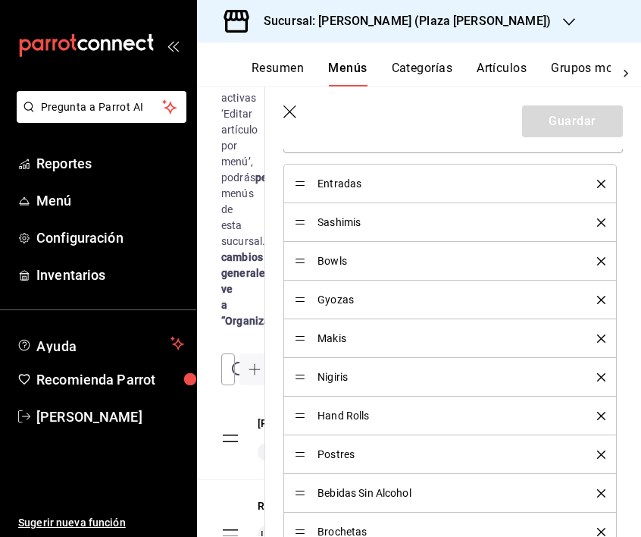
scroll to position [723, 0]
click at [287, 117] on icon "button" at bounding box center [291, 112] width 15 height 15
checkbox input "false"
type input "1758904548068"
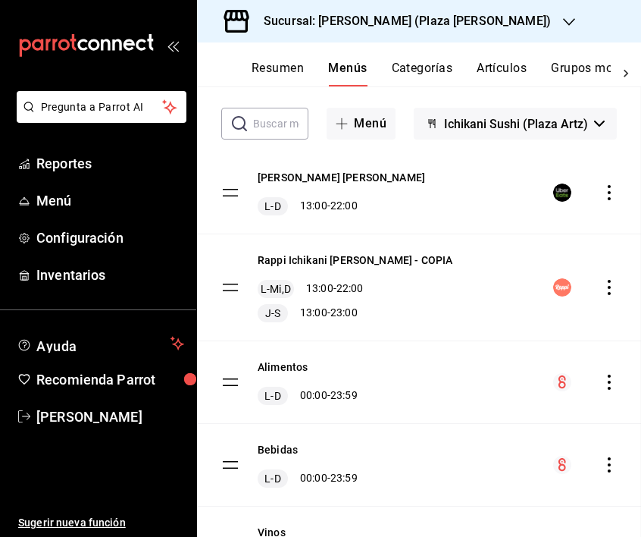
checkbox input "false"
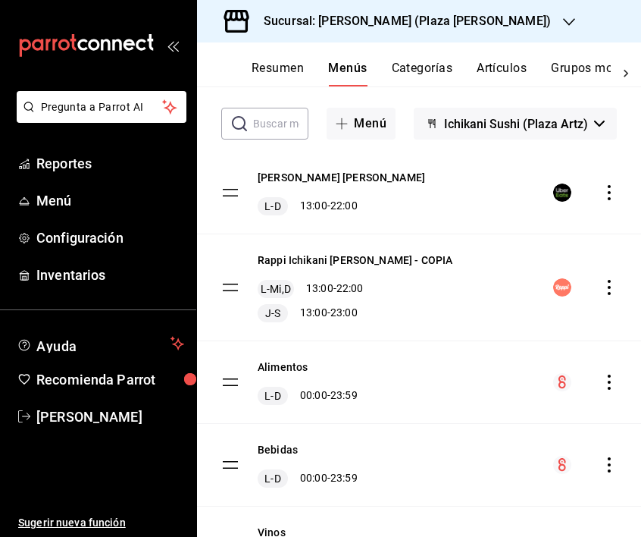
click at [618, 293] on div "Rappi Ichikani Artz - COPIA L-Mi,D 13:00 - 22:00 J-S 13:00 - 23:00" at bounding box center [419, 287] width 444 height 106
click at [612, 292] on icon "actions" at bounding box center [609, 287] width 15 height 15
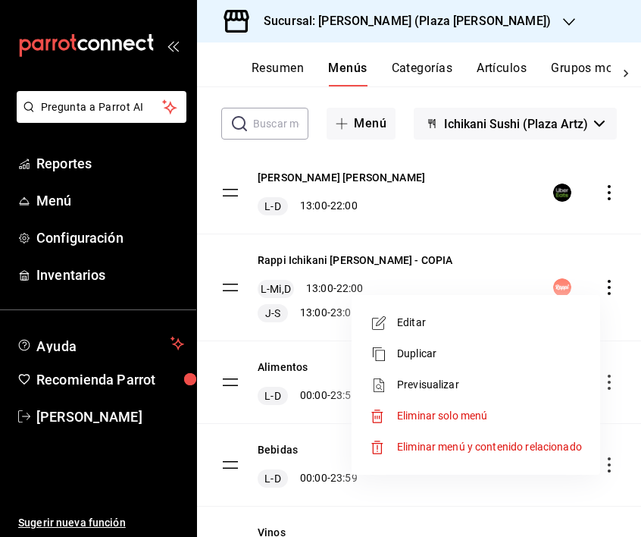
click at [453, 381] on span "Previsualizar" at bounding box center [489, 385] width 185 height 16
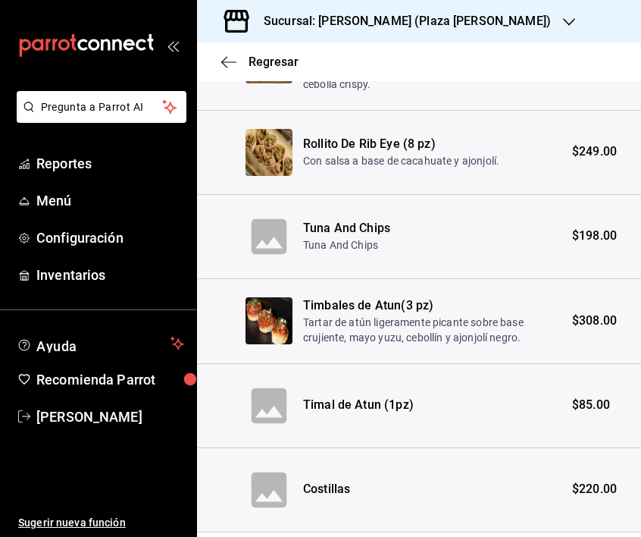
scroll to position [945, 0]
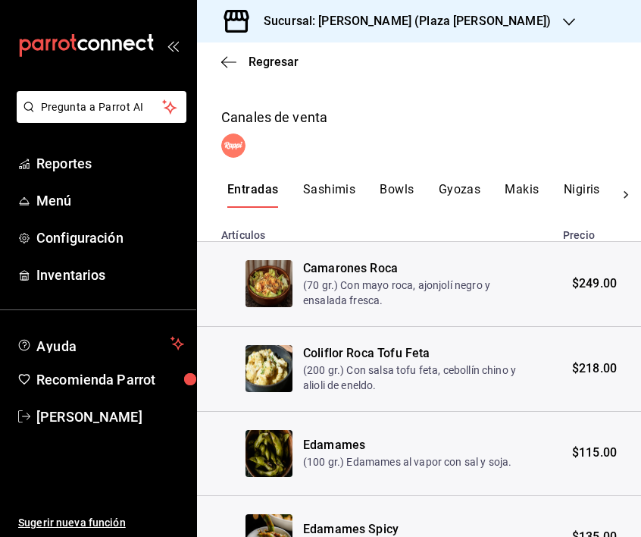
click at [321, 182] on button "Sashimis" at bounding box center [329, 195] width 53 height 26
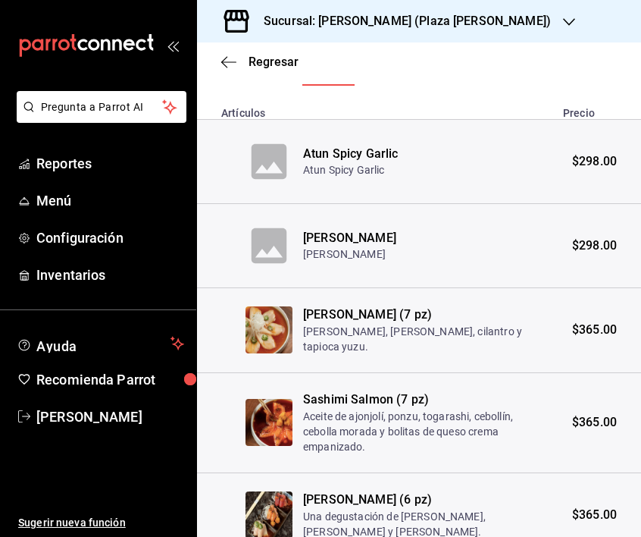
scroll to position [522, 0]
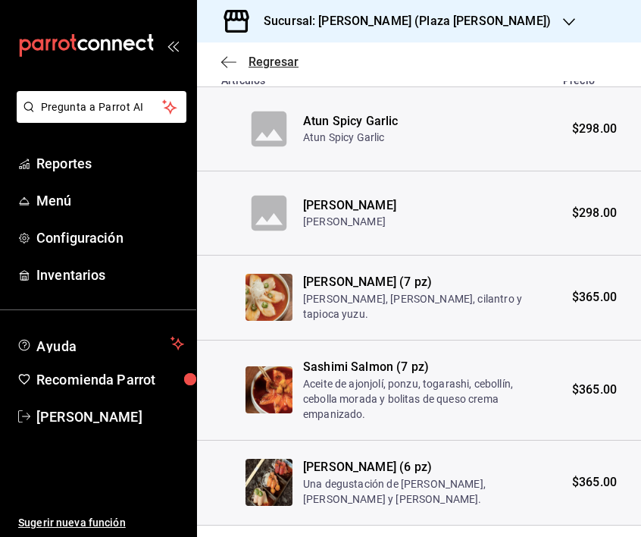
click at [229, 64] on icon "button" at bounding box center [228, 62] width 15 height 14
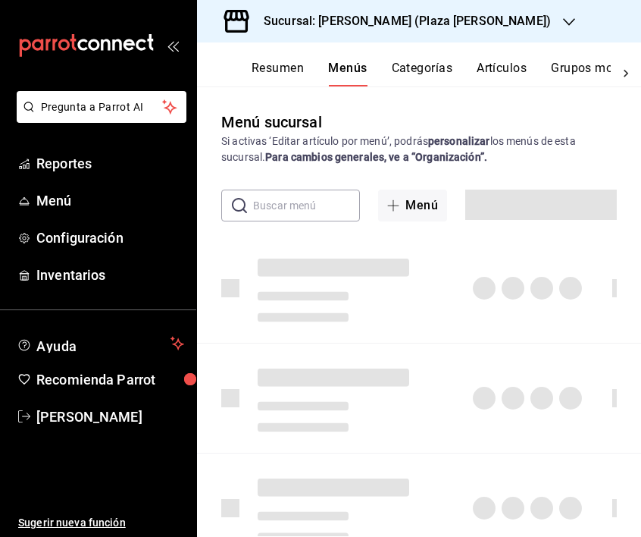
click at [290, 73] on button "Resumen" at bounding box center [278, 74] width 52 height 26
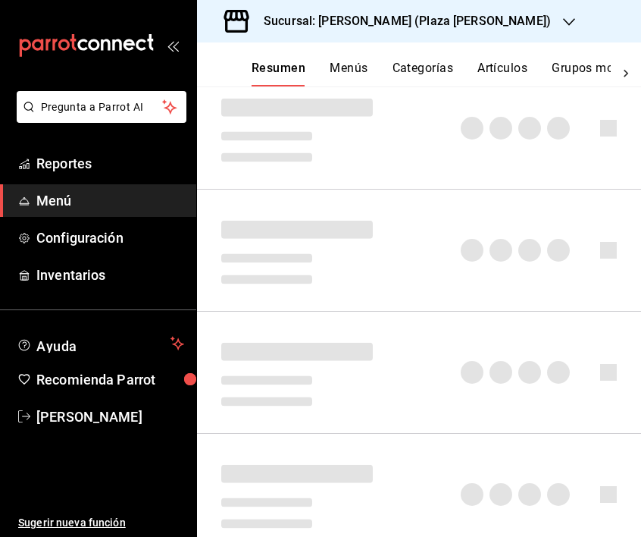
scroll to position [167, 0]
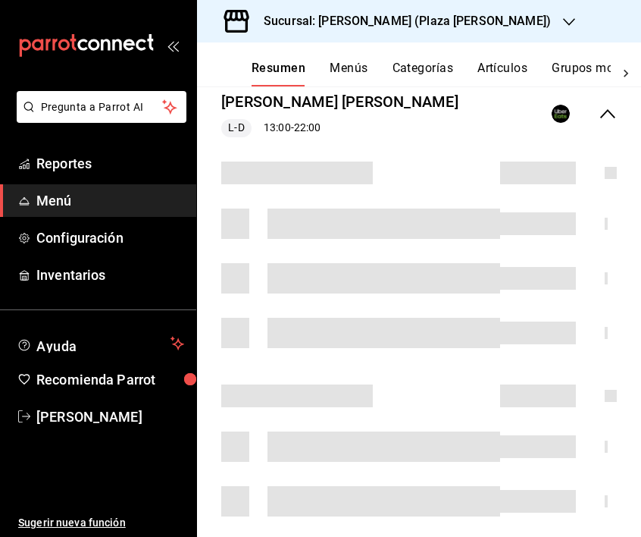
click at [613, 111] on icon "collapse-menu-row" at bounding box center [608, 114] width 18 height 18
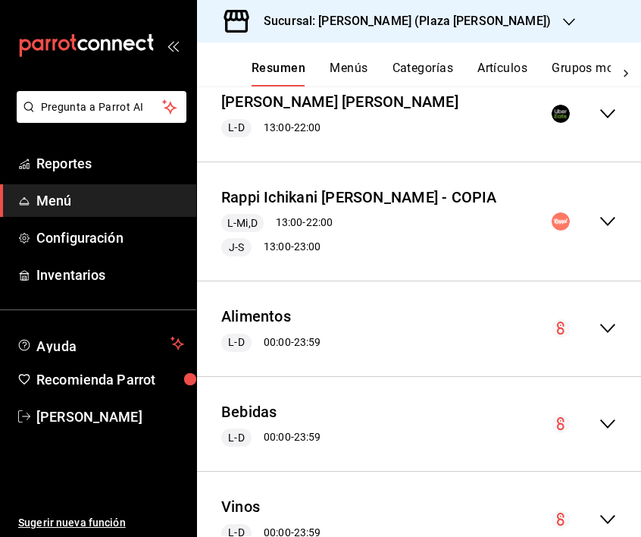
click at [610, 217] on icon "collapse-menu-row" at bounding box center [608, 221] width 18 height 18
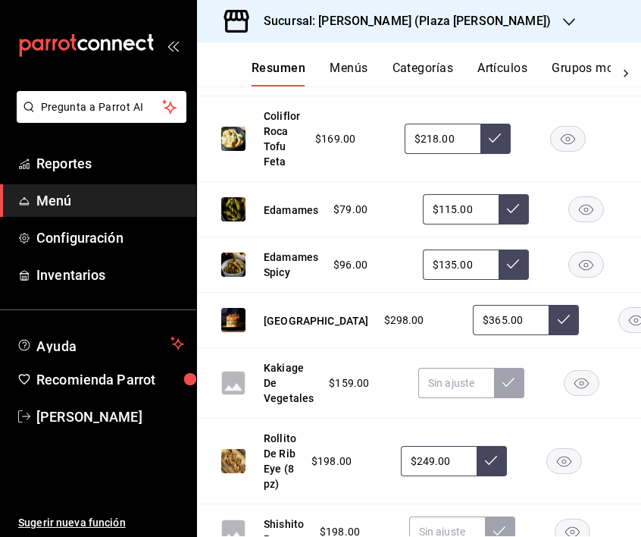
scroll to position [494, 0]
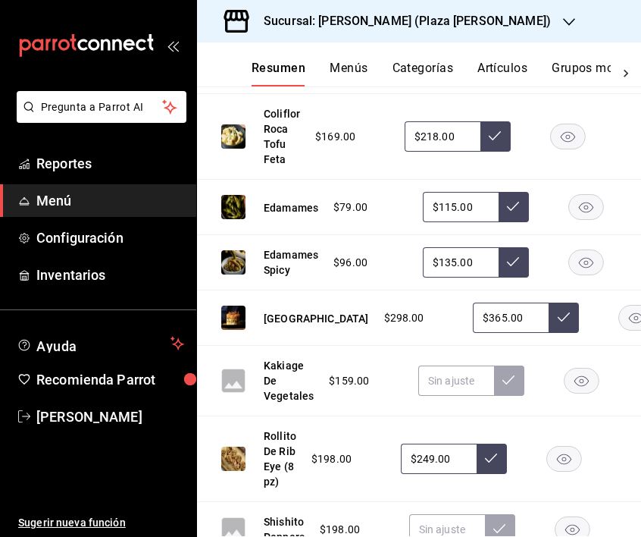
click at [589, 380] on rect "button" at bounding box center [582, 380] width 35 height 25
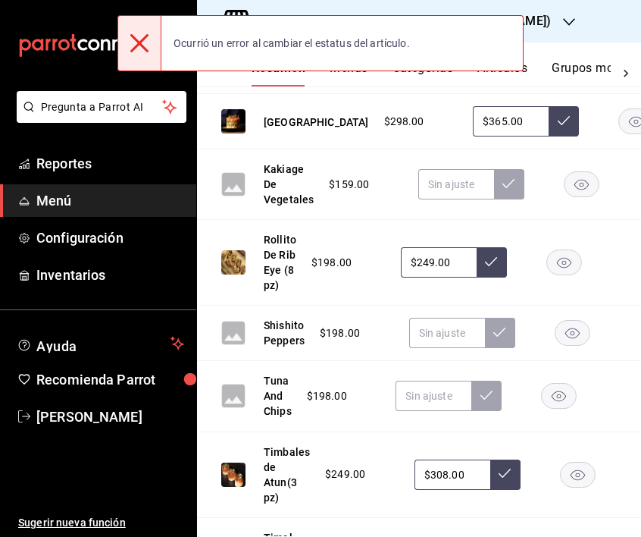
scroll to position [694, 0]
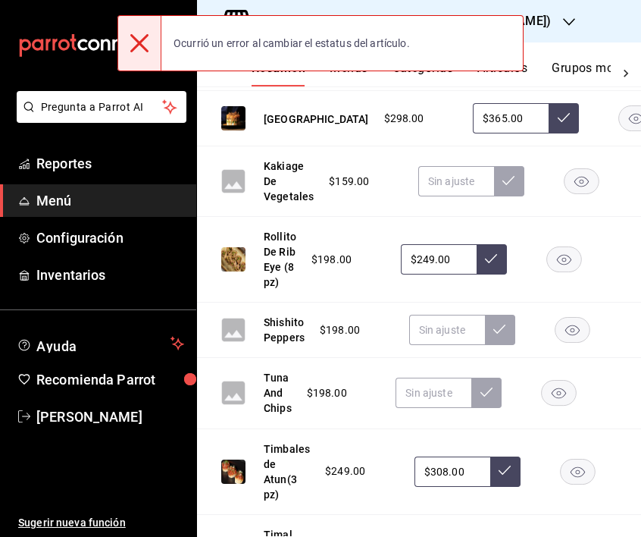
click at [572, 340] on icon "button" at bounding box center [573, 330] width 36 height 26
click at [560, 406] on rect "button" at bounding box center [559, 393] width 35 height 25
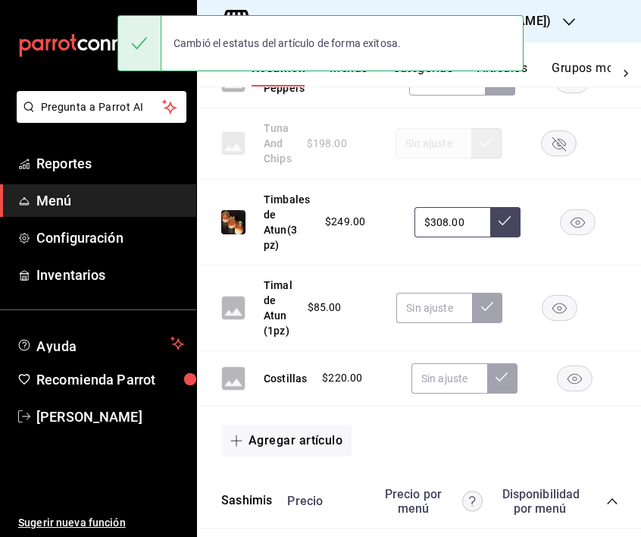
scroll to position [945, 0]
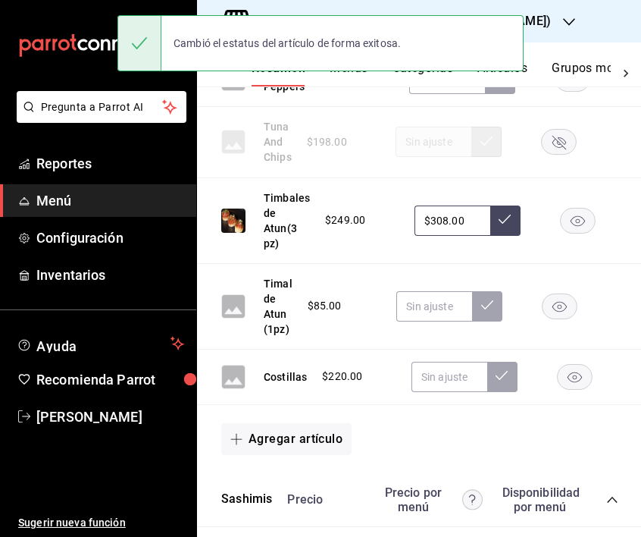
click at [566, 318] on rect "button" at bounding box center [560, 305] width 35 height 25
click at [581, 389] on rect "button" at bounding box center [575, 376] width 35 height 25
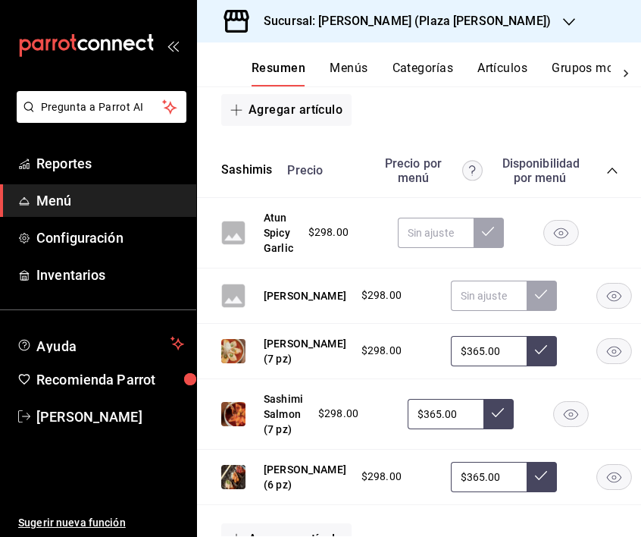
scroll to position [1307, 0]
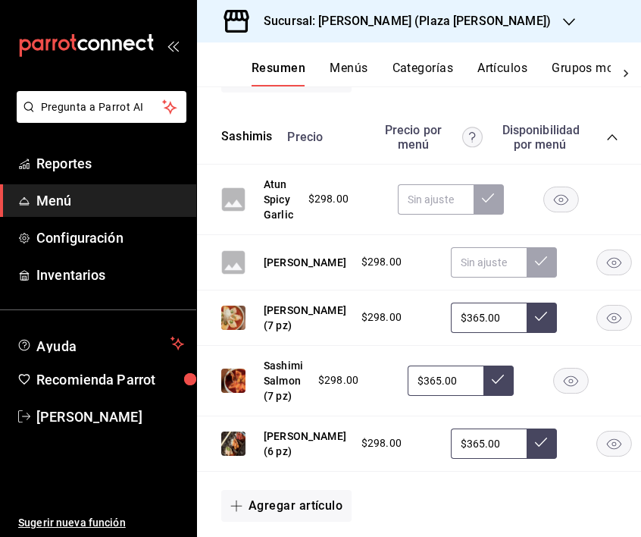
click at [563, 212] on rect "button" at bounding box center [561, 199] width 35 height 25
click at [597, 274] on rect "button" at bounding box center [614, 261] width 35 height 25
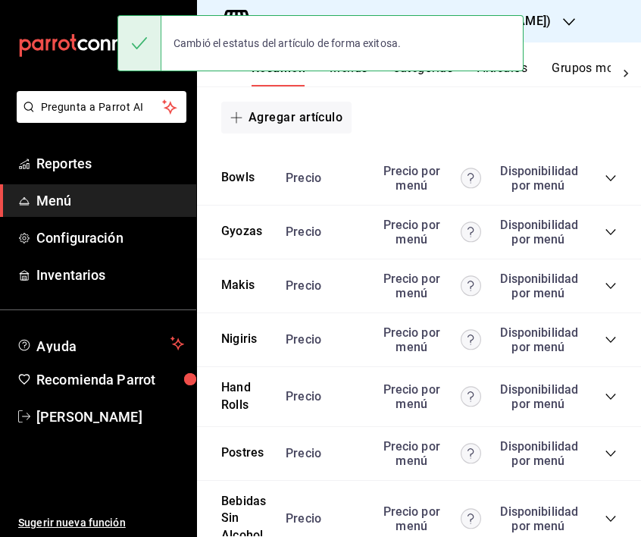
scroll to position [1698, 0]
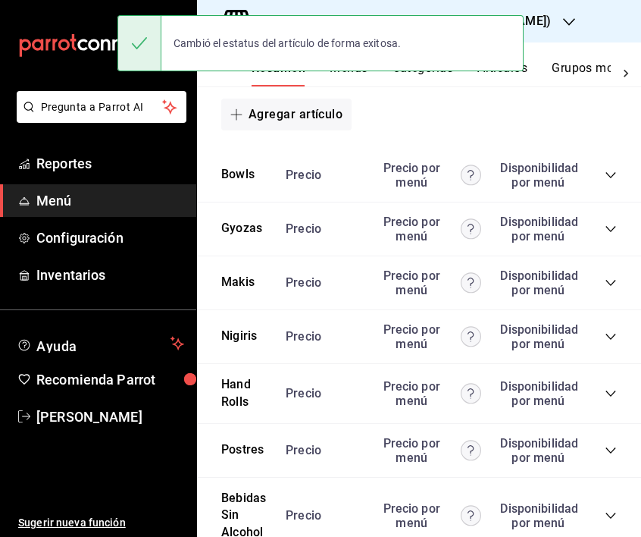
click at [613, 181] on icon "collapse-category-row" at bounding box center [611, 175] width 12 height 12
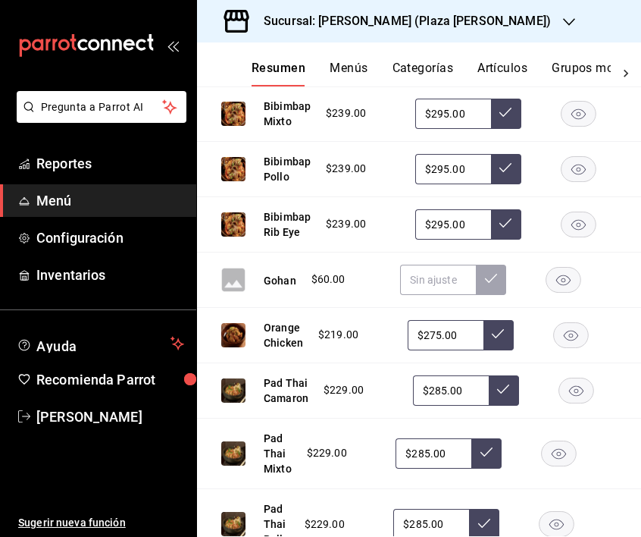
scroll to position [1878, 0]
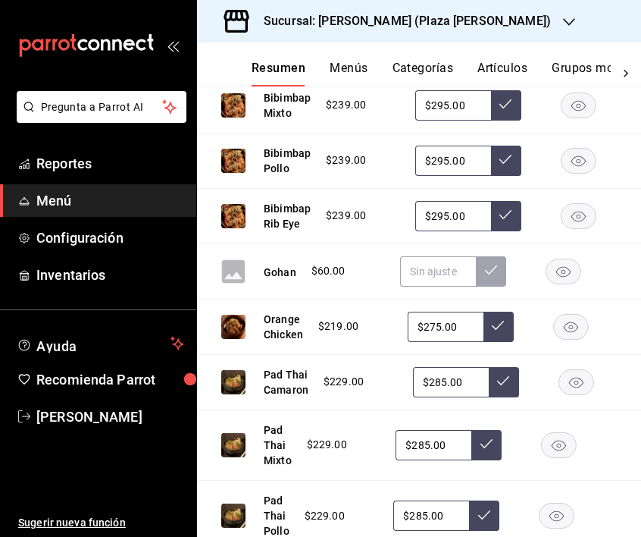
click at [567, 284] on rect "button" at bounding box center [564, 271] width 35 height 25
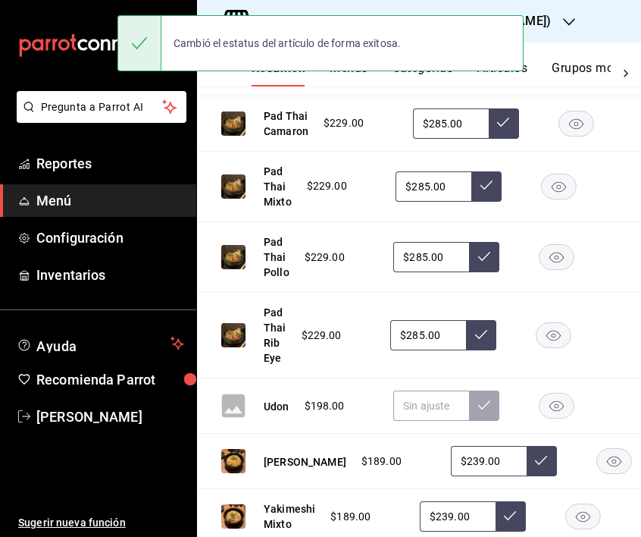
scroll to position [2205, 0]
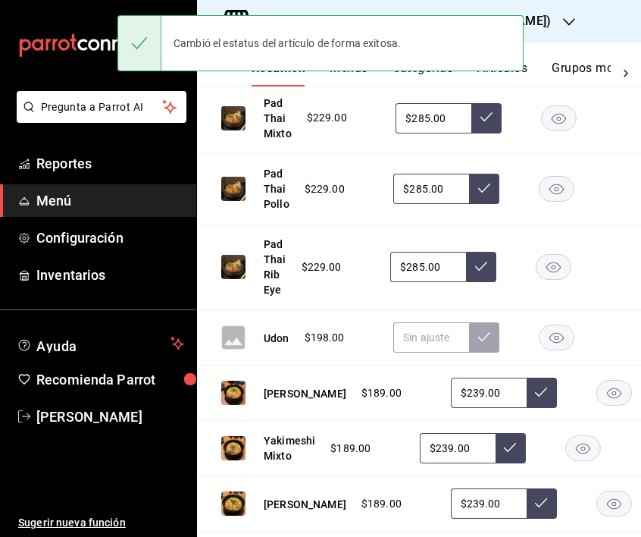
click at [558, 343] on icon "button" at bounding box center [557, 338] width 14 height 11
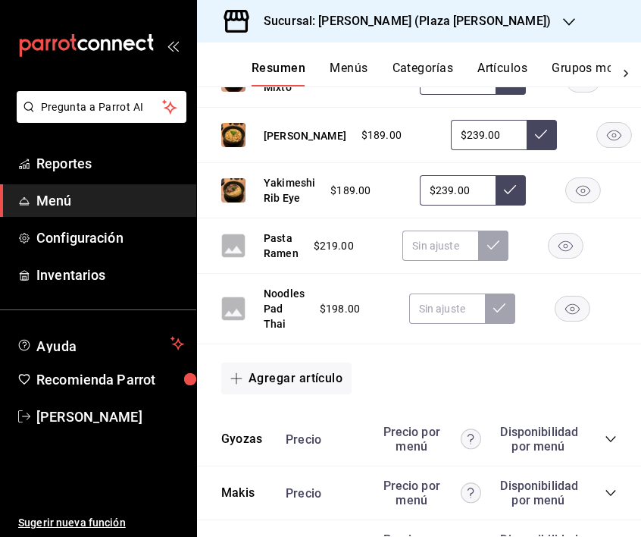
scroll to position [2587, 0]
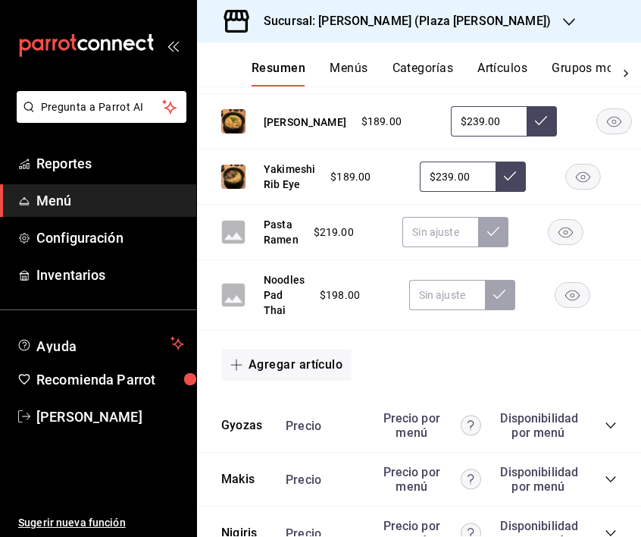
click at [564, 245] on rect "button" at bounding box center [566, 232] width 35 height 25
click at [579, 308] on rect "button" at bounding box center [572, 295] width 35 height 25
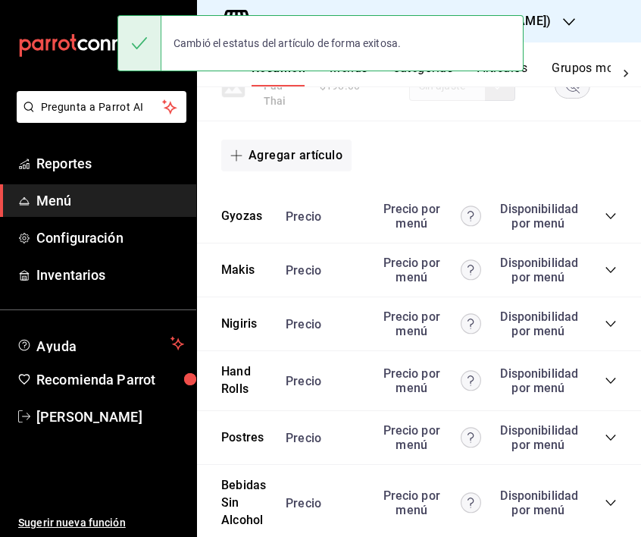
scroll to position [2883, 0]
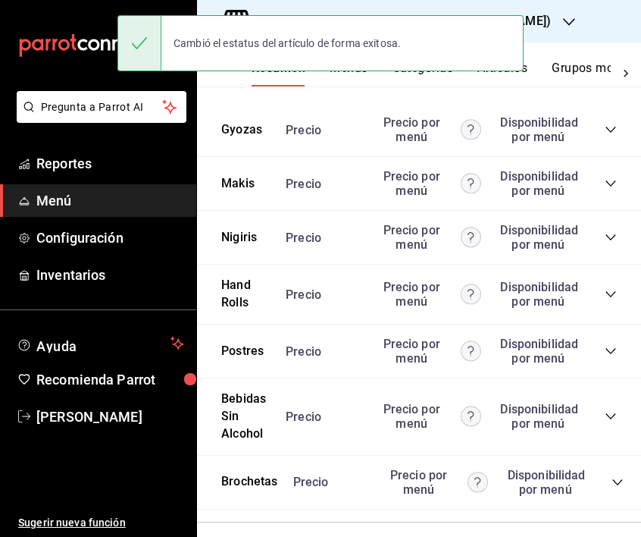
click at [607, 136] on icon "collapse-category-row" at bounding box center [611, 130] width 12 height 12
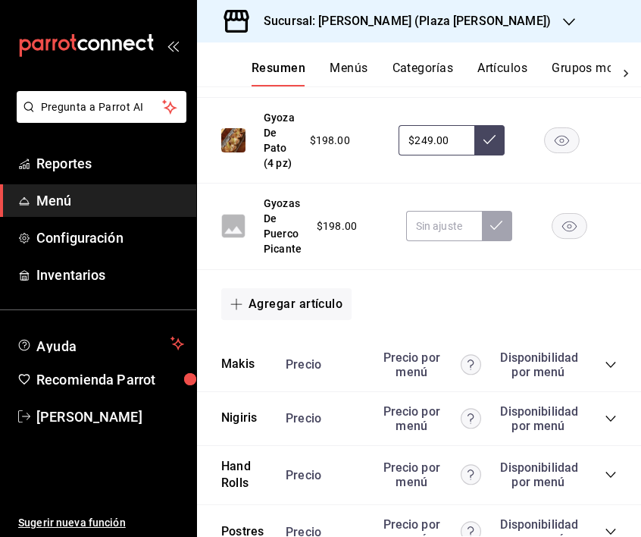
scroll to position [3104, 0]
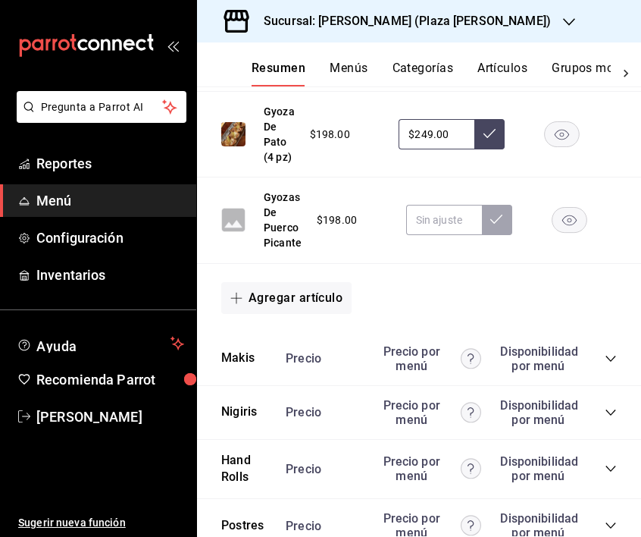
click at [572, 233] on rect "button" at bounding box center [569, 220] width 35 height 25
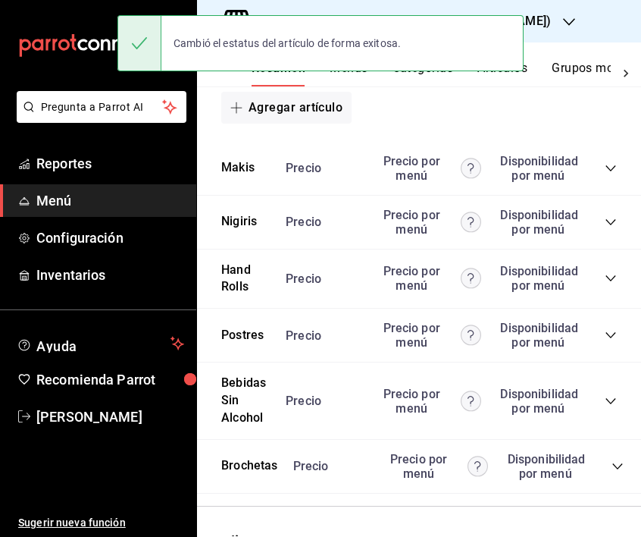
scroll to position [3308, 0]
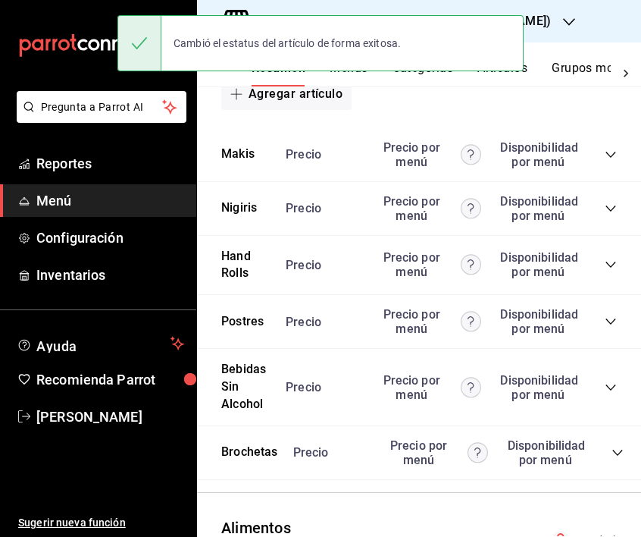
click at [608, 161] on icon "collapse-category-row" at bounding box center [611, 155] width 12 height 12
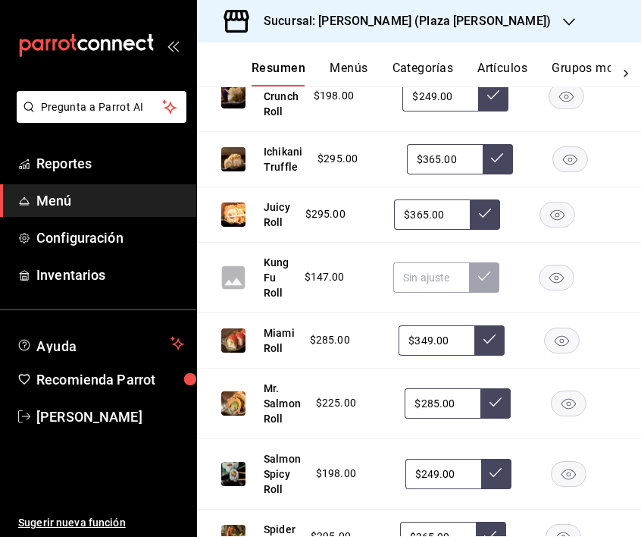
scroll to position [3570, 0]
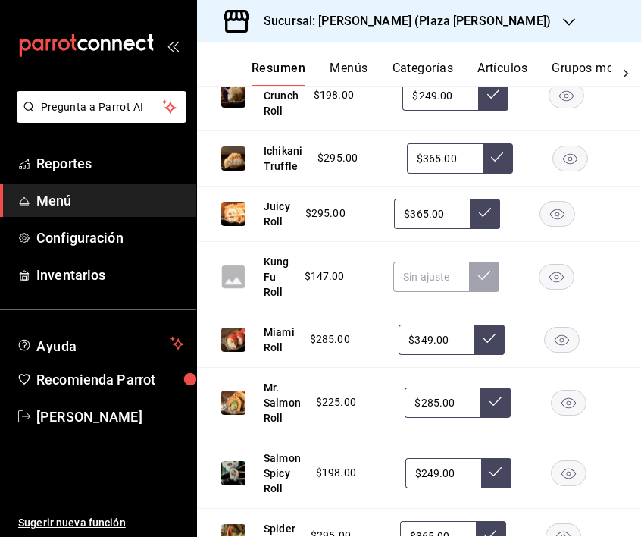
click at [557, 290] on icon "button" at bounding box center [557, 277] width 36 height 26
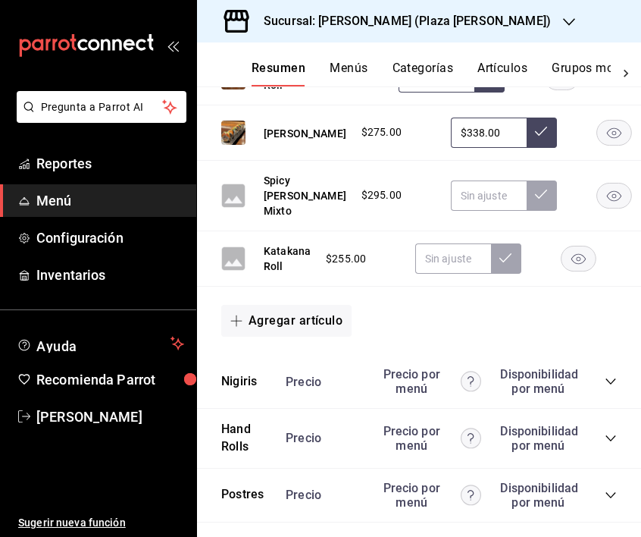
scroll to position [4086, 0]
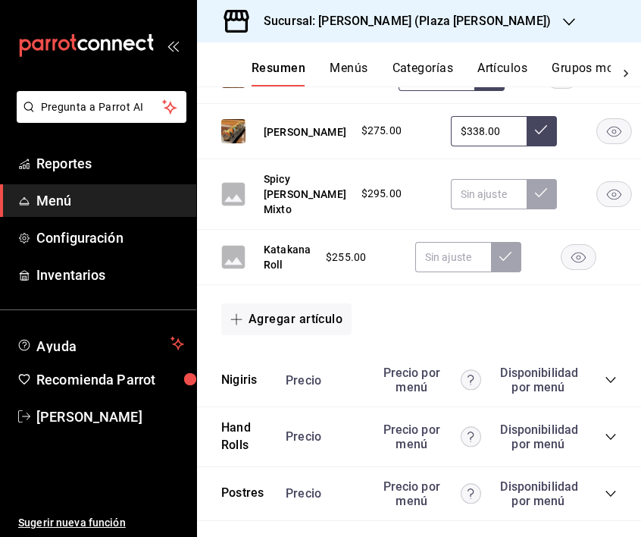
click at [597, 206] on rect "button" at bounding box center [614, 193] width 35 height 25
click at [575, 269] on rect "button" at bounding box center [579, 256] width 35 height 25
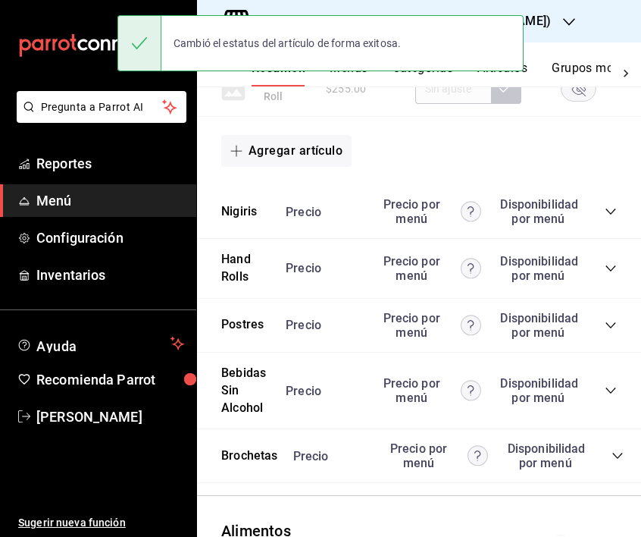
scroll to position [4285, 0]
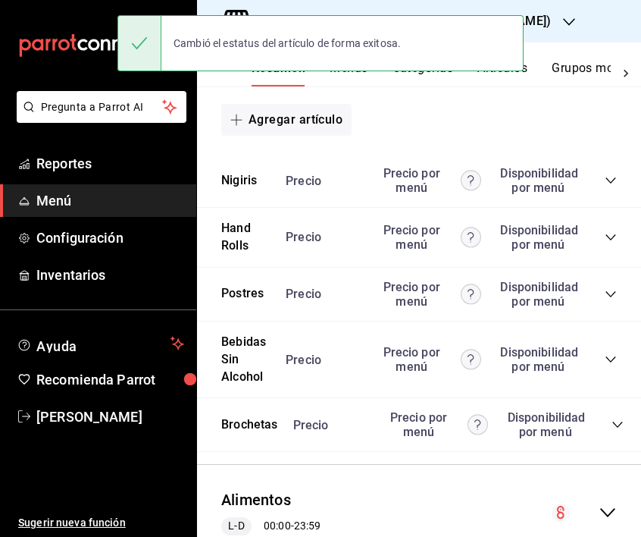
click at [609, 187] on icon "collapse-category-row" at bounding box center [611, 180] width 12 height 12
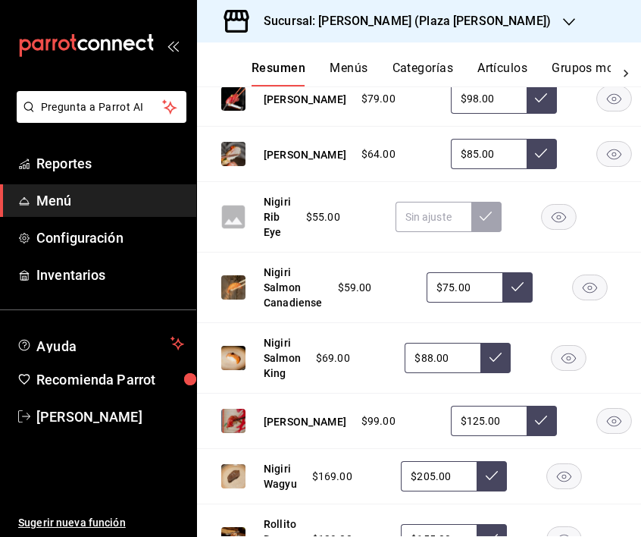
scroll to position [4533, 0]
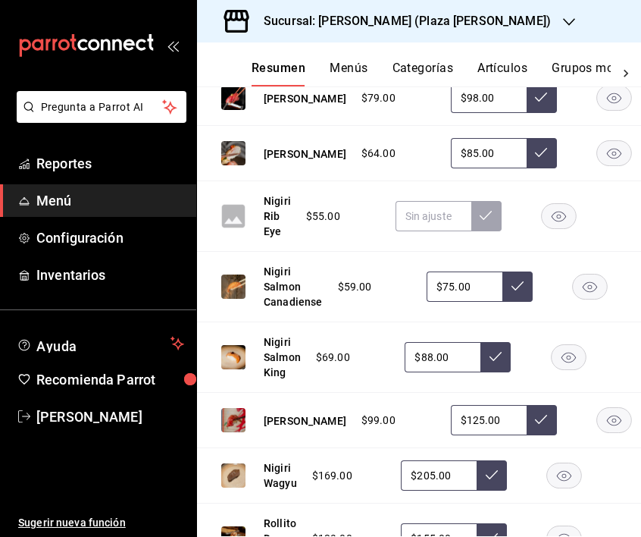
click at [566, 228] on rect "button" at bounding box center [558, 215] width 35 height 25
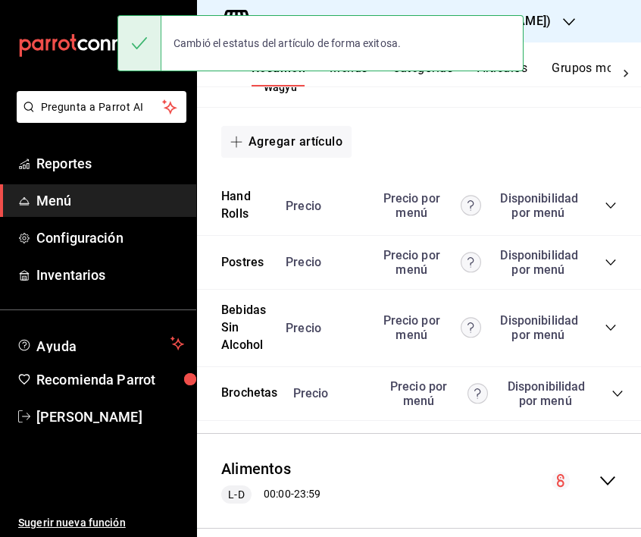
scroll to position [5001, 0]
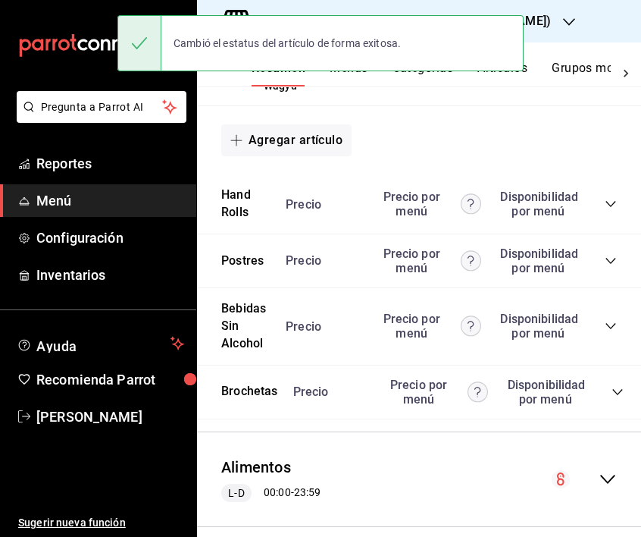
click at [609, 210] on icon "collapse-category-row" at bounding box center [611, 204] width 12 height 12
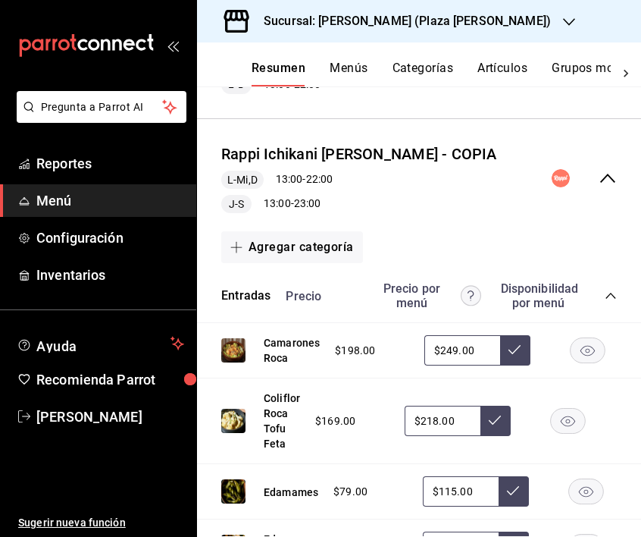
scroll to position [0, 0]
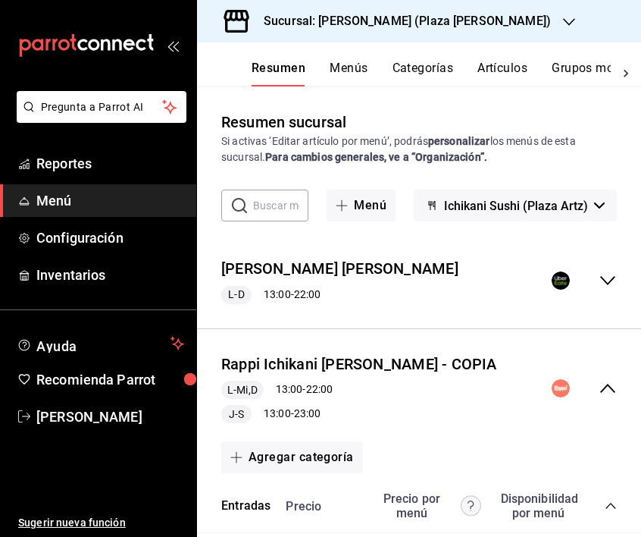
click at [352, 74] on button "Menús" at bounding box center [349, 74] width 38 height 26
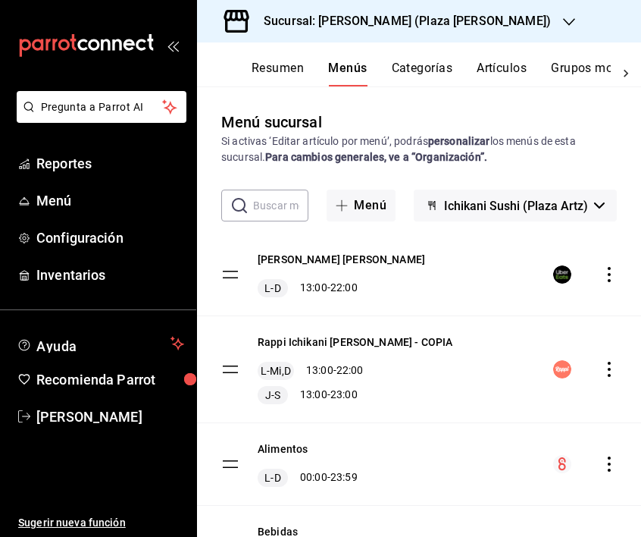
click at [607, 372] on icon "actions" at bounding box center [609, 369] width 15 height 15
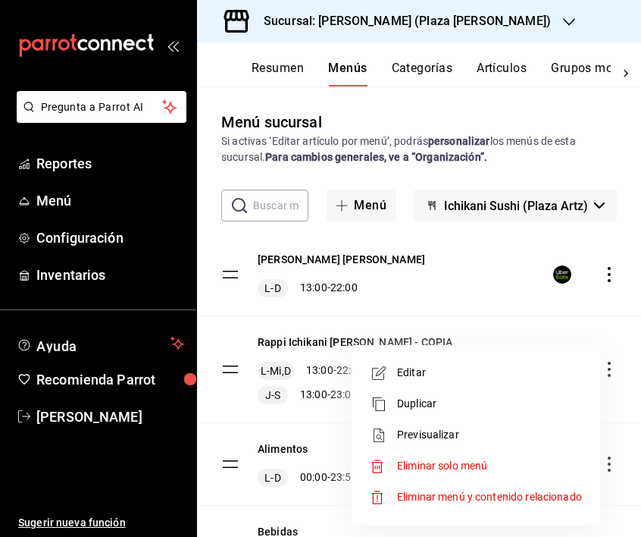
click at [419, 367] on span "Editar" at bounding box center [489, 373] width 185 height 16
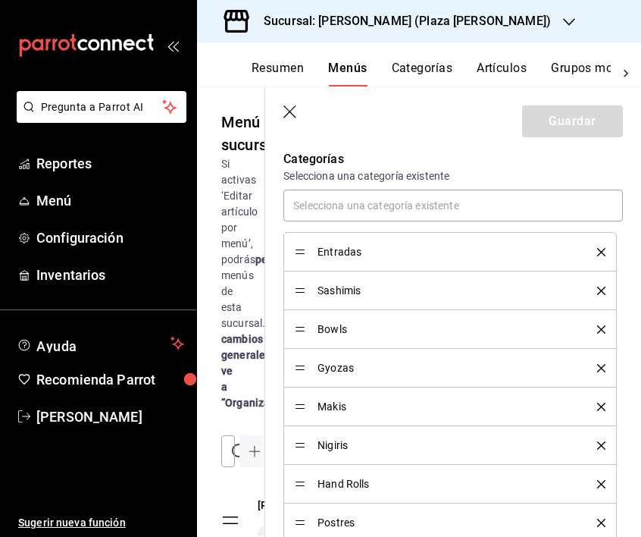
scroll to position [654, 0]
drag, startPoint x: 302, startPoint y: 331, endPoint x: 297, endPoint y: 292, distance: 38.9
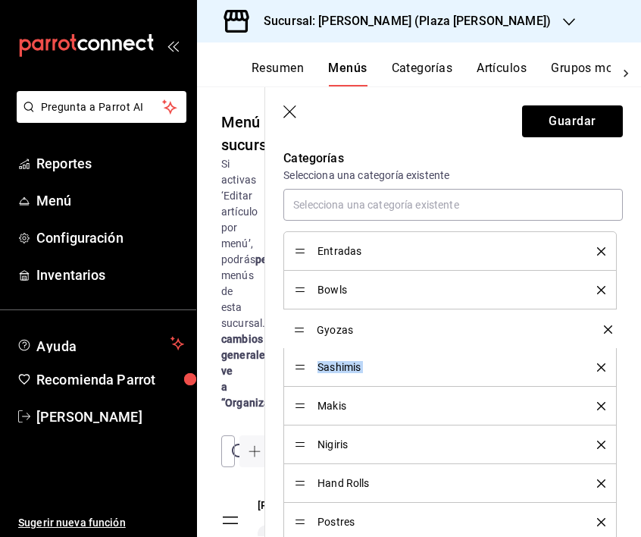
drag, startPoint x: 297, startPoint y: 369, endPoint x: 294, endPoint y: 331, distance: 38.0
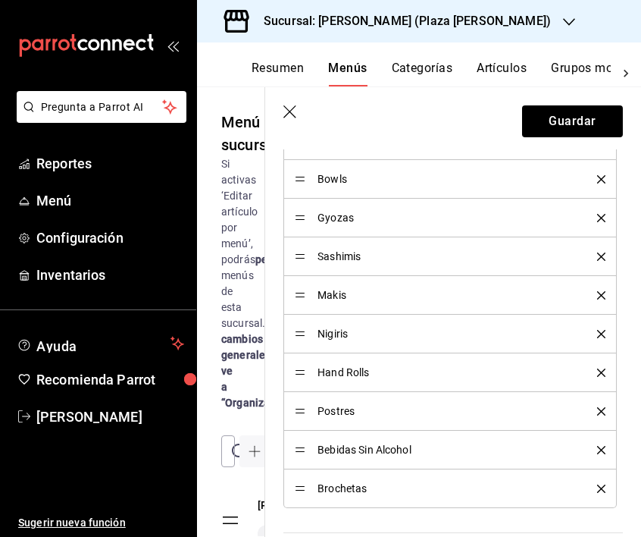
scroll to position [766, 0]
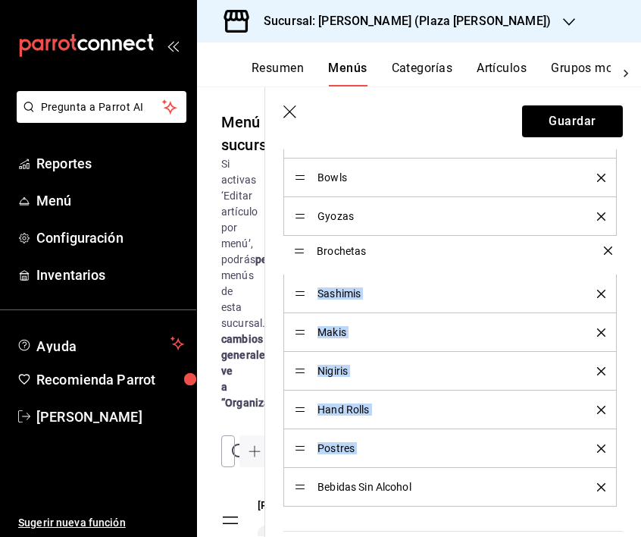
drag, startPoint x: 300, startPoint y: 488, endPoint x: 283, endPoint y: 251, distance: 238.0
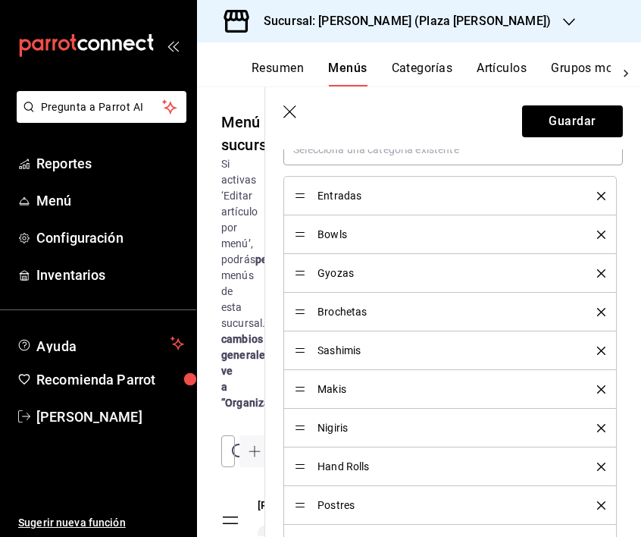
scroll to position [698, 0]
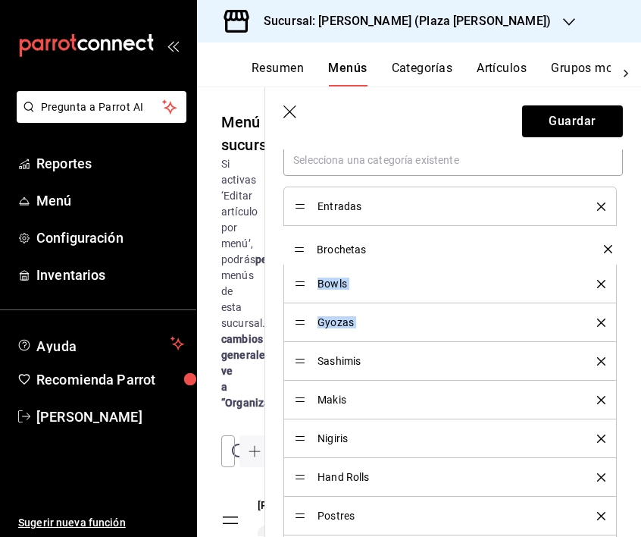
drag, startPoint x: 300, startPoint y: 325, endPoint x: 294, endPoint y: 251, distance: 74.6
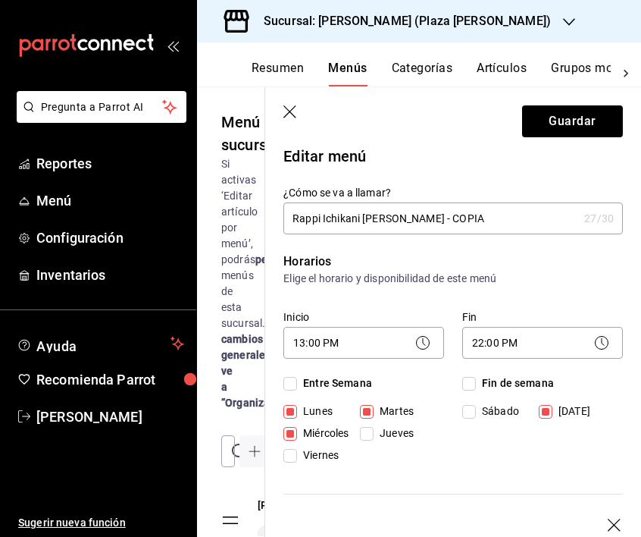
scroll to position [0, 0]
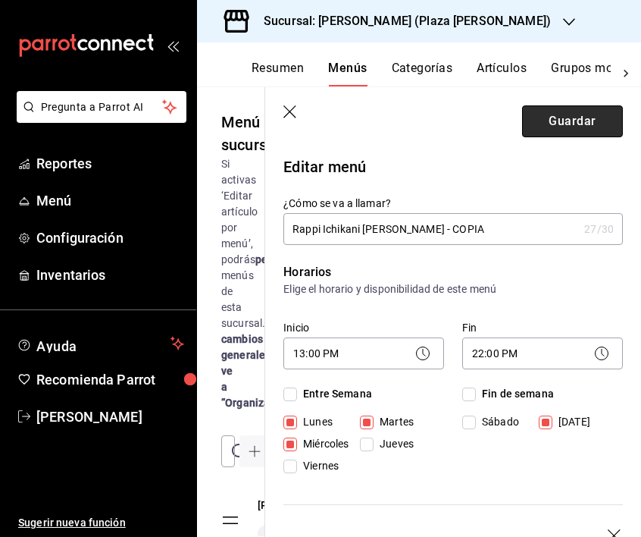
click at [576, 117] on button "Guardar" at bounding box center [572, 121] width 101 height 32
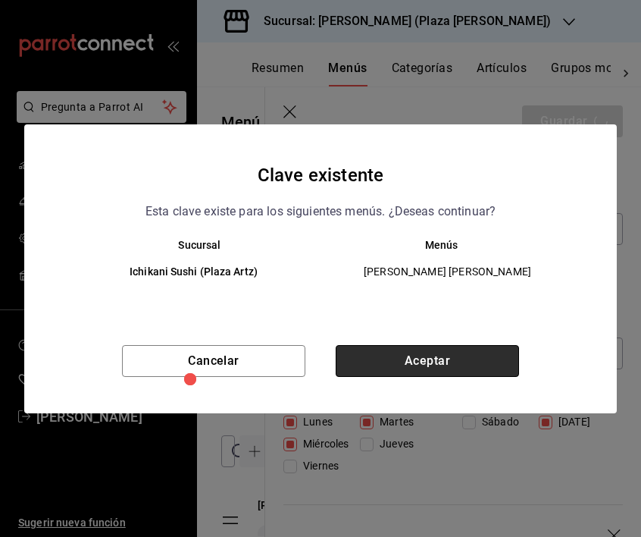
click at [462, 356] on button "Aceptar" at bounding box center [427, 361] width 183 height 32
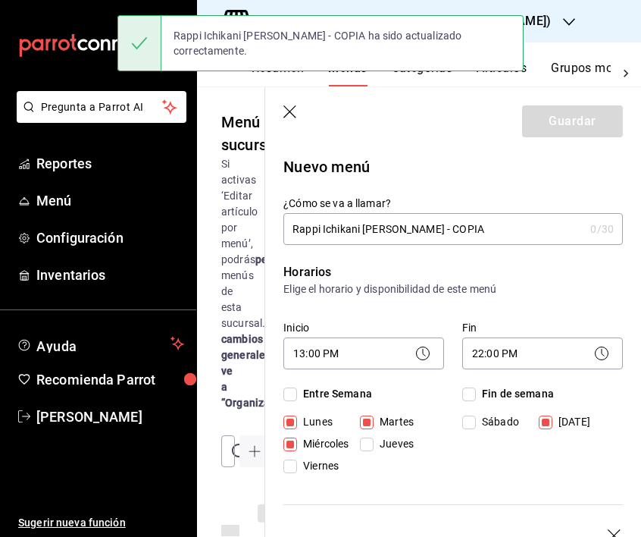
checkbox input "false"
type input "1758904711999"
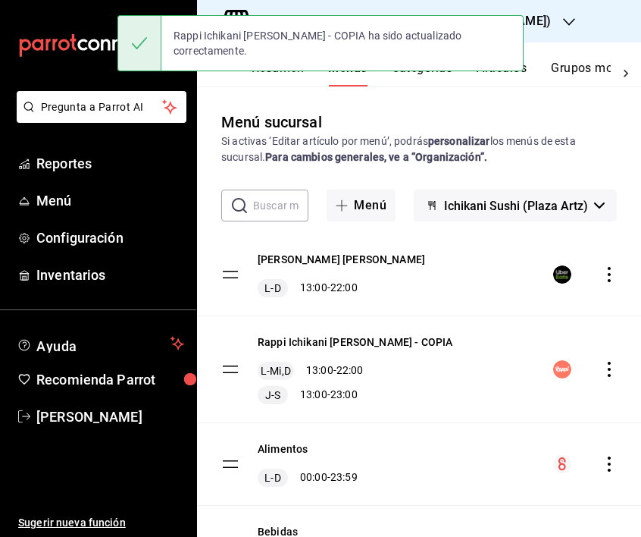
click at [611, 372] on icon "actions" at bounding box center [609, 369] width 15 height 15
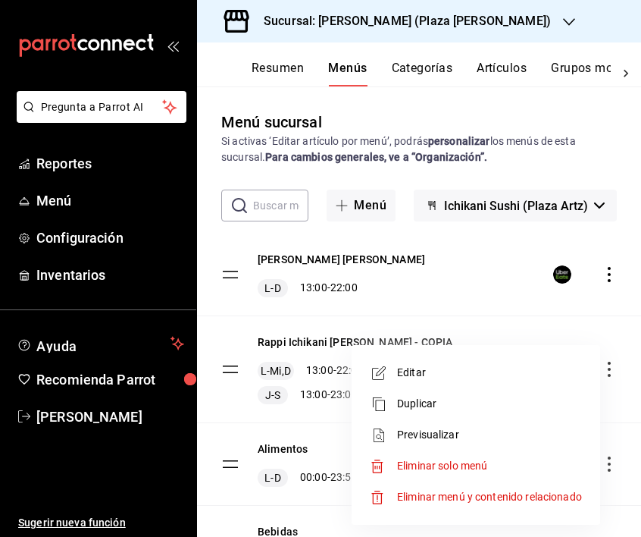
click at [435, 434] on span "Previsualizar" at bounding box center [489, 435] width 185 height 16
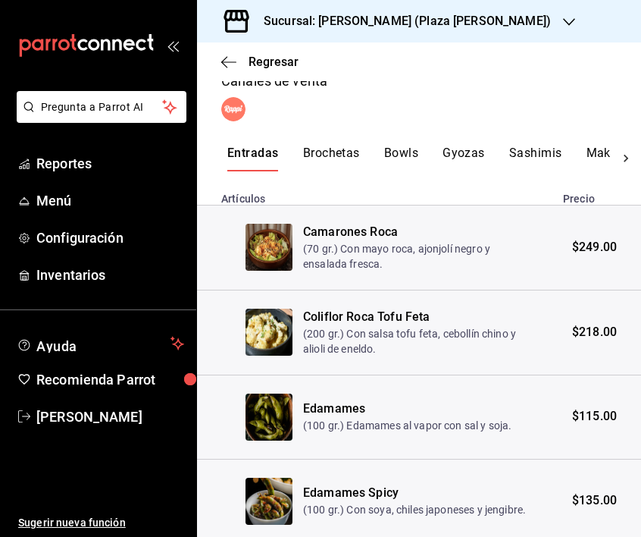
scroll to position [356, 0]
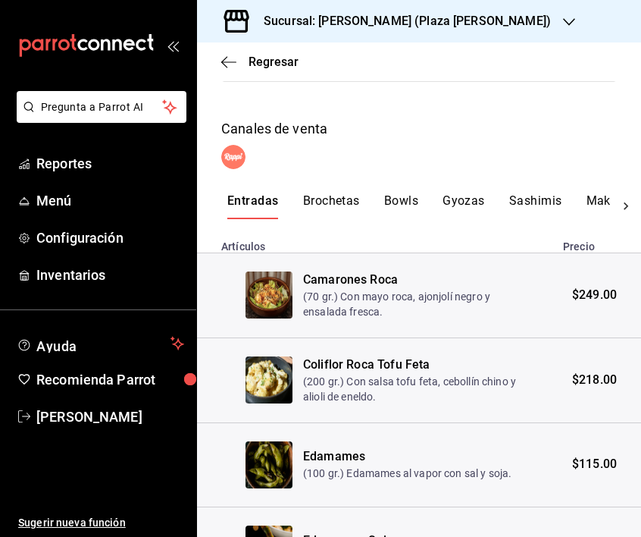
click at [331, 193] on button "Brochetas" at bounding box center [331, 206] width 57 height 26
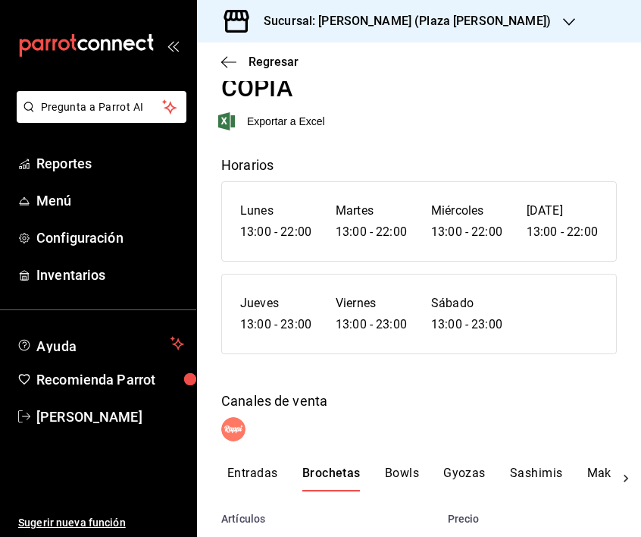
scroll to position [169, 0]
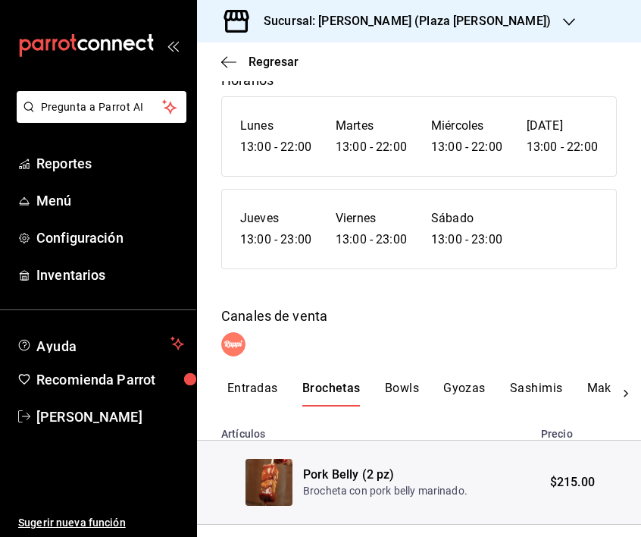
click at [410, 381] on button "Bowls" at bounding box center [402, 394] width 34 height 26
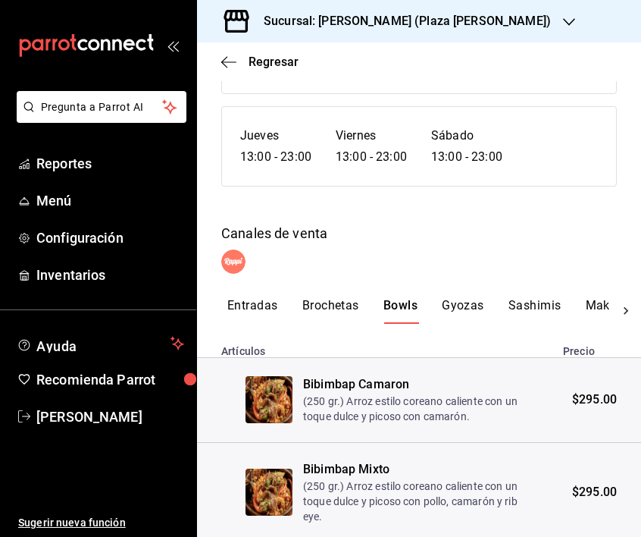
scroll to position [247, 0]
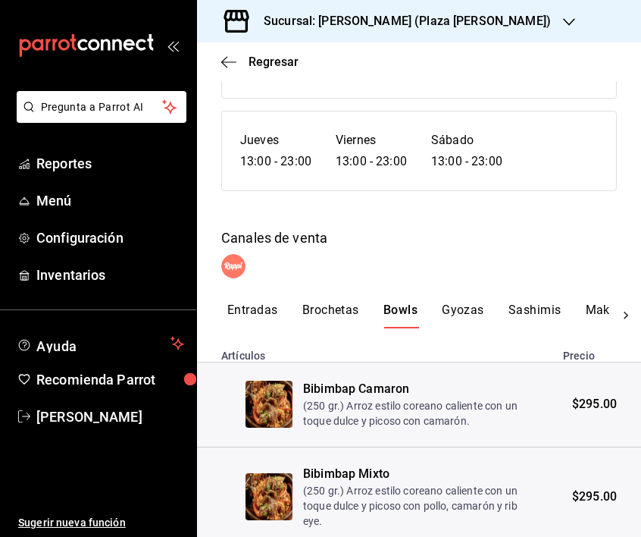
click at [447, 303] on button "Gyozas" at bounding box center [463, 316] width 42 height 26
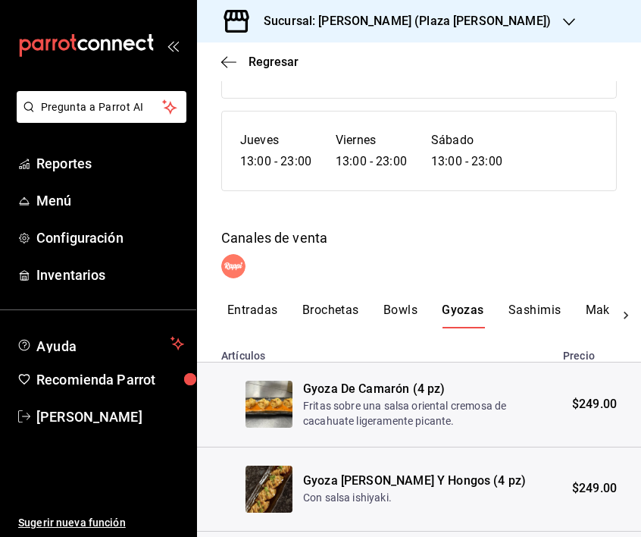
scroll to position [338, 0]
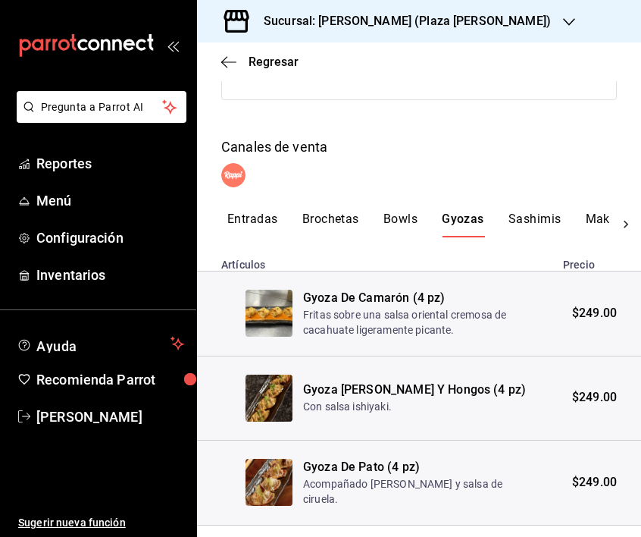
click at [543, 212] on button "Sashimis" at bounding box center [535, 225] width 53 height 26
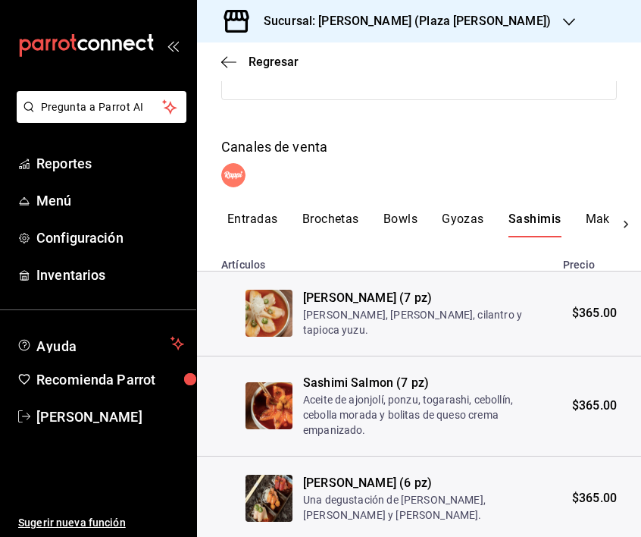
scroll to position [354, 0]
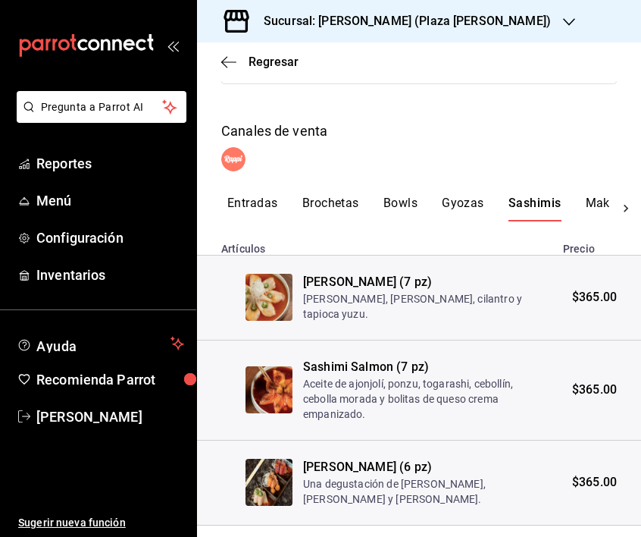
click at [597, 196] on button "Makis" at bounding box center [603, 209] width 34 height 26
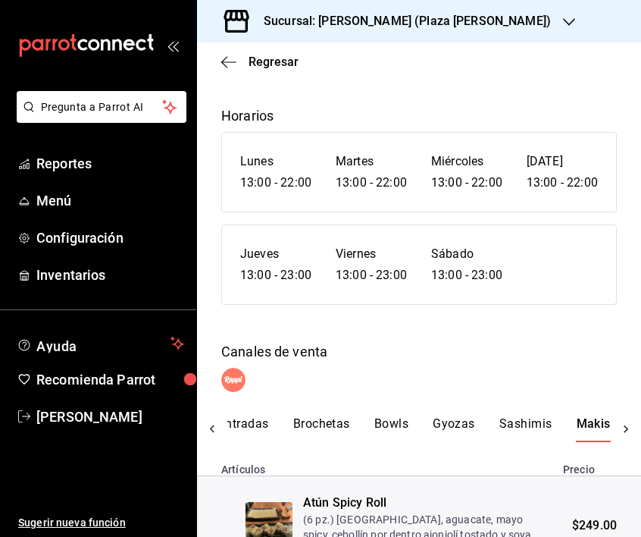
scroll to position [158, 0]
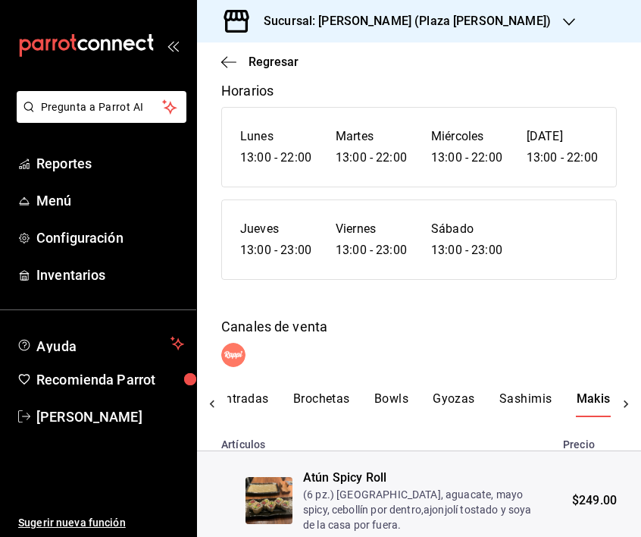
click at [624, 397] on icon at bounding box center [626, 404] width 15 height 15
click at [321, 391] on div "Entradas Brochetas Bowls Gyozas Sashimis Makis Nigiris Hand Rolls Postres Bebid…" at bounding box center [419, 404] width 384 height 26
click at [300, 391] on button "Nigiris" at bounding box center [302, 404] width 36 height 26
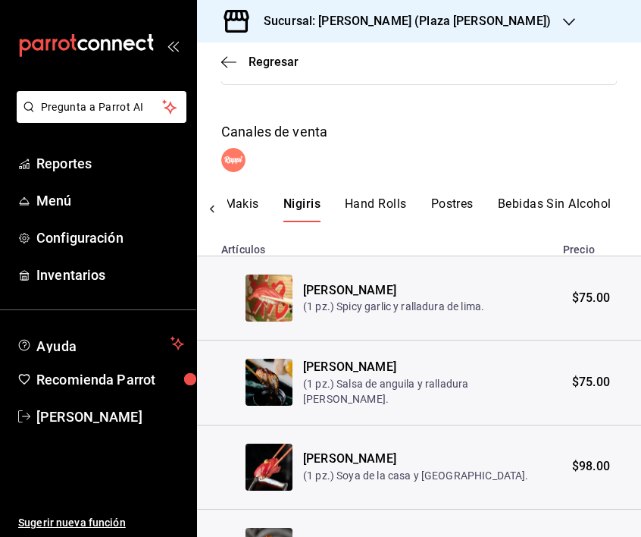
scroll to position [0, 0]
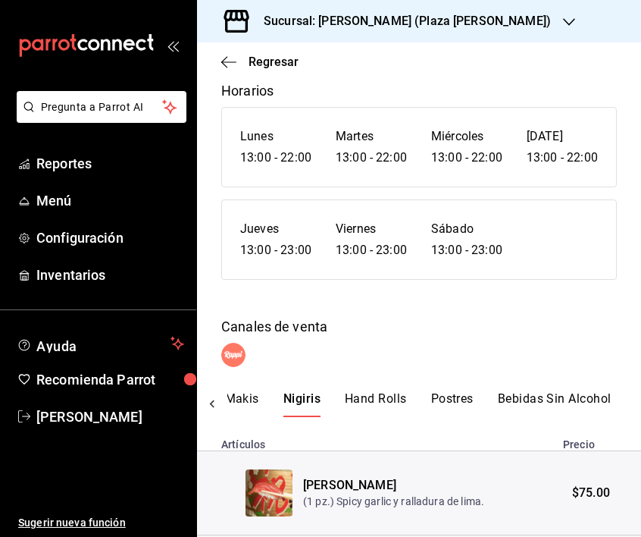
click at [384, 391] on button "Hand Rolls" at bounding box center [376, 404] width 62 height 26
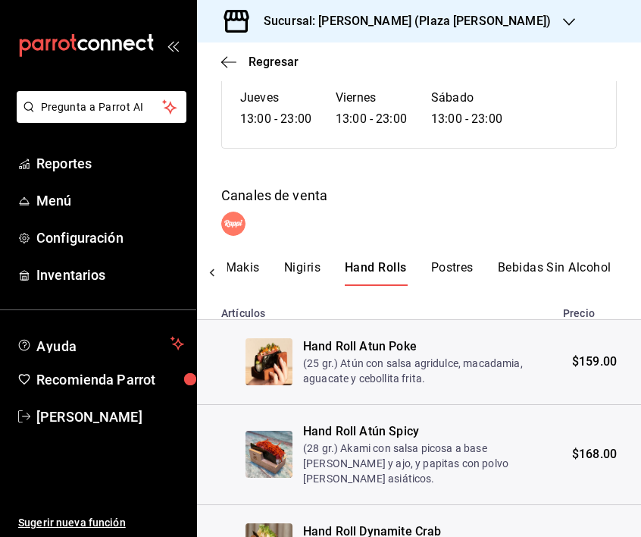
scroll to position [270, 0]
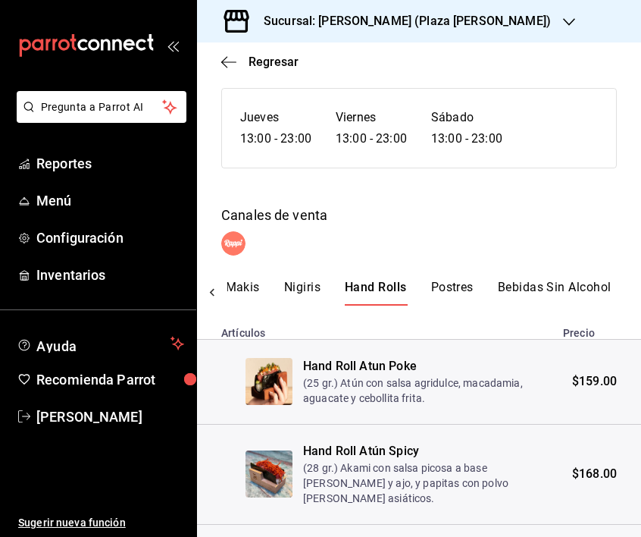
click at [459, 280] on button "Postres" at bounding box center [452, 293] width 42 height 26
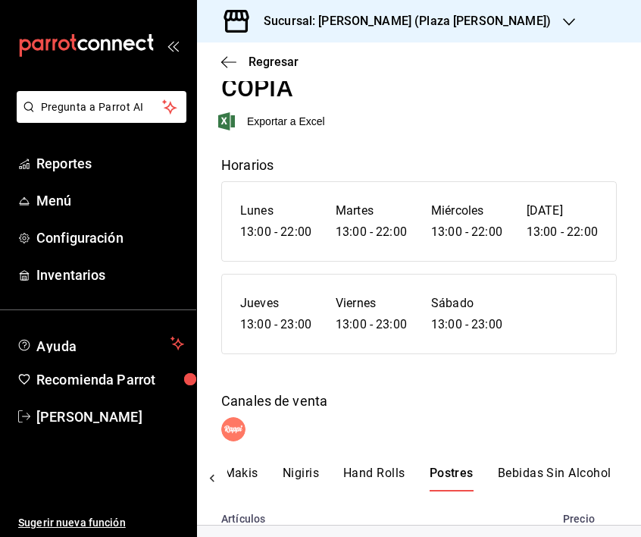
scroll to position [255, 0]
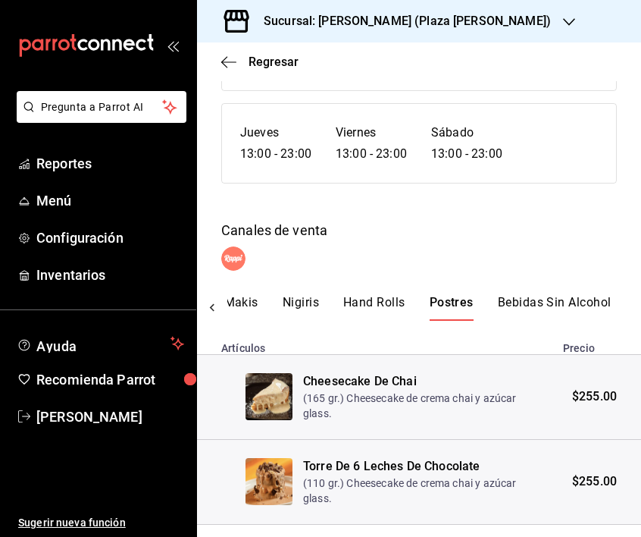
click at [540, 295] on button "Bebidas Sin Alcohol" at bounding box center [555, 308] width 114 height 26
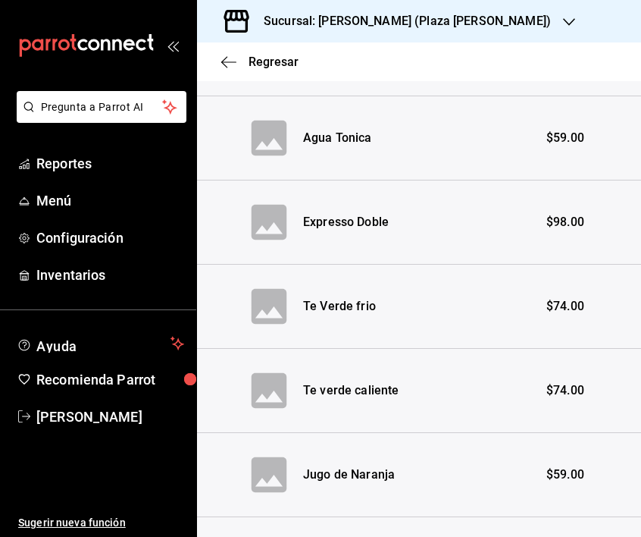
scroll to position [4040, 0]
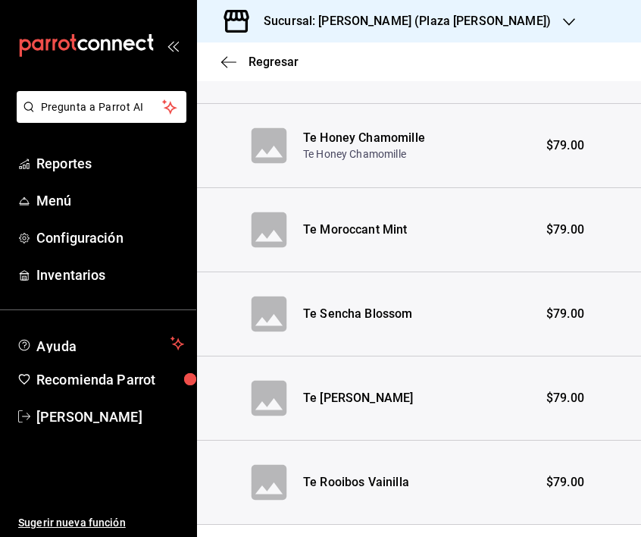
click at [225, 54] on div "Regresar" at bounding box center [419, 61] width 444 height 39
click at [230, 66] on icon "button" at bounding box center [228, 62] width 15 height 14
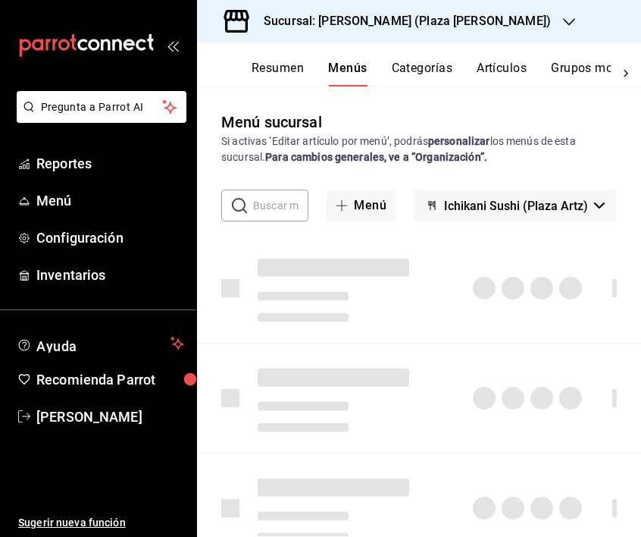
click at [281, 68] on button "Resumen" at bounding box center [278, 74] width 52 height 26
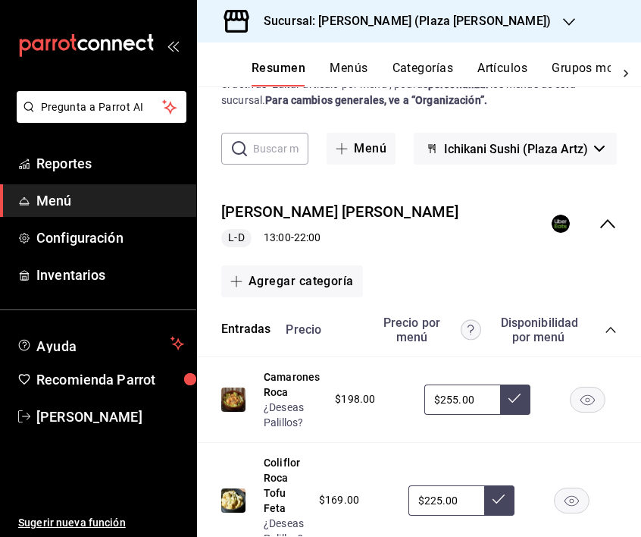
scroll to position [47, 0]
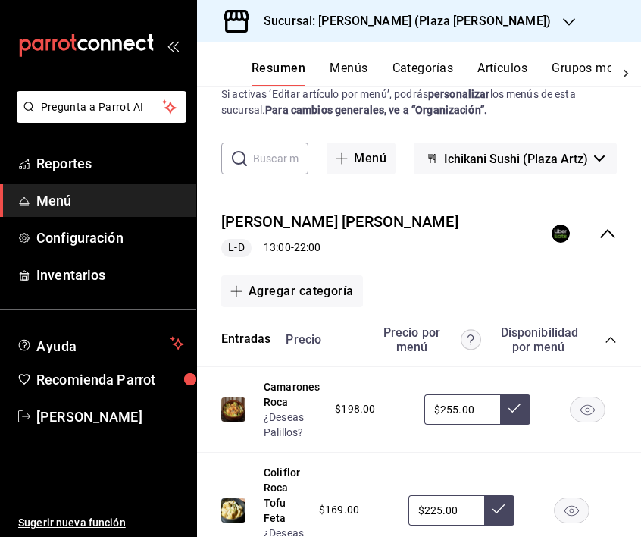
click at [613, 234] on icon "collapse-menu-row" at bounding box center [608, 233] width 18 height 18
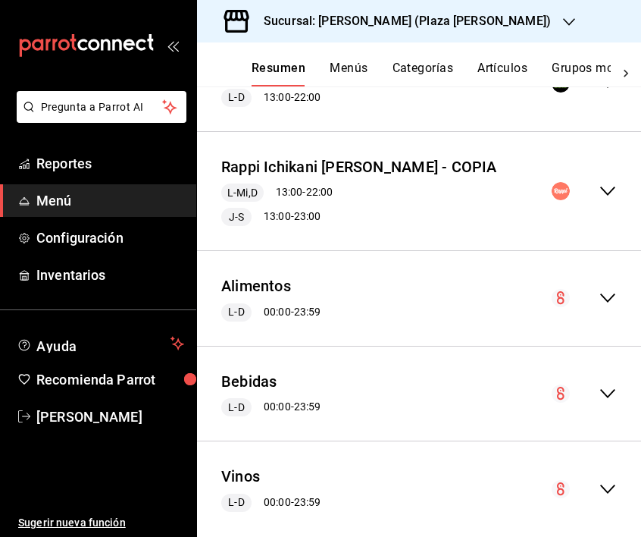
scroll to position [199, 0]
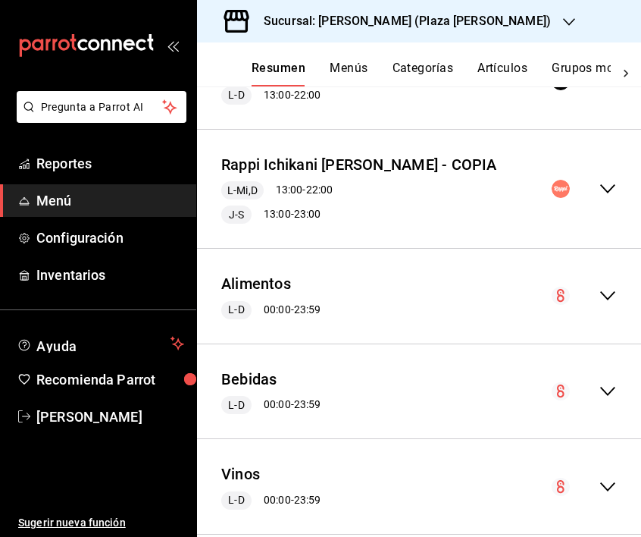
click at [611, 191] on icon "collapse-menu-row" at bounding box center [608, 189] width 18 height 18
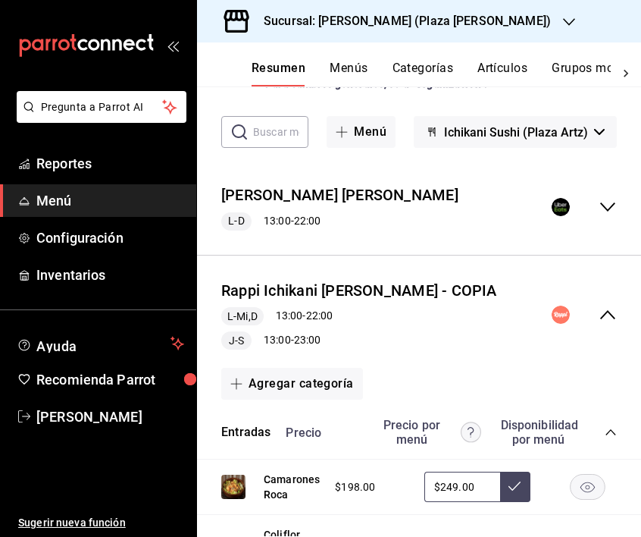
scroll to position [75, 0]
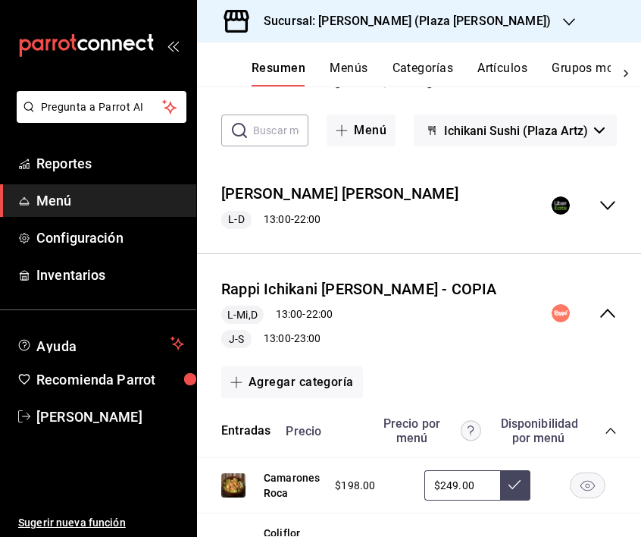
click at [615, 438] on div "Precio Precio por menú Disponibilidad por menú" at bounding box center [444, 430] width 346 height 29
click at [612, 432] on icon "collapse-category-row" at bounding box center [611, 431] width 12 height 12
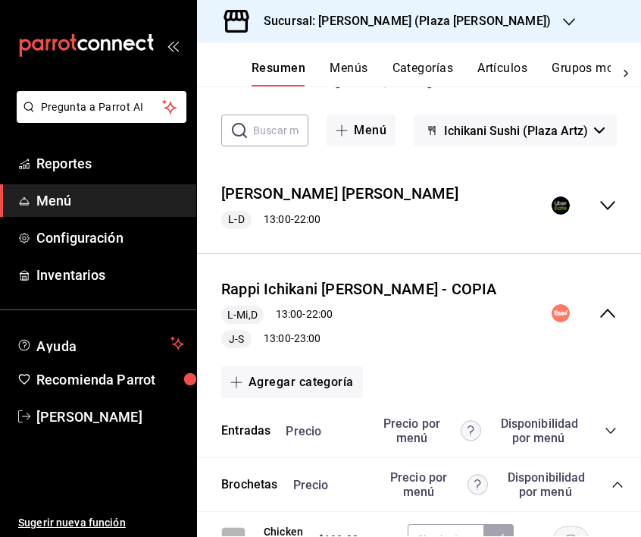
click at [618, 493] on div "Precio Precio por menú Disponibilidad por menú" at bounding box center [451, 484] width 346 height 29
click at [618, 480] on icon "collapse-category-row" at bounding box center [618, 484] width 12 height 12
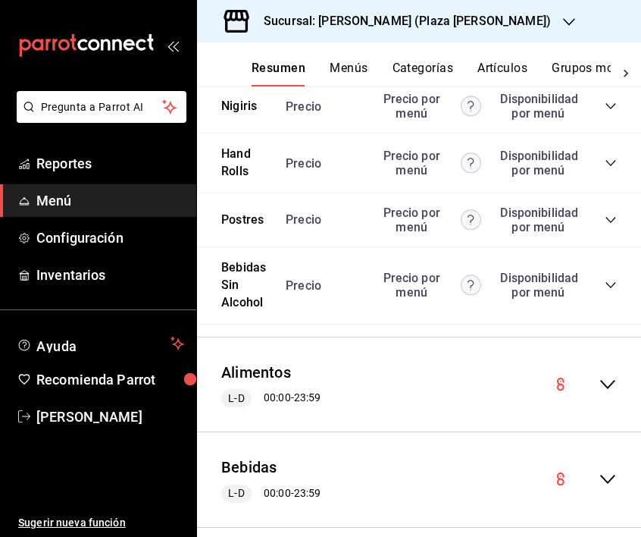
scroll to position [732, 0]
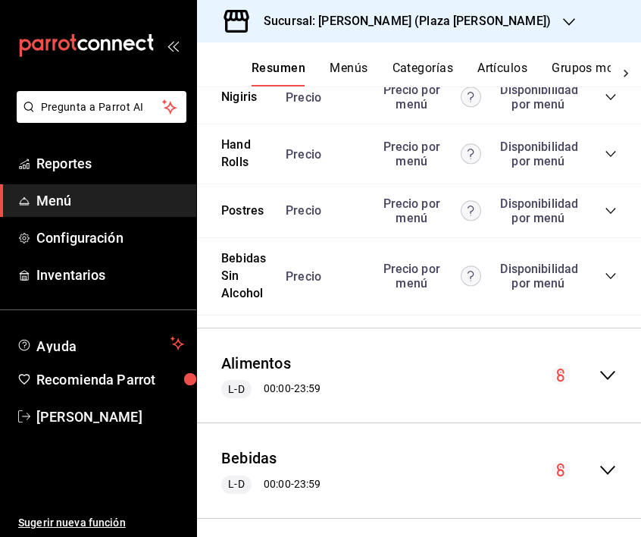
click at [613, 277] on icon "collapse-category-row" at bounding box center [611, 276] width 12 height 12
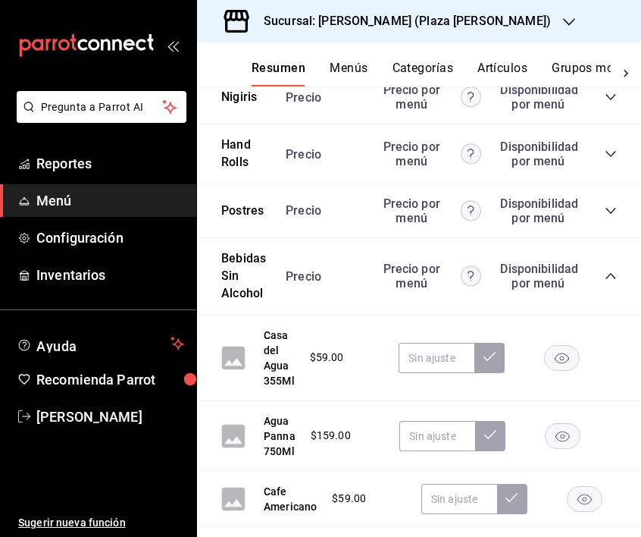
click at [572, 361] on rect "button" at bounding box center [562, 357] width 35 height 25
click at [562, 437] on rect "button" at bounding box center [563, 435] width 35 height 25
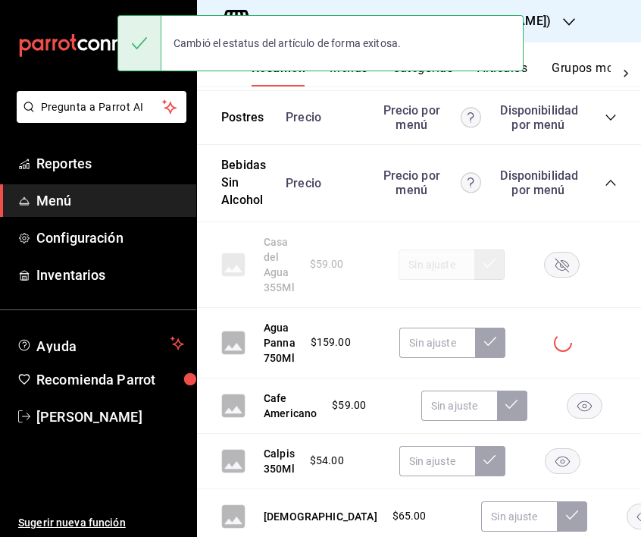
scroll to position [826, 0]
click at [588, 402] on icon "button" at bounding box center [585, 405] width 14 height 11
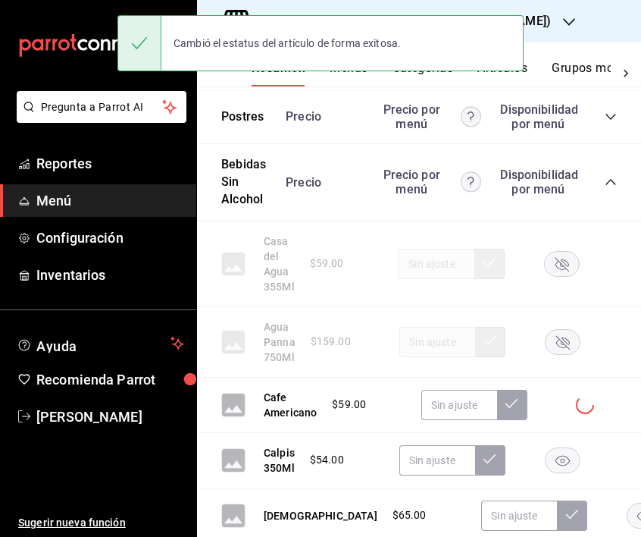
click at [561, 462] on rect "button" at bounding box center [562, 459] width 35 height 25
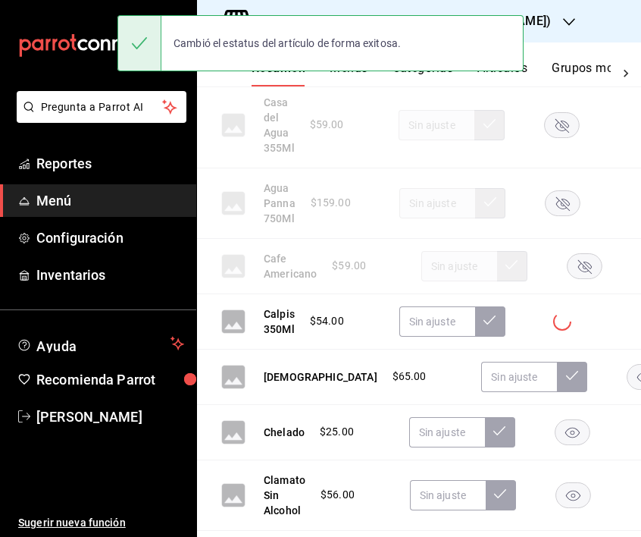
scroll to position [967, 0]
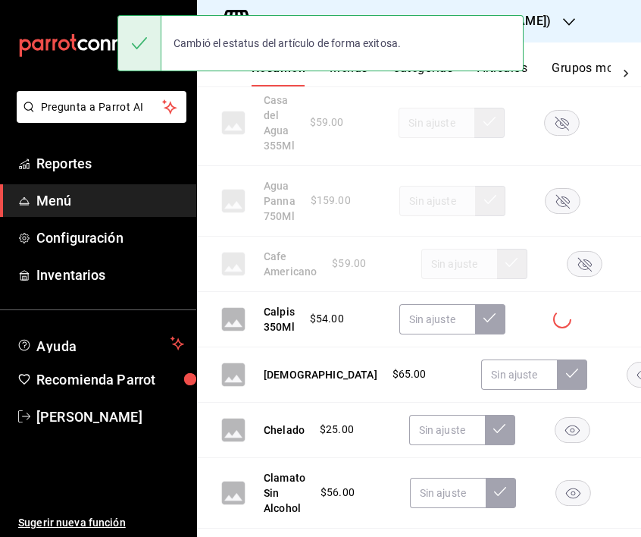
click at [585, 387] on div "$65.00" at bounding box center [551, 374] width 346 height 30
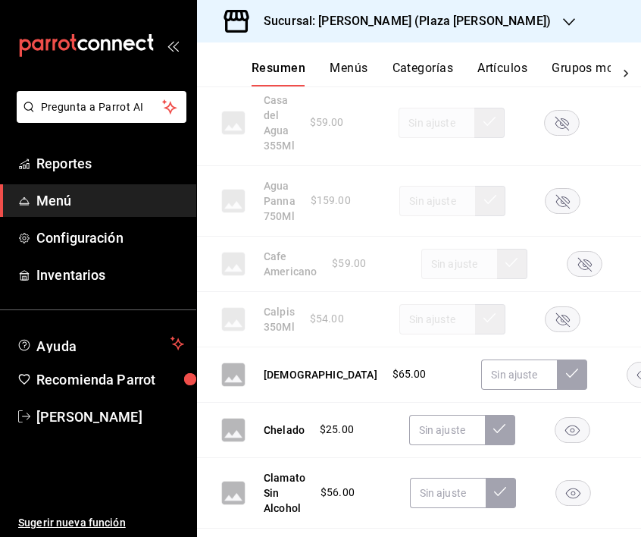
click at [628, 379] on rect "button" at bounding box center [645, 374] width 35 height 25
click at [574, 437] on rect "button" at bounding box center [572, 429] width 35 height 25
click at [567, 493] on rect "button" at bounding box center [573, 492] width 35 height 25
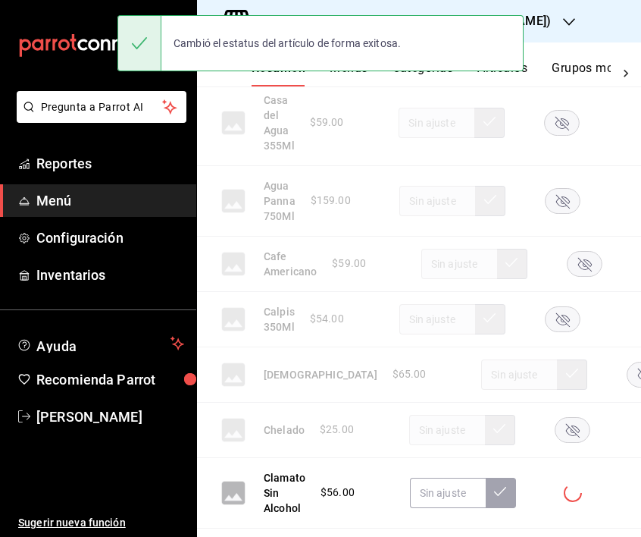
scroll to position [1140, 0]
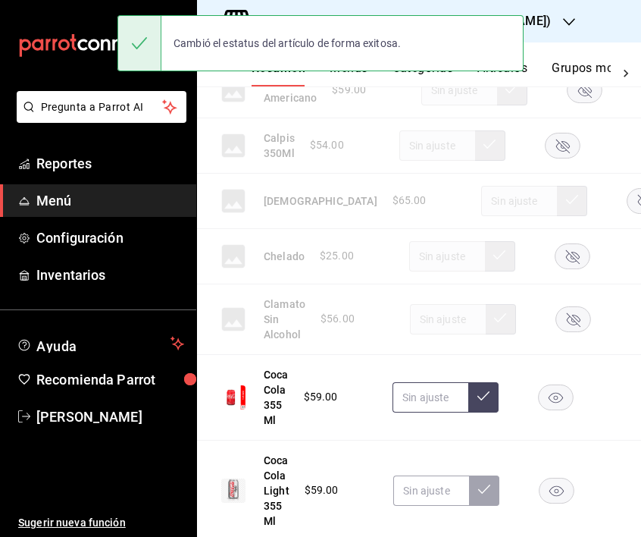
click at [440, 398] on input "text" at bounding box center [431, 397] width 76 height 30
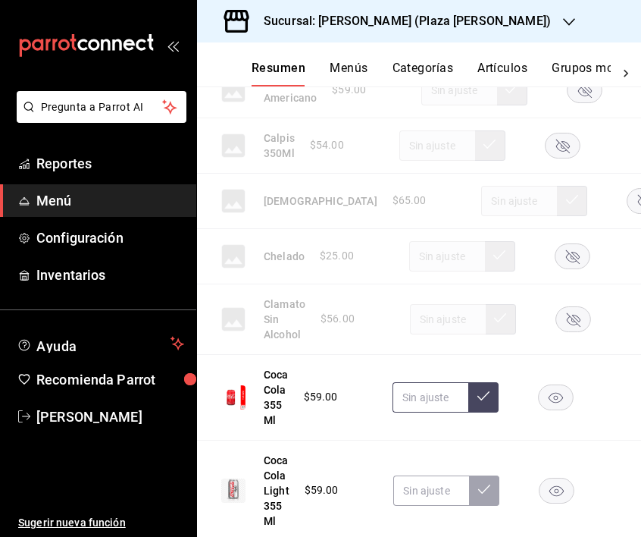
type input "$8.00"
type input "$68.00"
click at [491, 394] on button at bounding box center [484, 397] width 30 height 30
click at [428, 496] on input "text" at bounding box center [432, 490] width 76 height 30
type input "$68.00"
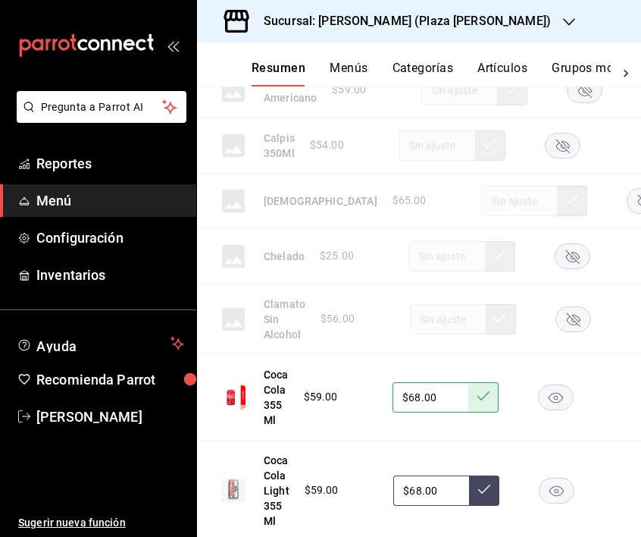
click at [478, 493] on icon at bounding box center [484, 489] width 12 height 12
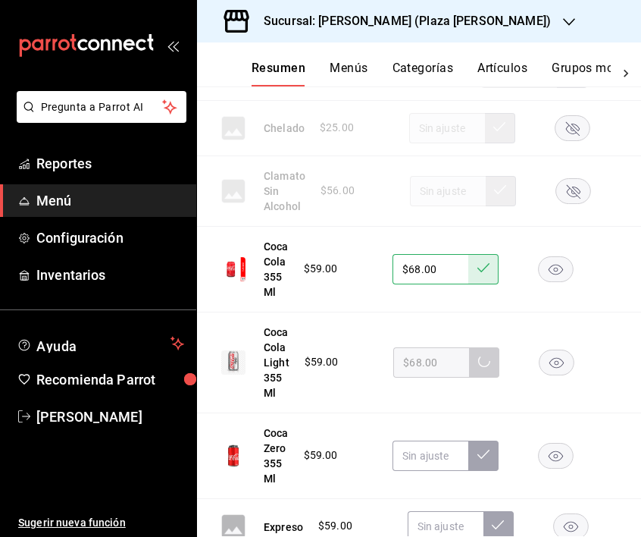
scroll to position [1278, 0]
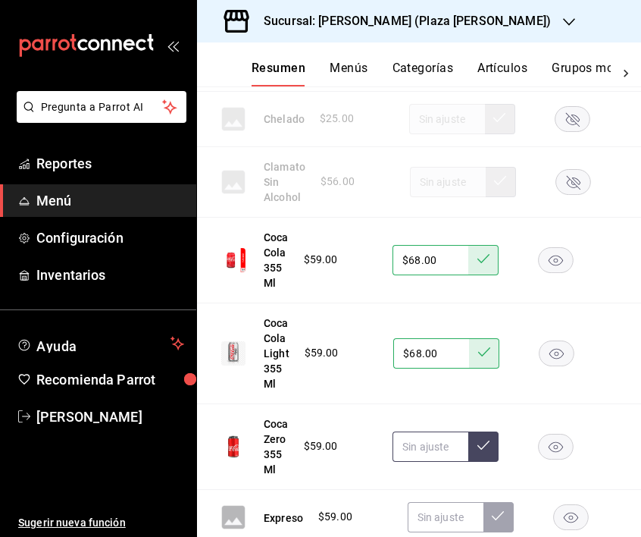
click at [454, 454] on input "text" at bounding box center [431, 446] width 76 height 30
type input "$68.00"
click at [483, 444] on icon at bounding box center [484, 445] width 12 height 12
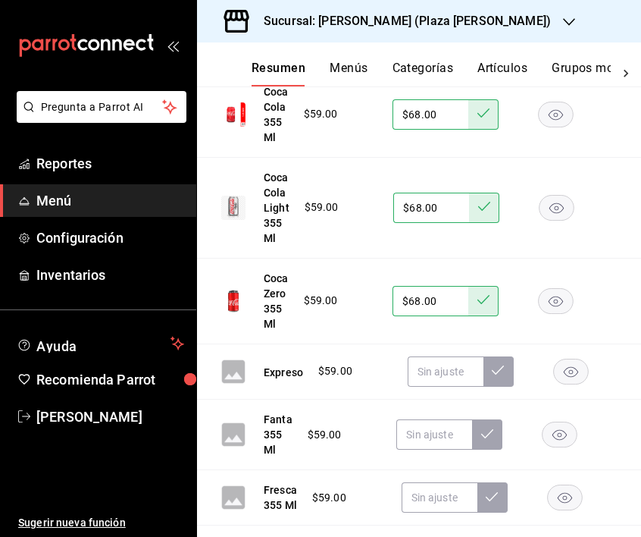
scroll to position [1425, 0]
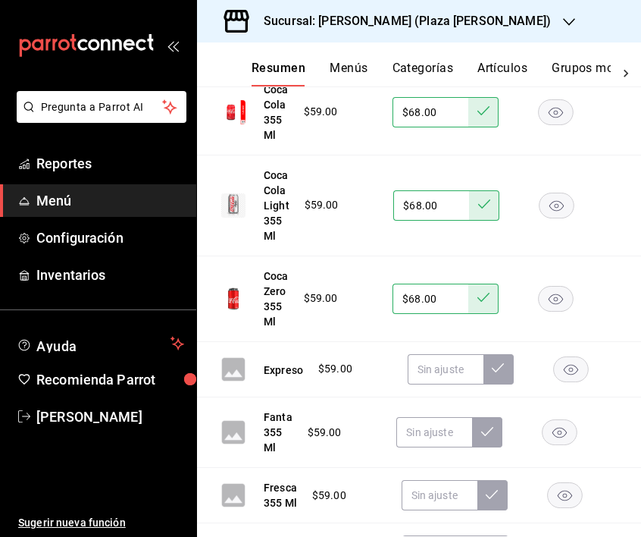
click at [572, 374] on icon "button" at bounding box center [571, 370] width 14 height 11
click at [560, 424] on rect "button" at bounding box center [560, 431] width 35 height 25
click at [573, 508] on rect "button" at bounding box center [564, 495] width 35 height 25
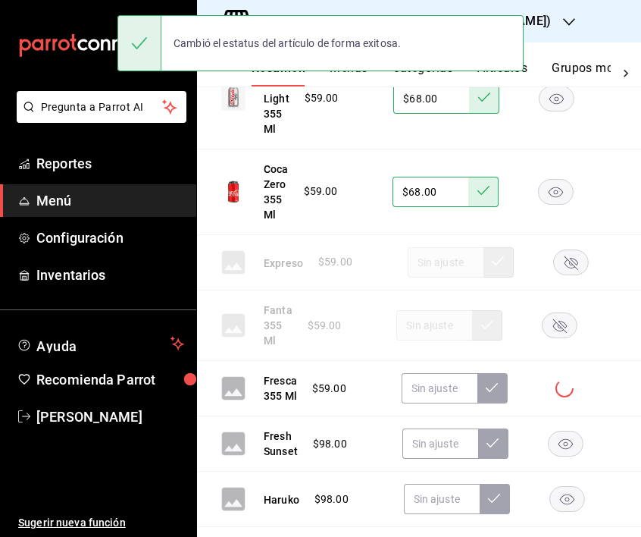
scroll to position [1542, 0]
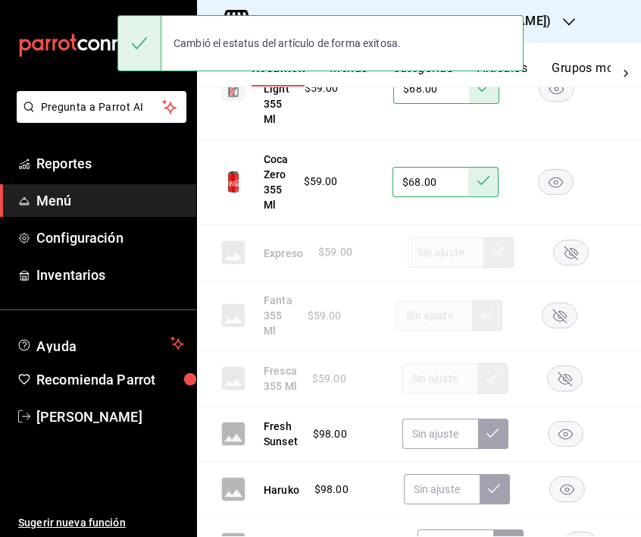
click at [569, 447] on rect "button" at bounding box center [565, 434] width 35 height 25
click at [566, 502] on rect "button" at bounding box center [567, 489] width 35 height 25
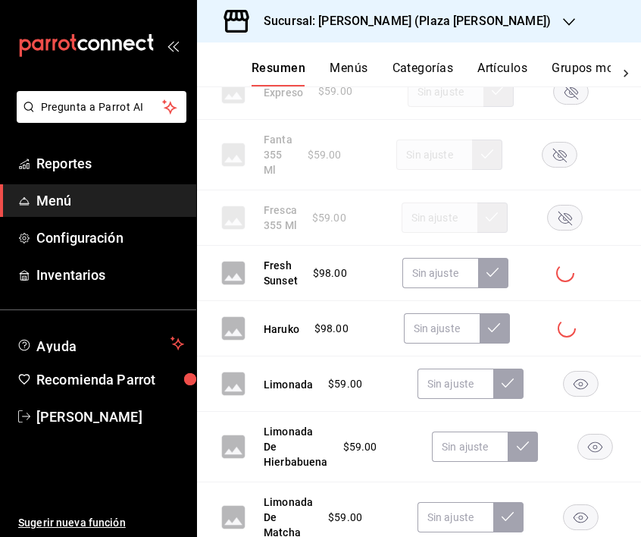
scroll to position [1707, 0]
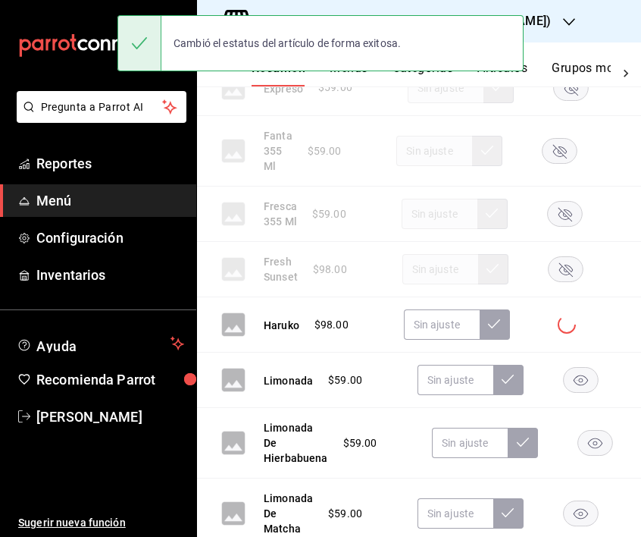
click at [585, 393] on rect "button" at bounding box center [581, 380] width 35 height 25
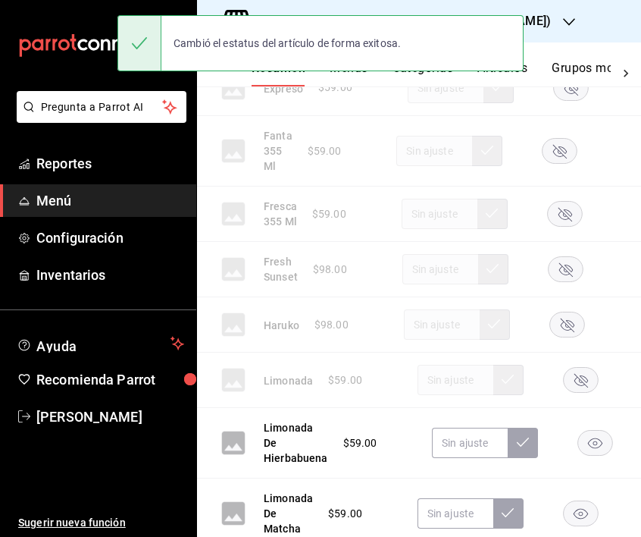
click at [597, 455] on rect "button" at bounding box center [596, 443] width 35 height 25
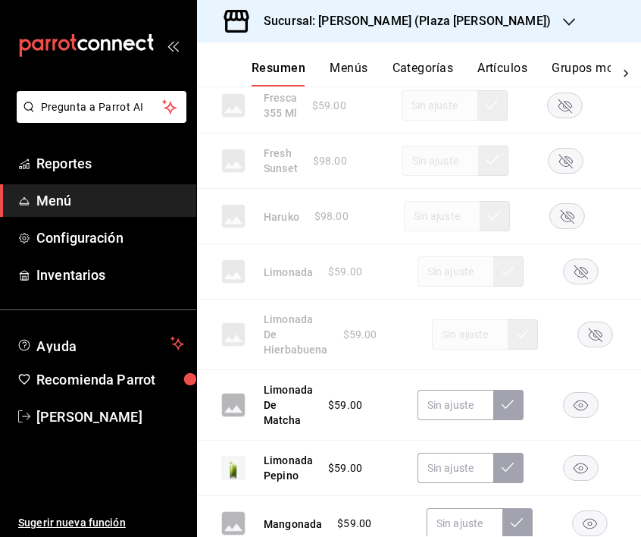
click at [583, 418] on rect "button" at bounding box center [581, 405] width 35 height 25
click at [471, 480] on input "text" at bounding box center [456, 468] width 76 height 30
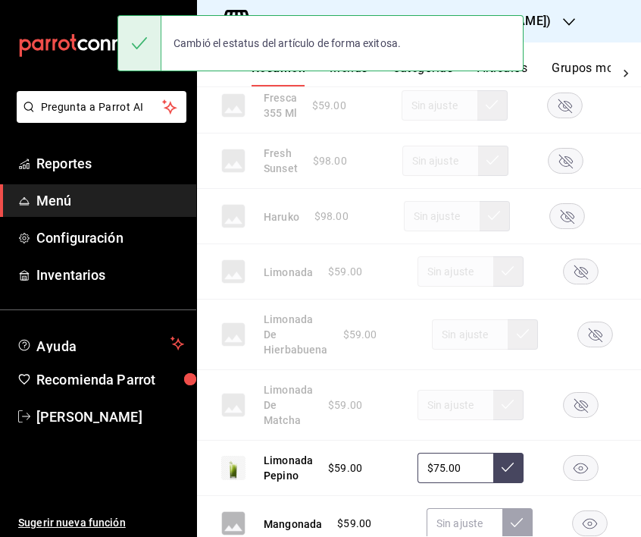
type input "$75.00"
click at [521, 483] on button at bounding box center [509, 468] width 30 height 30
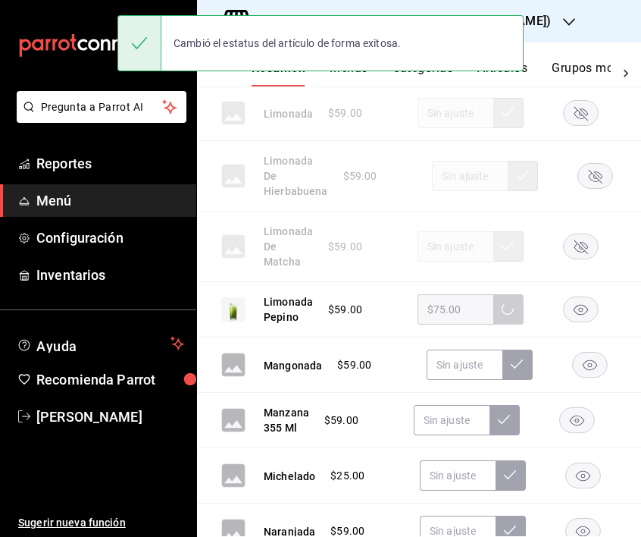
scroll to position [1976, 0]
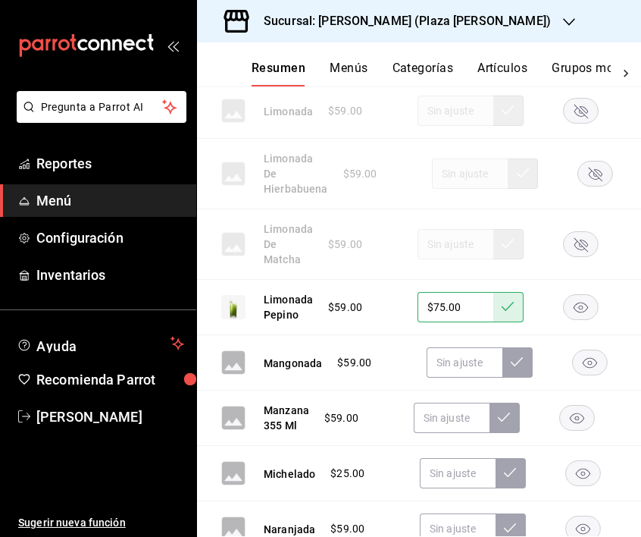
click at [589, 375] on rect "button" at bounding box center [590, 362] width 35 height 25
click at [574, 431] on rect "button" at bounding box center [577, 418] width 35 height 25
click at [578, 486] on rect "button" at bounding box center [583, 473] width 35 height 25
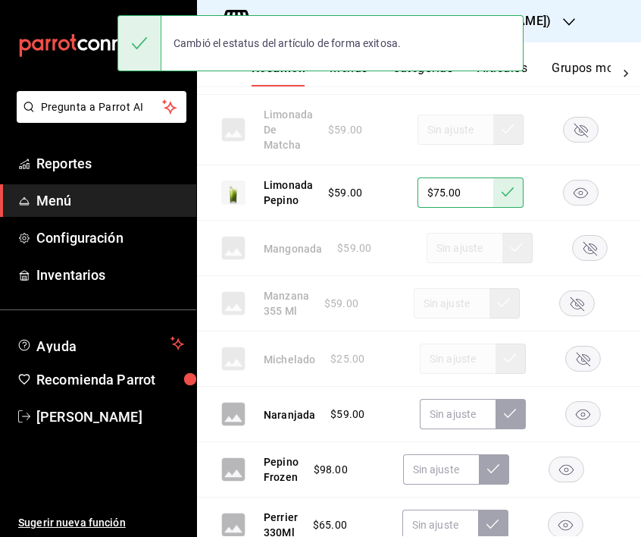
scroll to position [2093, 0]
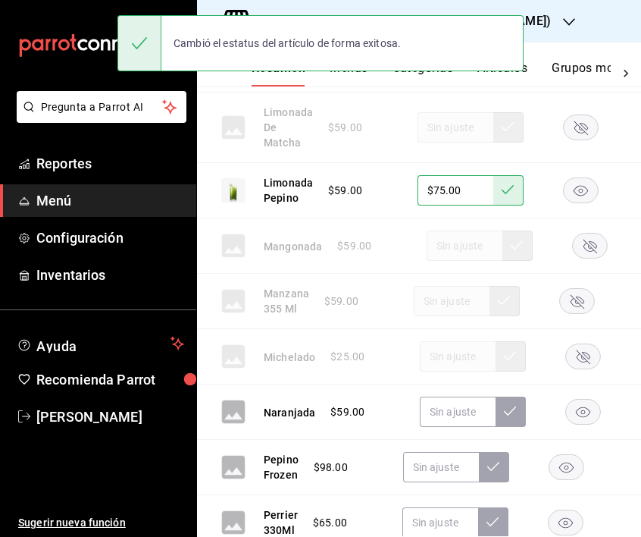
click at [583, 425] on rect "button" at bounding box center [583, 412] width 35 height 25
click at [565, 480] on rect "button" at bounding box center [566, 467] width 35 height 25
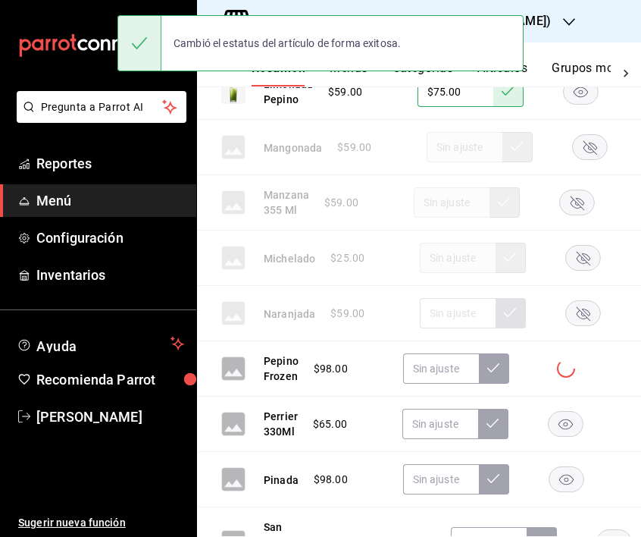
scroll to position [2266, 0]
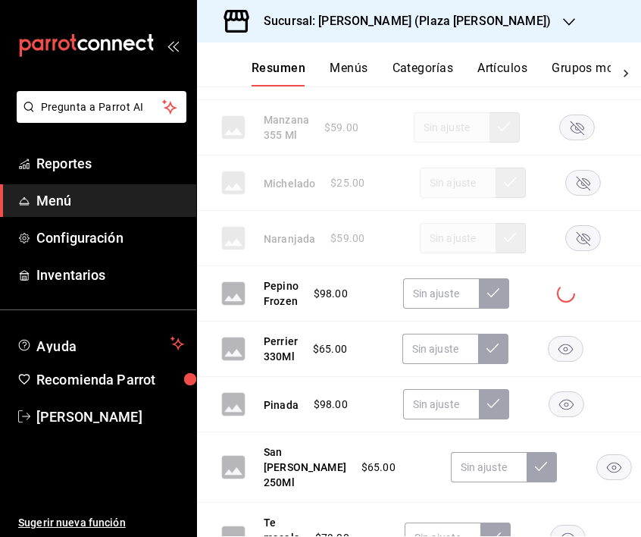
drag, startPoint x: 570, startPoint y: 422, endPoint x: 570, endPoint y: 362, distance: 59.9
click at [570, 410] on icon "button" at bounding box center [566, 405] width 14 height 11
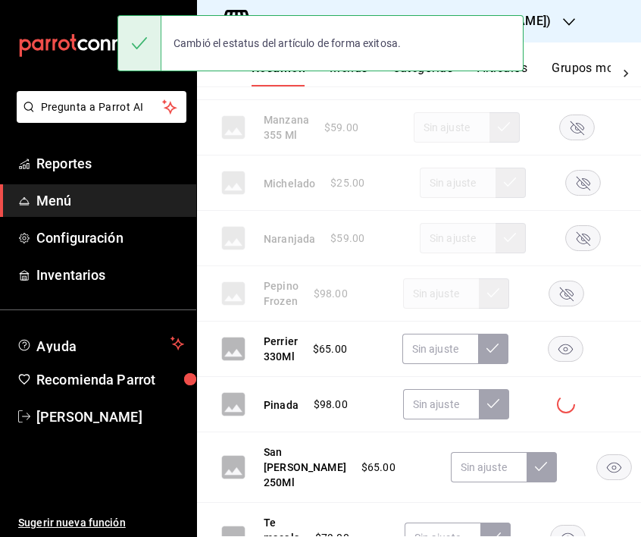
click at [570, 353] on rect "button" at bounding box center [565, 349] width 35 height 25
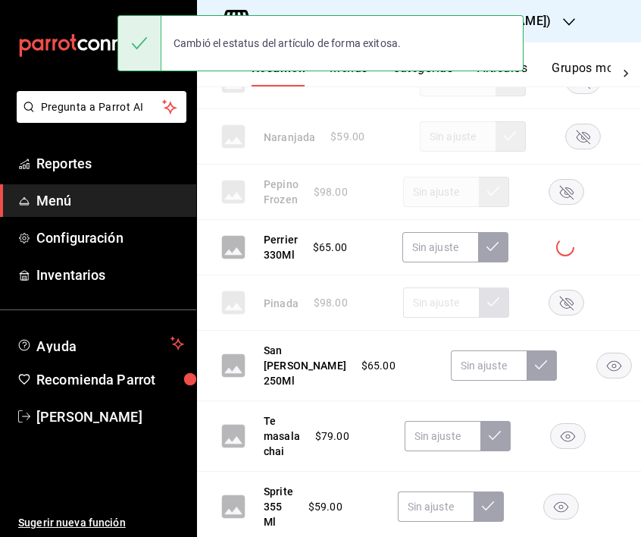
scroll to position [2410, 0]
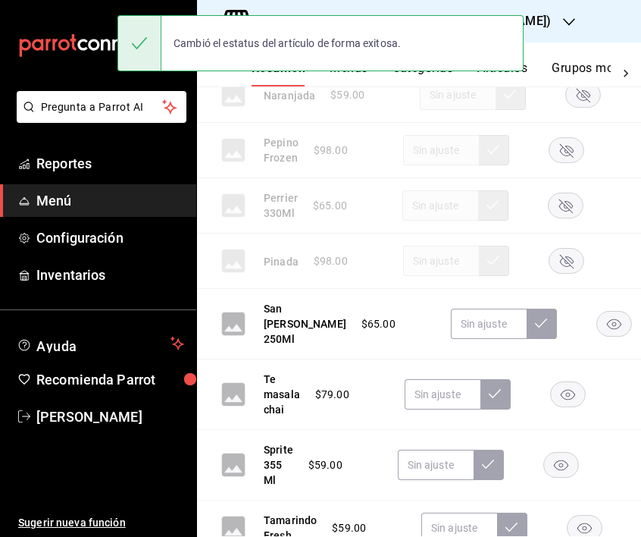
click at [597, 337] on rect "button" at bounding box center [614, 324] width 35 height 25
click at [572, 406] on rect "button" at bounding box center [567, 394] width 35 height 25
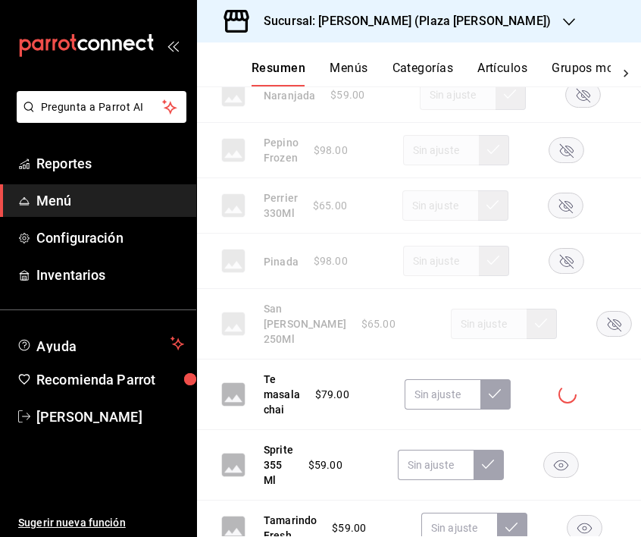
click at [557, 478] on rect "button" at bounding box center [561, 465] width 35 height 25
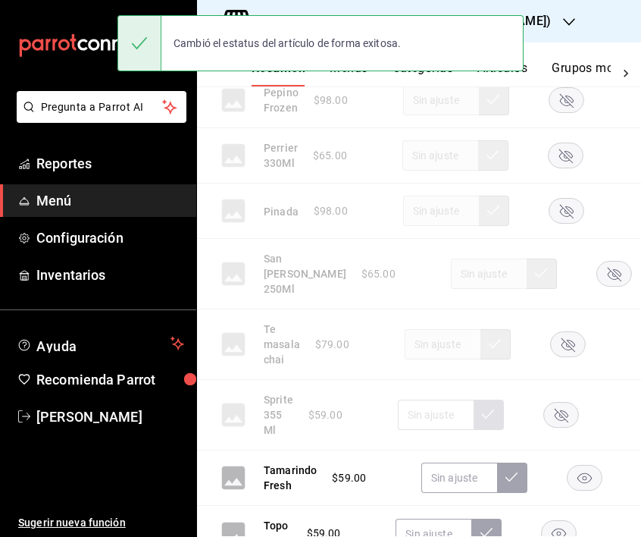
scroll to position [2585, 0]
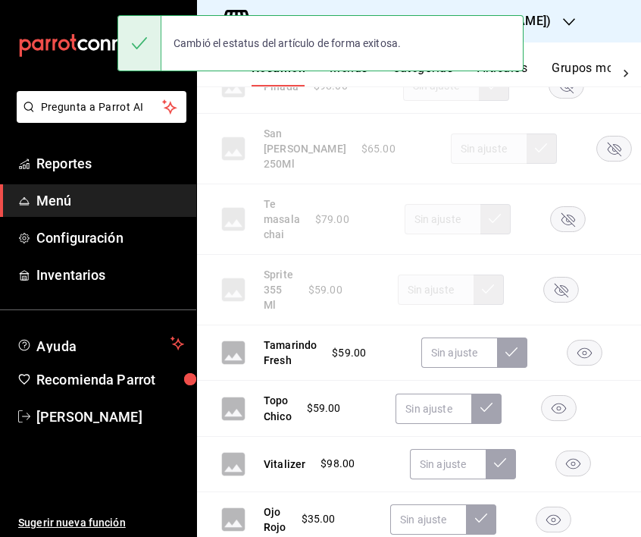
click at [582, 365] on rect "button" at bounding box center [585, 352] width 35 height 25
click at [560, 421] on rect "button" at bounding box center [559, 408] width 35 height 25
click at [581, 476] on rect "button" at bounding box center [574, 463] width 35 height 25
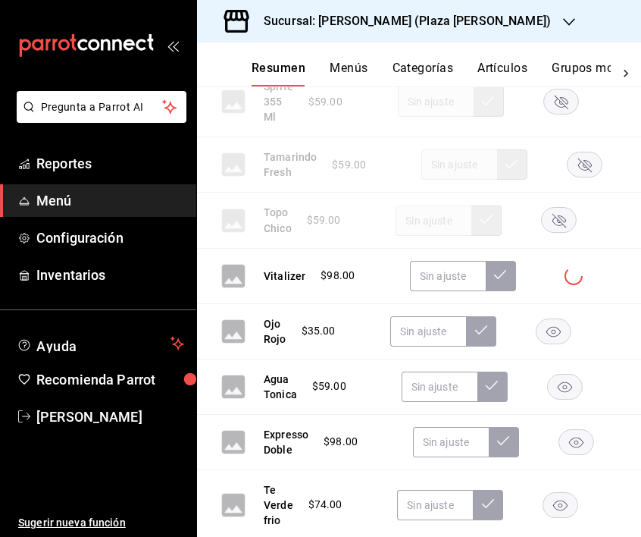
scroll to position [2775, 0]
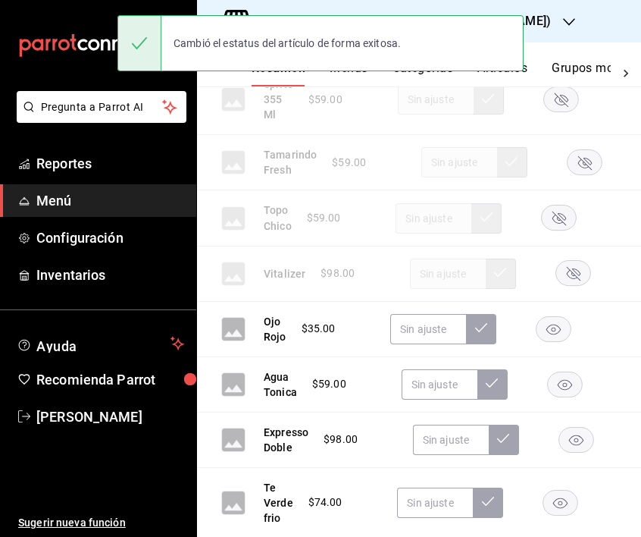
click at [584, 452] on rect "button" at bounding box center [577, 439] width 35 height 25
click at [571, 397] on rect "button" at bounding box center [564, 384] width 35 height 25
click at [552, 340] on rect "button" at bounding box center [554, 328] width 35 height 25
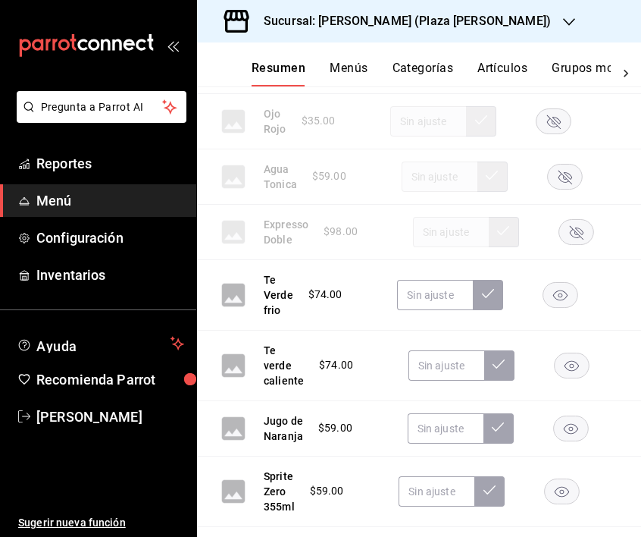
scroll to position [3019, 0]
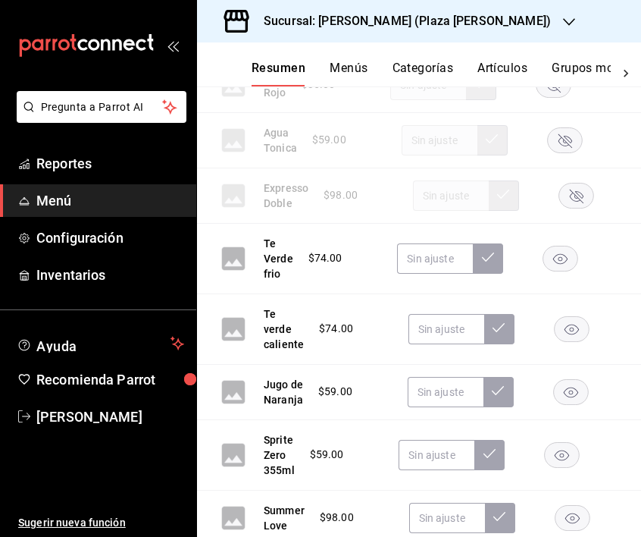
click at [566, 467] on rect "button" at bounding box center [562, 454] width 35 height 25
click at [569, 404] on rect "button" at bounding box center [570, 391] width 35 height 25
click at [575, 341] on rect "button" at bounding box center [572, 328] width 35 height 25
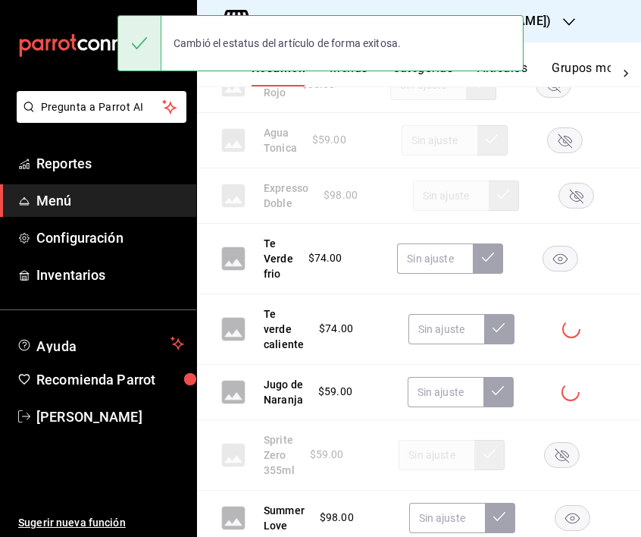
click at [563, 271] on rect "button" at bounding box center [561, 258] width 35 height 25
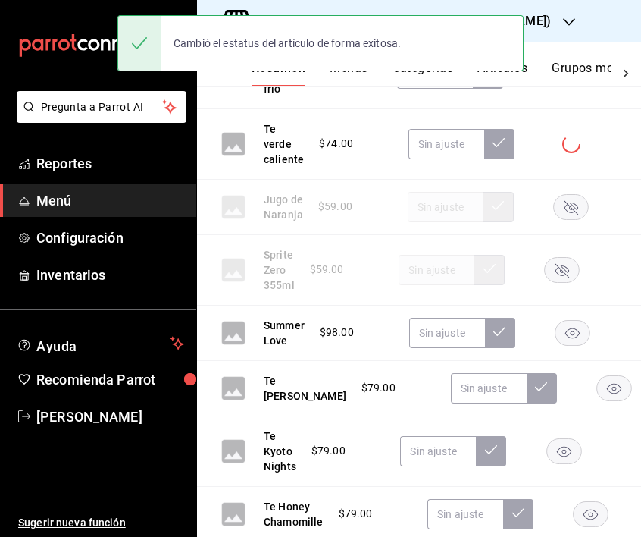
scroll to position [3207, 0]
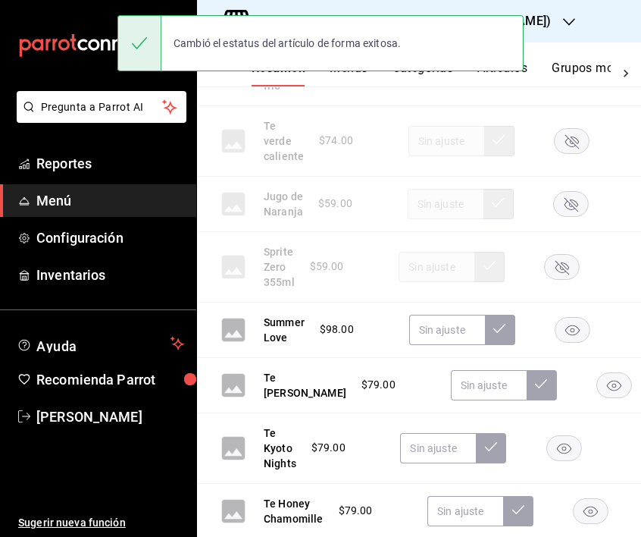
click at [607, 391] on icon "button" at bounding box center [614, 386] width 14 height 11
click at [585, 342] on rect "button" at bounding box center [572, 329] width 35 height 25
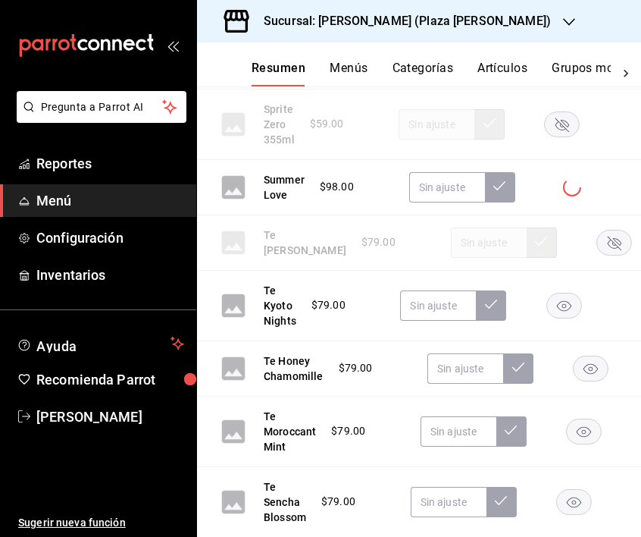
scroll to position [3353, 0]
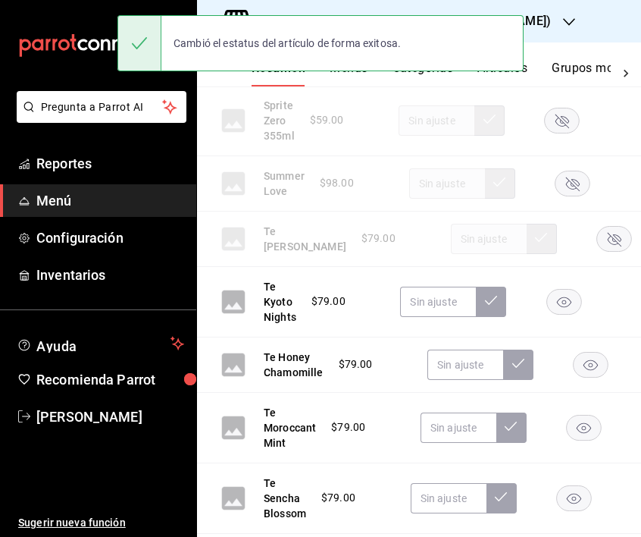
click at [585, 434] on icon "button" at bounding box center [584, 428] width 14 height 11
click at [594, 390] on div "Te Honey Chamomille $79.00" at bounding box center [419, 364] width 444 height 55
click at [589, 371] on icon "button" at bounding box center [591, 365] width 14 height 11
click at [566, 314] on rect "button" at bounding box center [564, 301] width 35 height 25
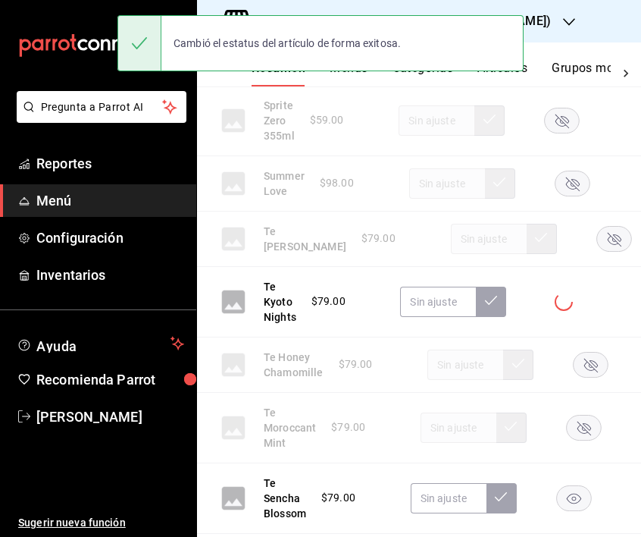
scroll to position [3542, 0]
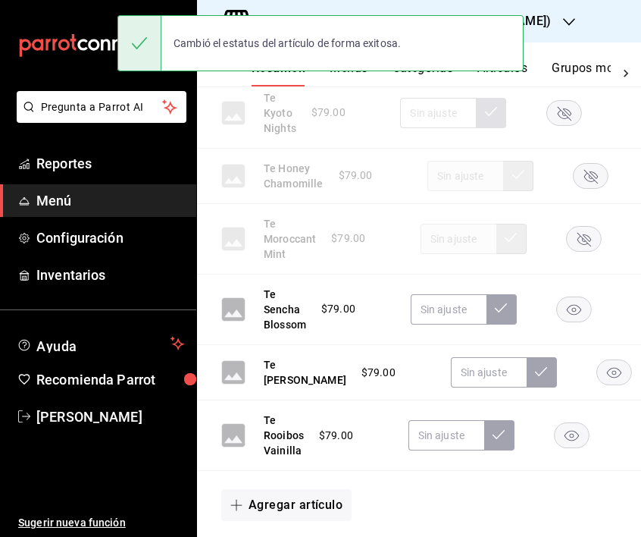
click at [574, 448] on rect "button" at bounding box center [571, 435] width 35 height 25
click at [597, 384] on rect "button" at bounding box center [614, 371] width 35 height 25
click at [580, 321] on rect "button" at bounding box center [574, 308] width 35 height 25
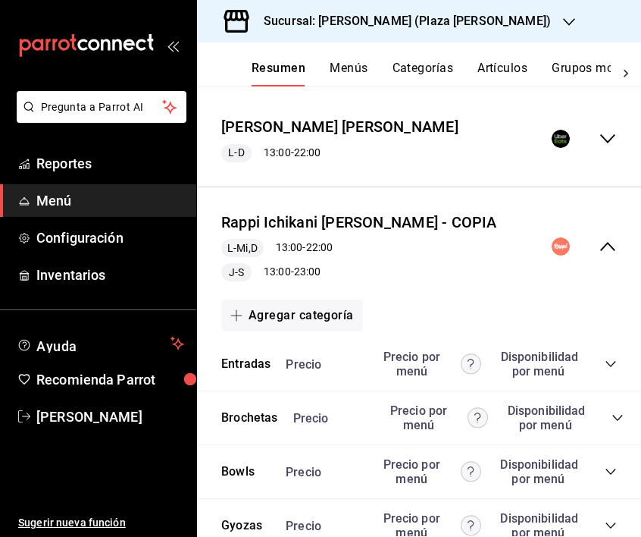
scroll to position [0, 0]
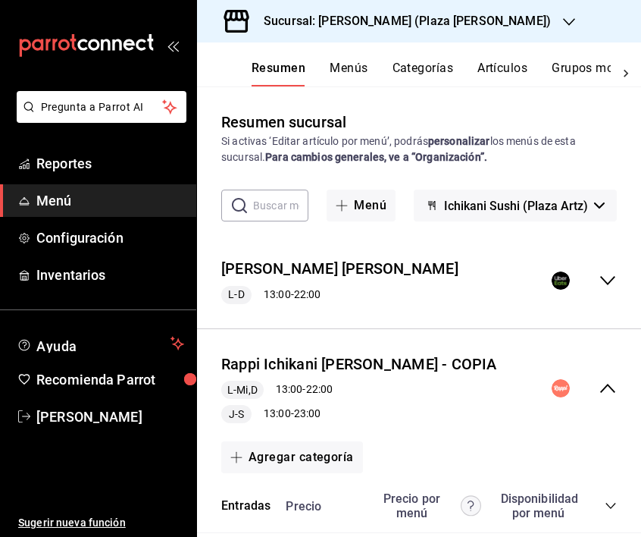
click at [353, 71] on button "Menús" at bounding box center [349, 74] width 38 height 26
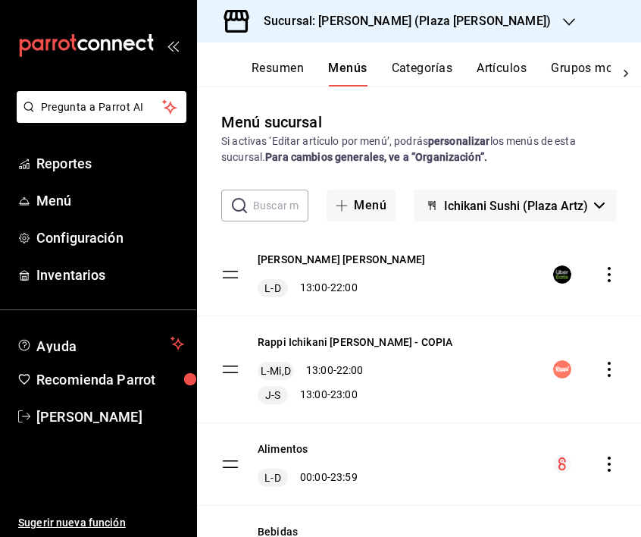
click at [610, 372] on icon "actions" at bounding box center [609, 369] width 15 height 15
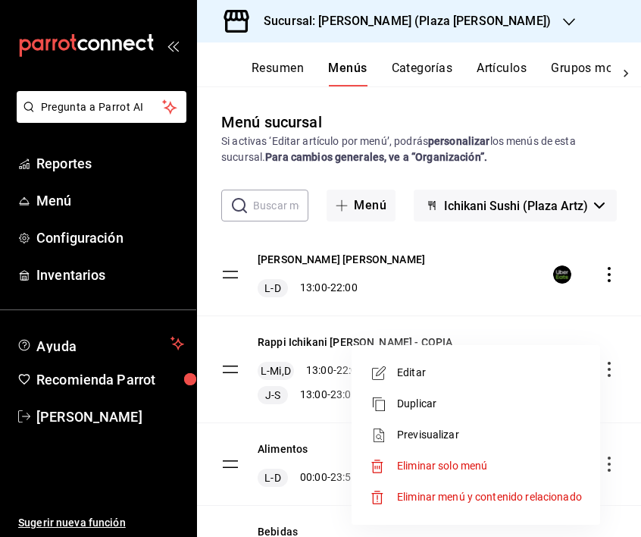
click at [460, 433] on span "Previsualizar" at bounding box center [489, 435] width 185 height 16
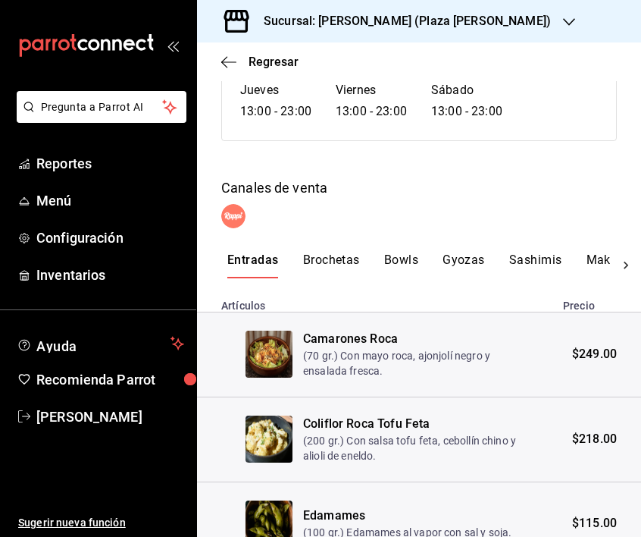
scroll to position [299, 0]
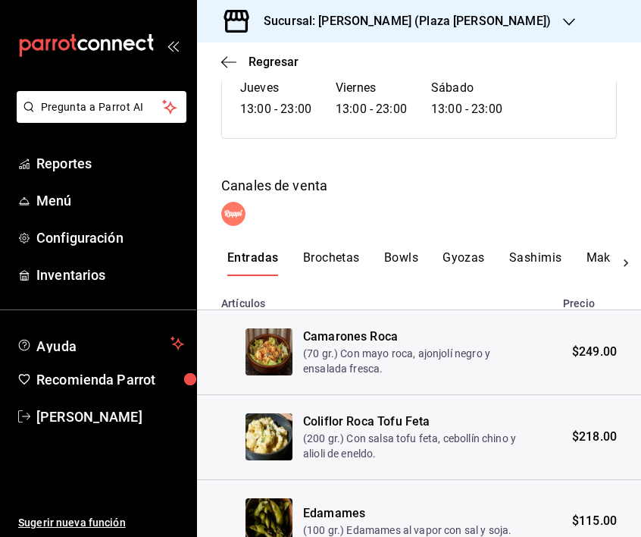
click at [631, 256] on icon at bounding box center [626, 263] width 15 height 15
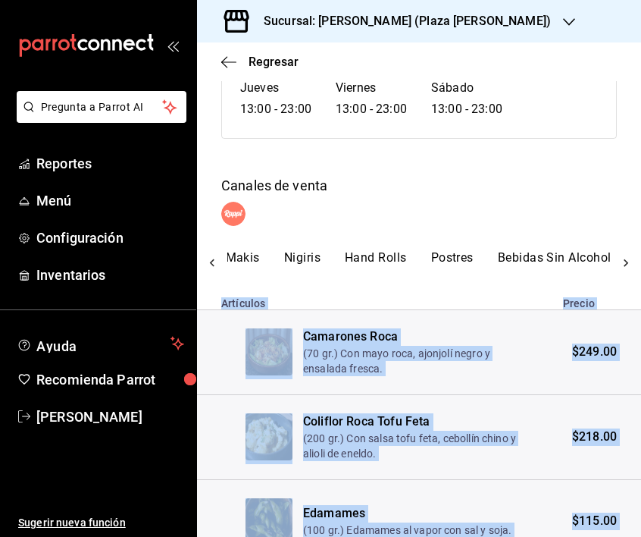
click at [631, 250] on div "Entradas Brochetas Bowls Gyozas Sashimis Makis Nigiris Hand Rolls Postres Bebid…" at bounding box center [419, 263] width 444 height 26
click at [584, 250] on button "Bebidas Sin Alcohol" at bounding box center [555, 263] width 114 height 26
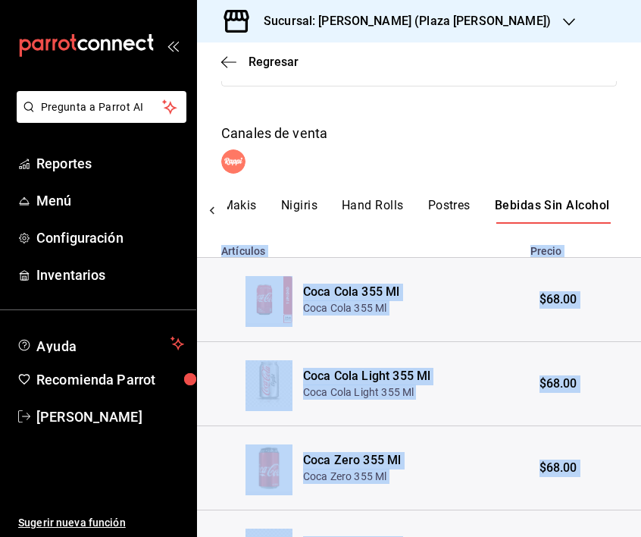
scroll to position [422, 0]
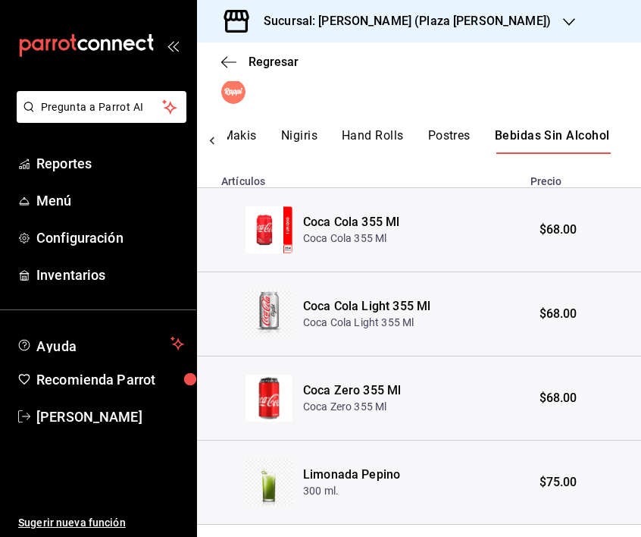
click at [464, 356] on th "Coca Zero 355 Ml Coca Zero 355 Ml" at bounding box center [412, 398] width 218 height 84
click at [460, 128] on button "Postres" at bounding box center [449, 141] width 42 height 26
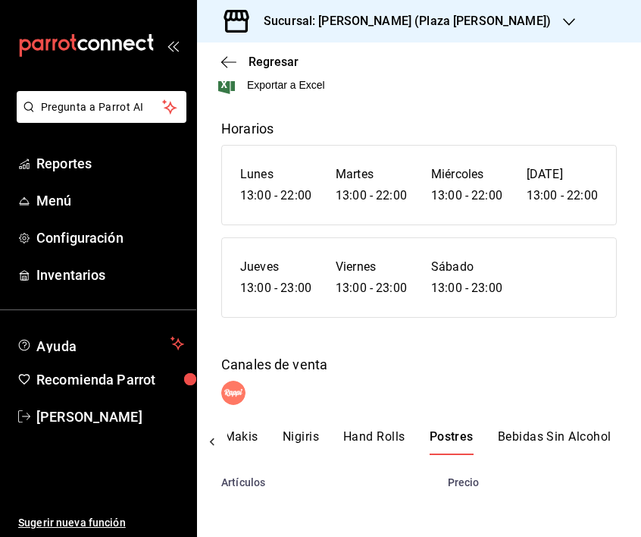
scroll to position [0, 362]
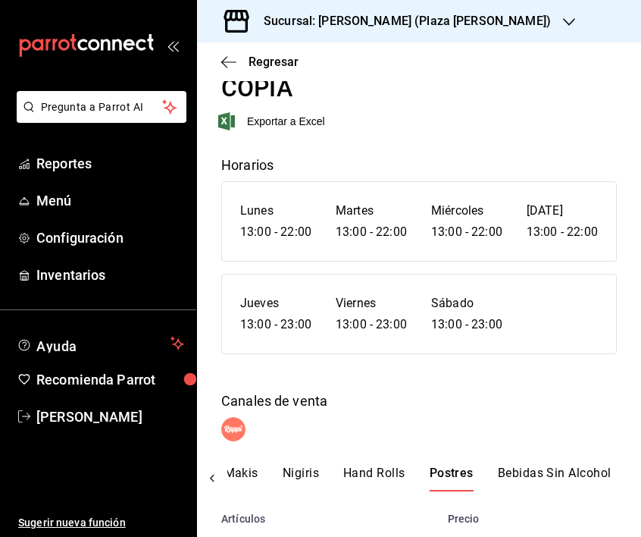
click at [240, 466] on button "Makis" at bounding box center [241, 479] width 34 height 26
click at [217, 471] on icon at bounding box center [212, 478] width 15 height 15
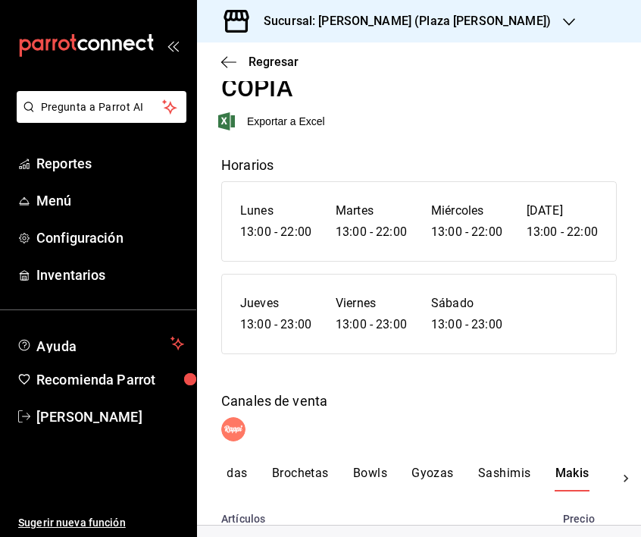
click at [217, 466] on div "Entradas Brochetas Bowls Gyozas Sashimis Makis Nigiris Hand Rolls Postres Bebid…" at bounding box center [419, 479] width 444 height 26
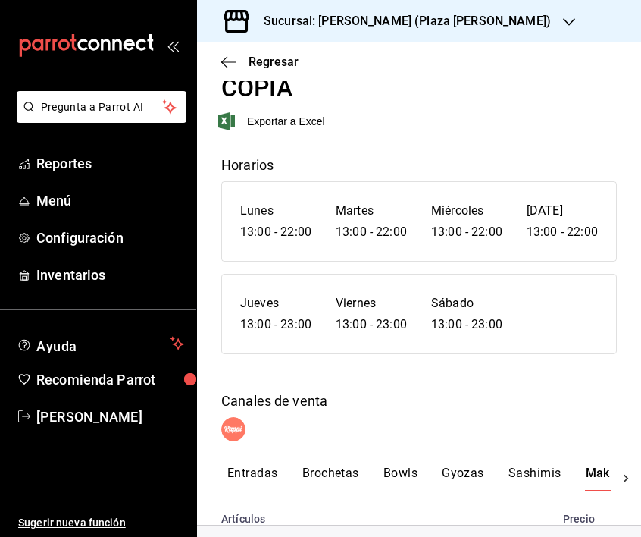
click at [262, 466] on button "Entradas" at bounding box center [252, 479] width 51 height 26
click at [318, 466] on button "Brochetas" at bounding box center [331, 479] width 57 height 26
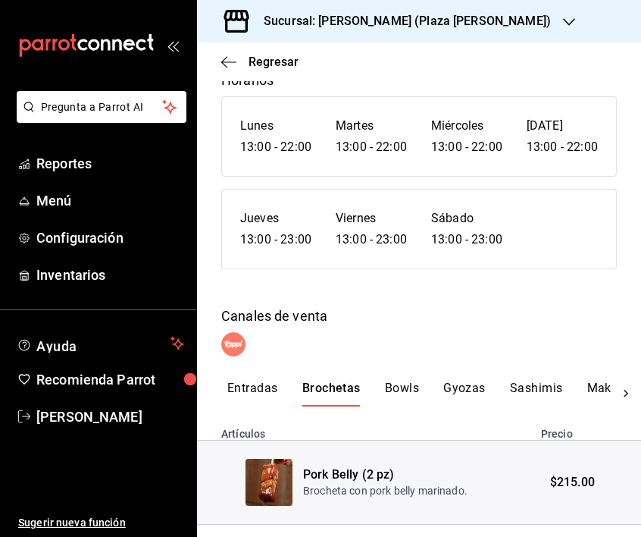
click at [407, 381] on button "Bowls" at bounding box center [402, 394] width 34 height 26
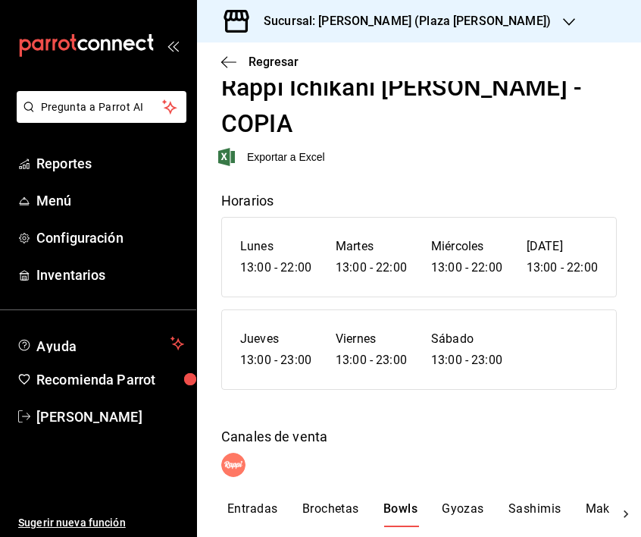
scroll to position [0, 0]
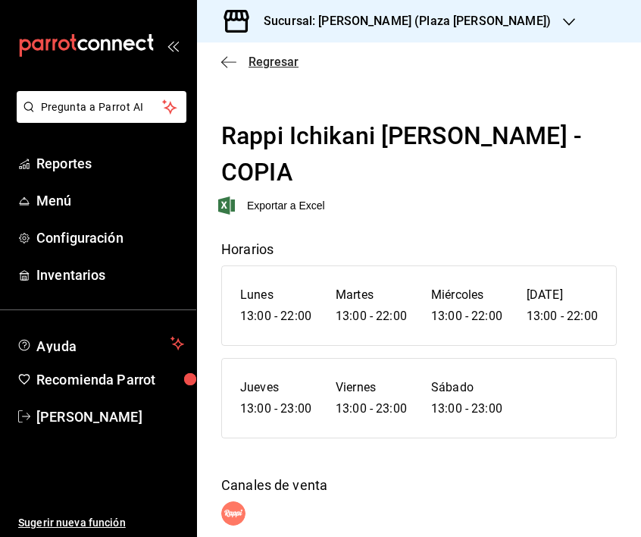
click at [230, 64] on icon "button" at bounding box center [228, 62] width 15 height 14
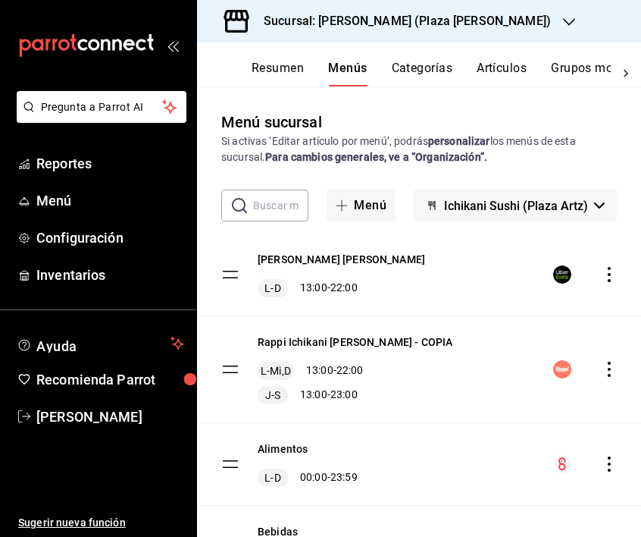
click at [604, 370] on icon "actions" at bounding box center [609, 369] width 15 height 15
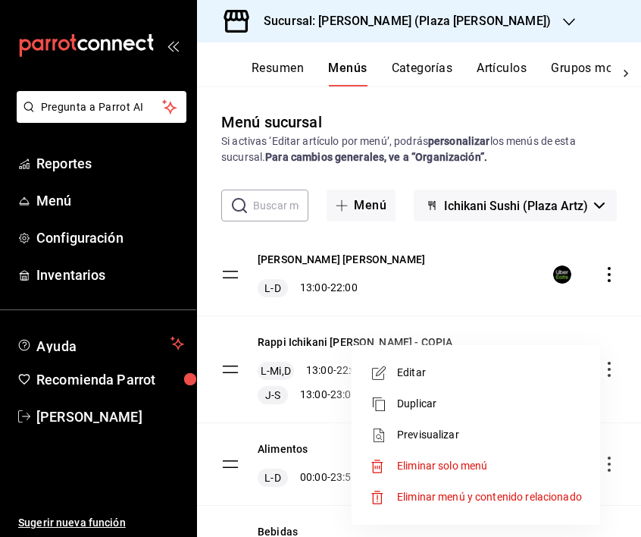
click at [437, 439] on span "Previsualizar" at bounding box center [489, 435] width 185 height 16
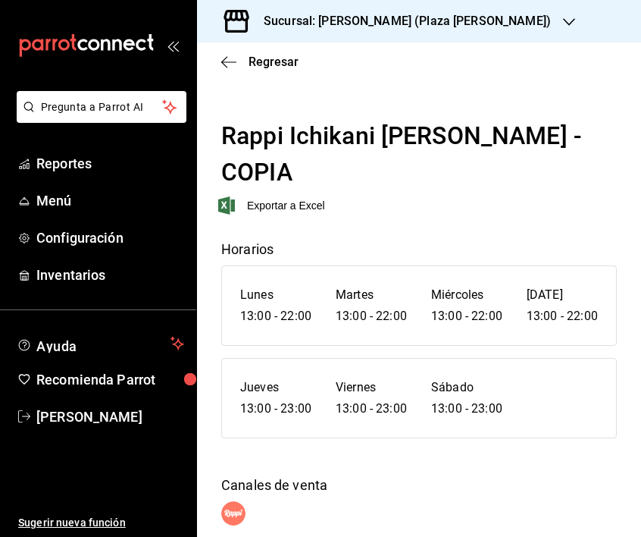
click at [230, 74] on div "Regresar" at bounding box center [419, 61] width 444 height 39
click at [229, 60] on icon "button" at bounding box center [228, 62] width 15 height 14
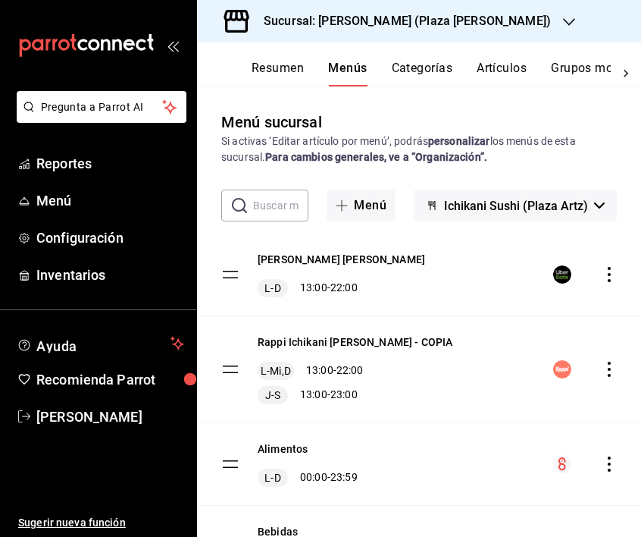
click at [610, 368] on icon "actions" at bounding box center [609, 369] width 15 height 15
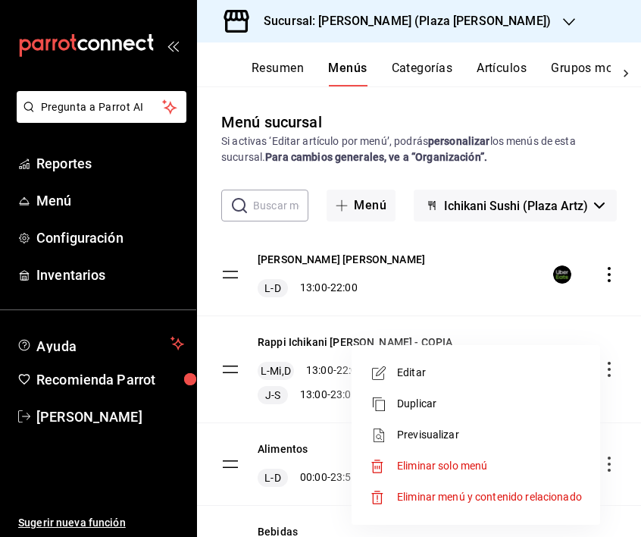
click at [407, 281] on div at bounding box center [320, 268] width 641 height 537
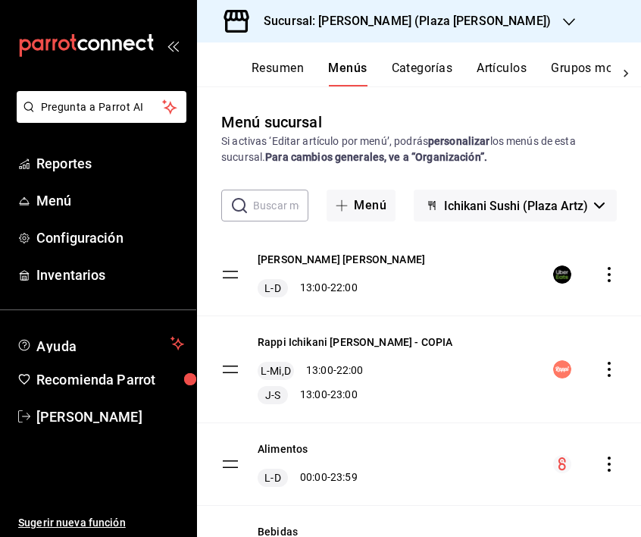
click at [579, 69] on button "Grupos modificadores" at bounding box center [614, 74] width 126 height 26
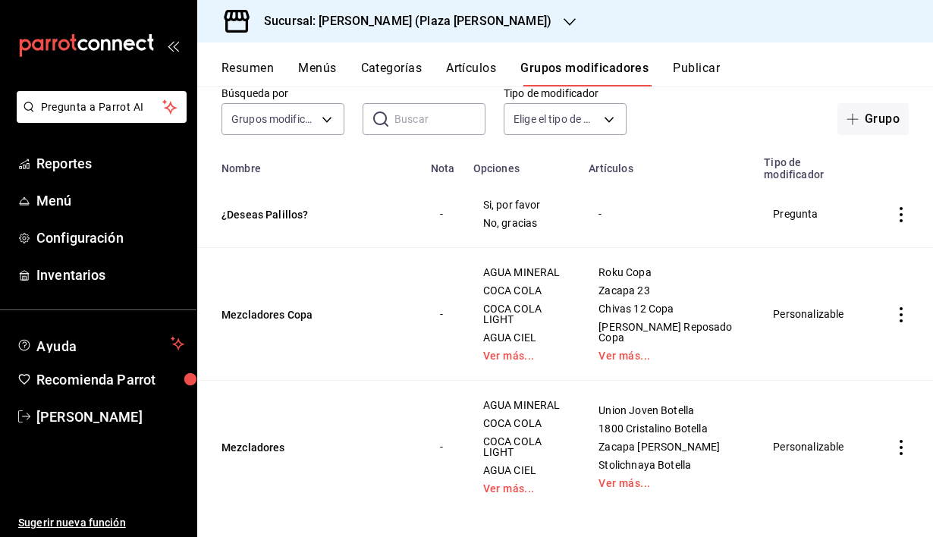
click at [641, 218] on icon "actions" at bounding box center [900, 214] width 15 height 15
click at [641, 254] on span "Editar" at bounding box center [855, 250] width 39 height 16
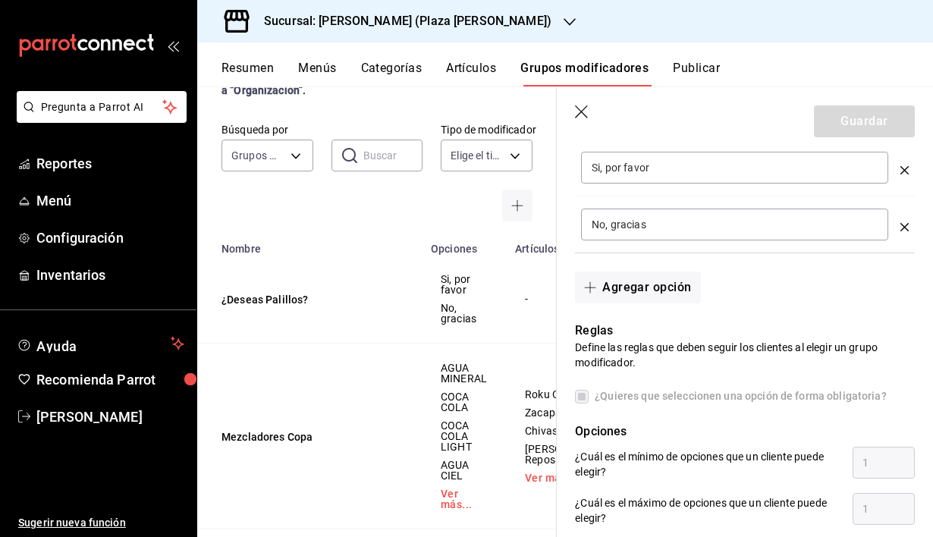
scroll to position [519, 0]
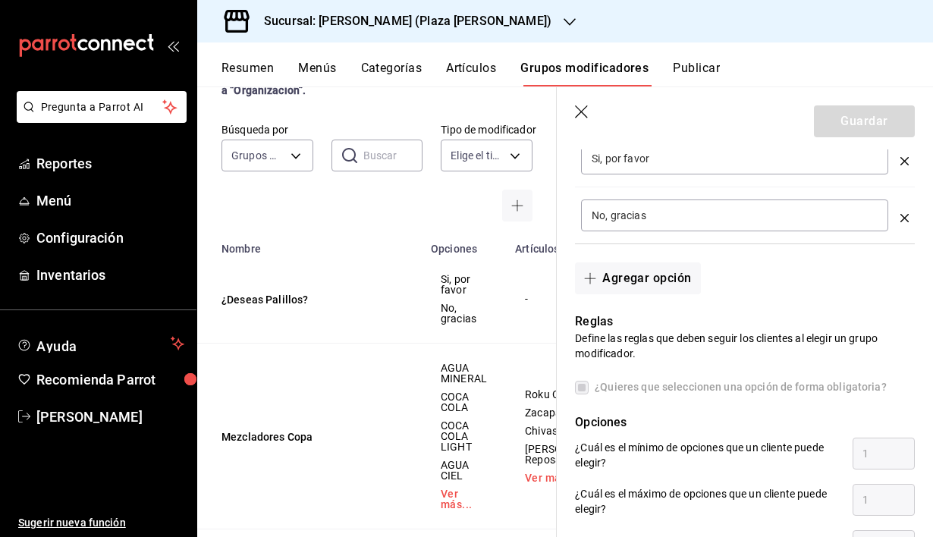
click at [584, 114] on icon "button" at bounding box center [581, 111] width 13 height 13
